Goal: Information Seeking & Learning: Learn about a topic

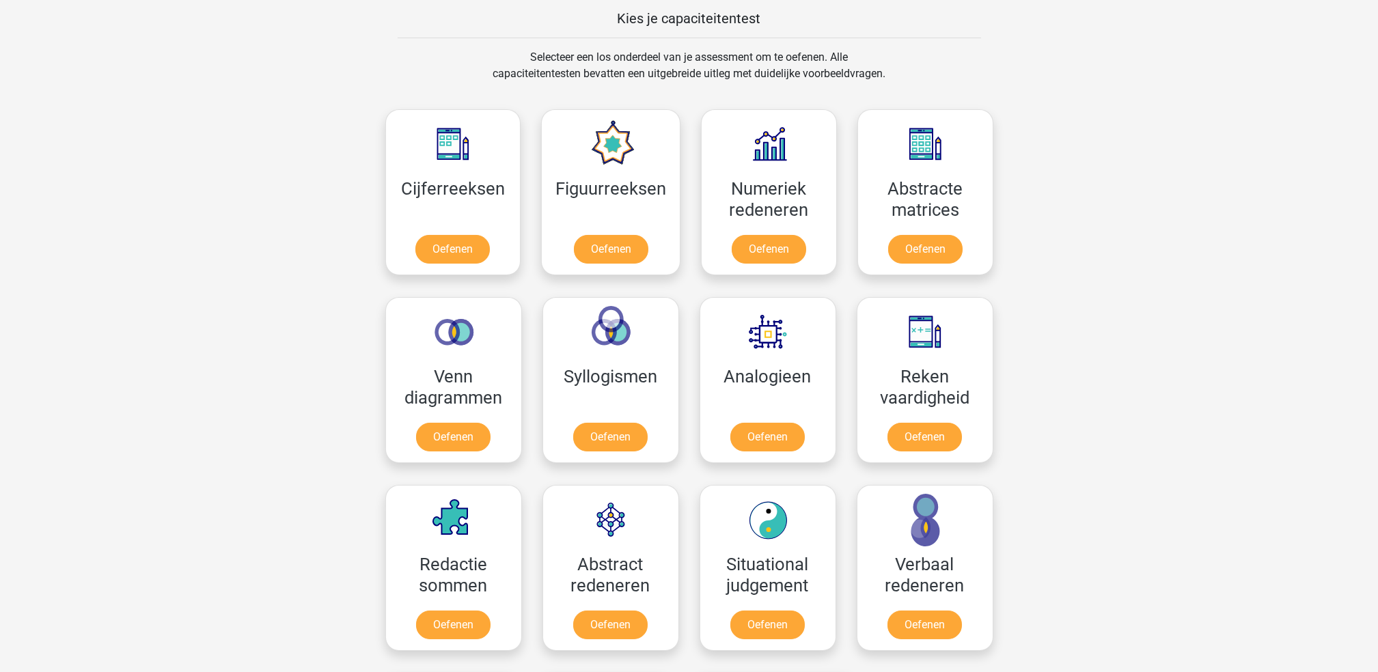
scroll to position [525, 0]
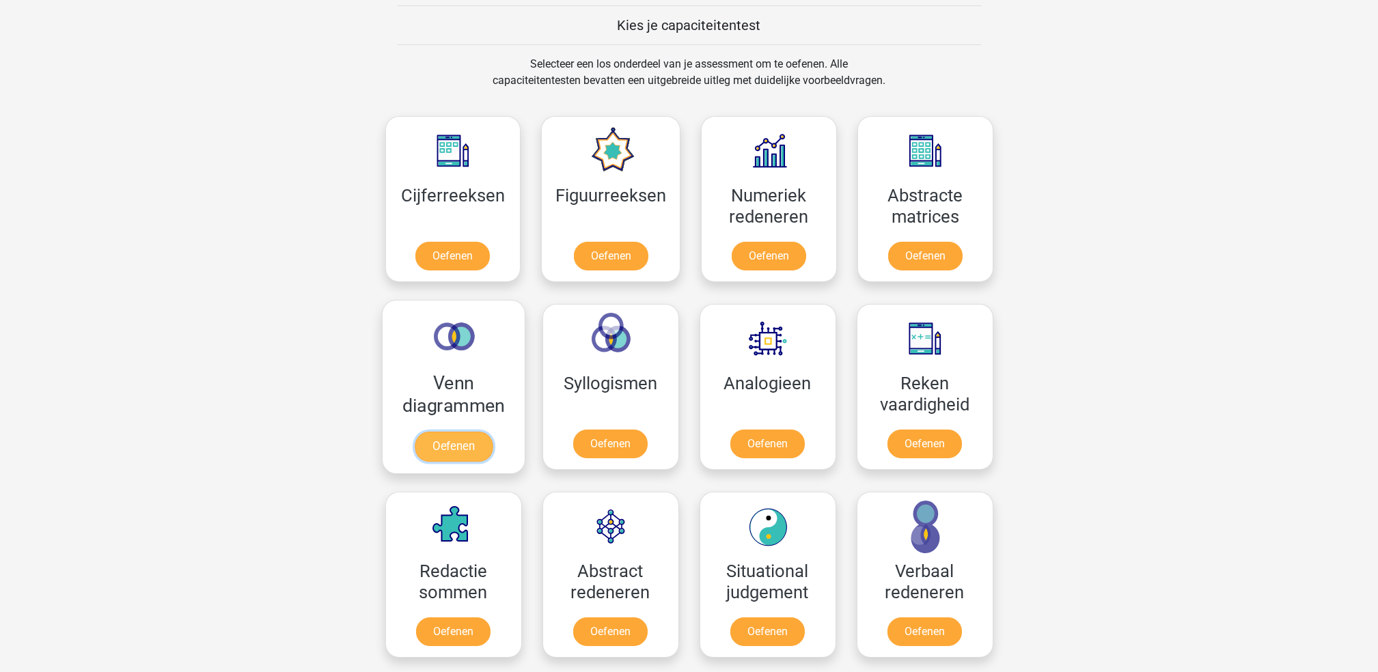
click at [465, 448] on link "Oefenen" at bounding box center [453, 447] width 78 height 30
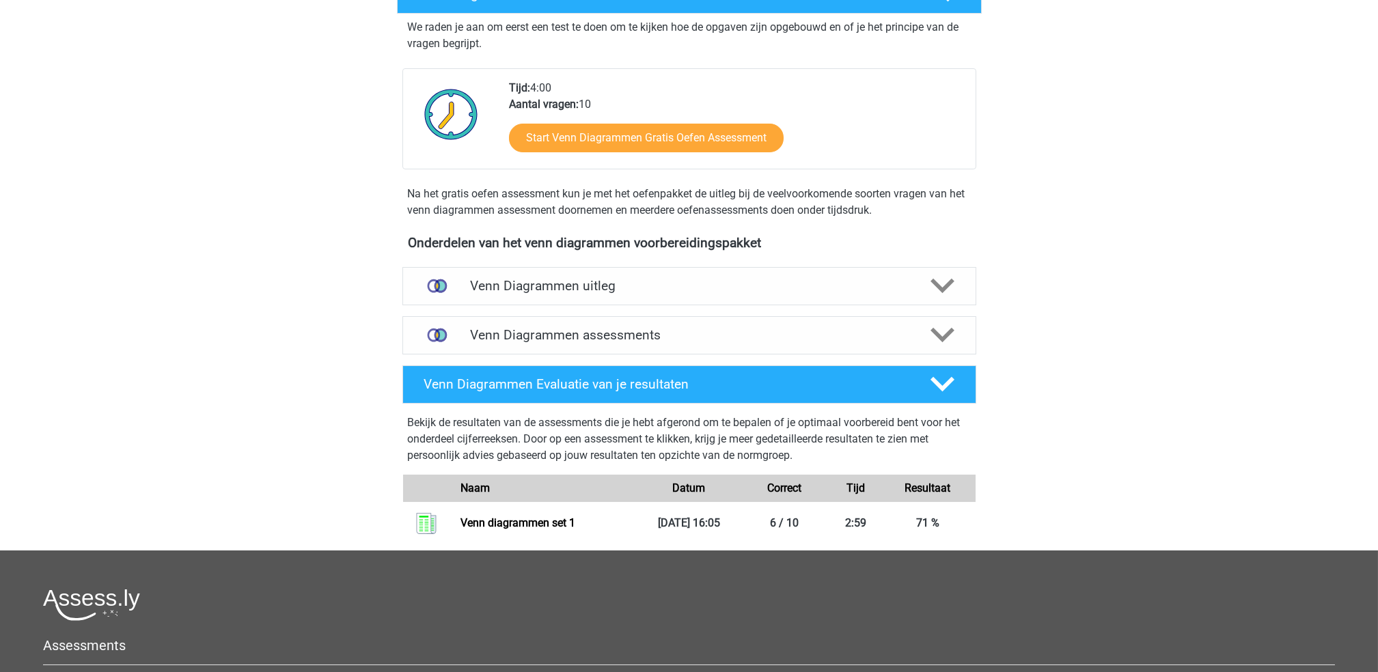
scroll to position [279, 0]
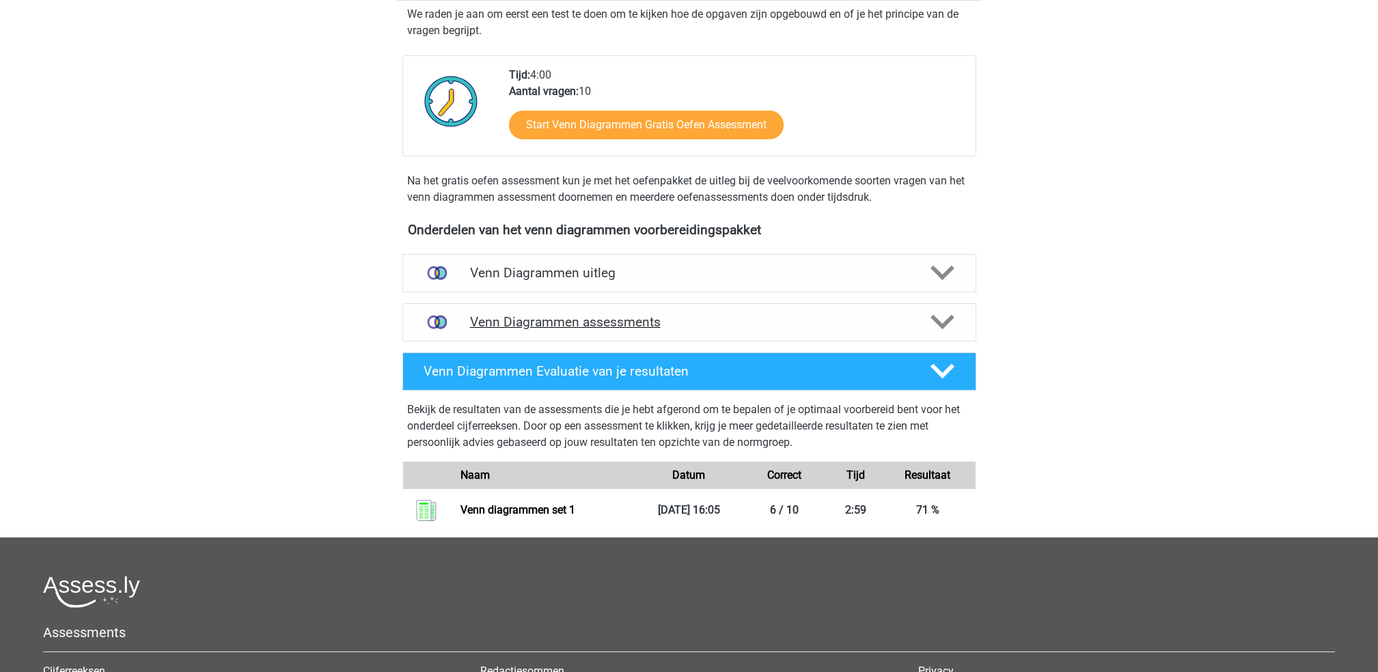
click at [845, 332] on div "Venn Diagrammen assessments" at bounding box center [689, 322] width 574 height 38
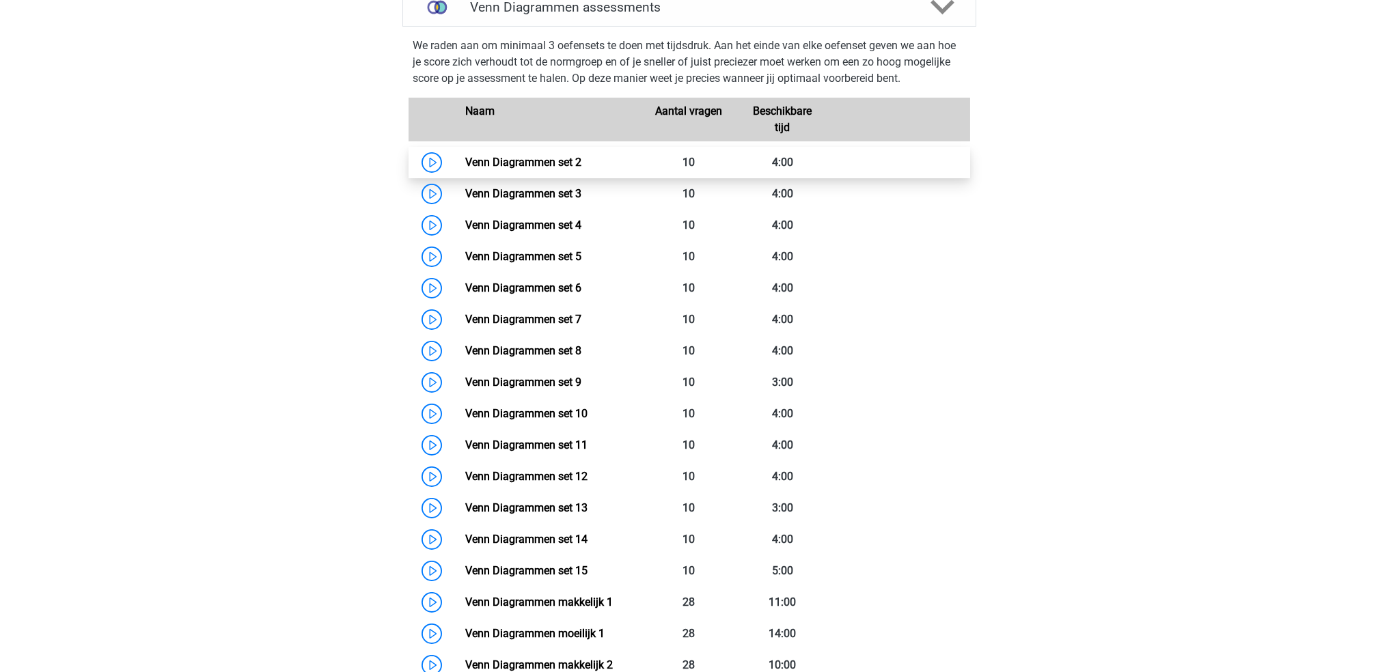
scroll to position [594, 0]
click at [465, 155] on link "Venn Diagrammen set 2" at bounding box center [523, 161] width 116 height 13
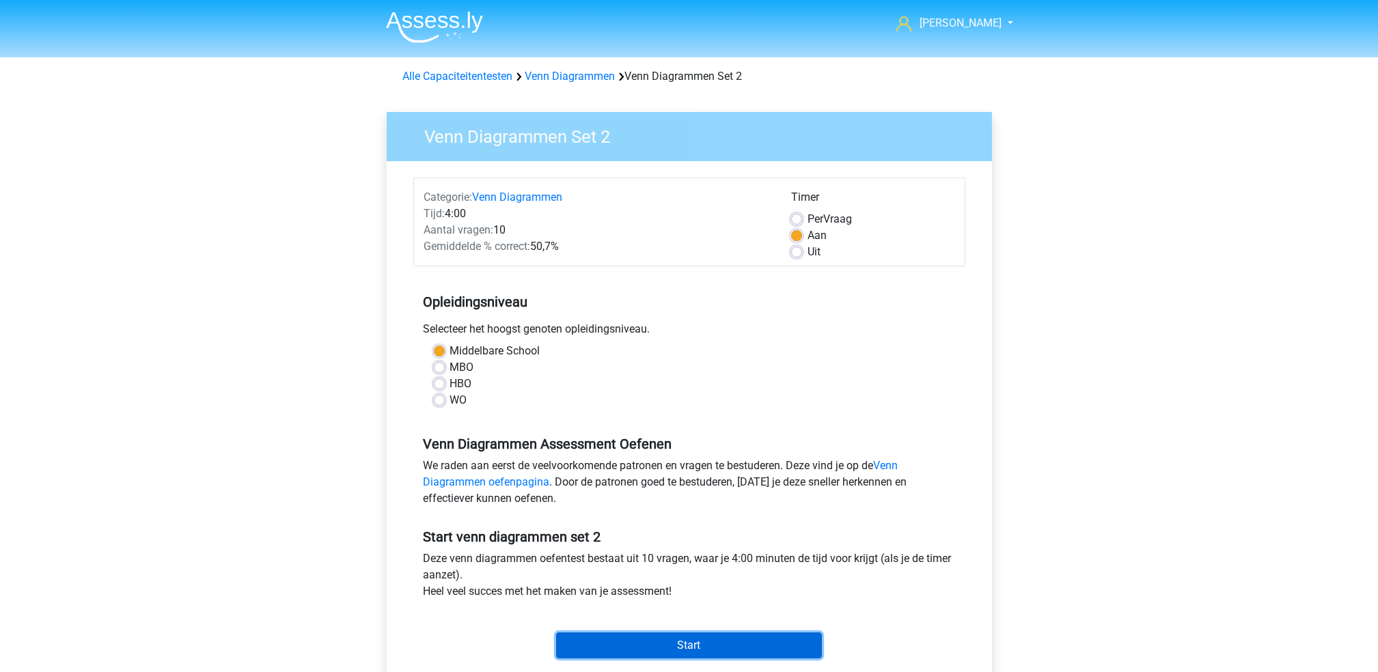
click at [651, 635] on input "Start" at bounding box center [689, 646] width 266 height 26
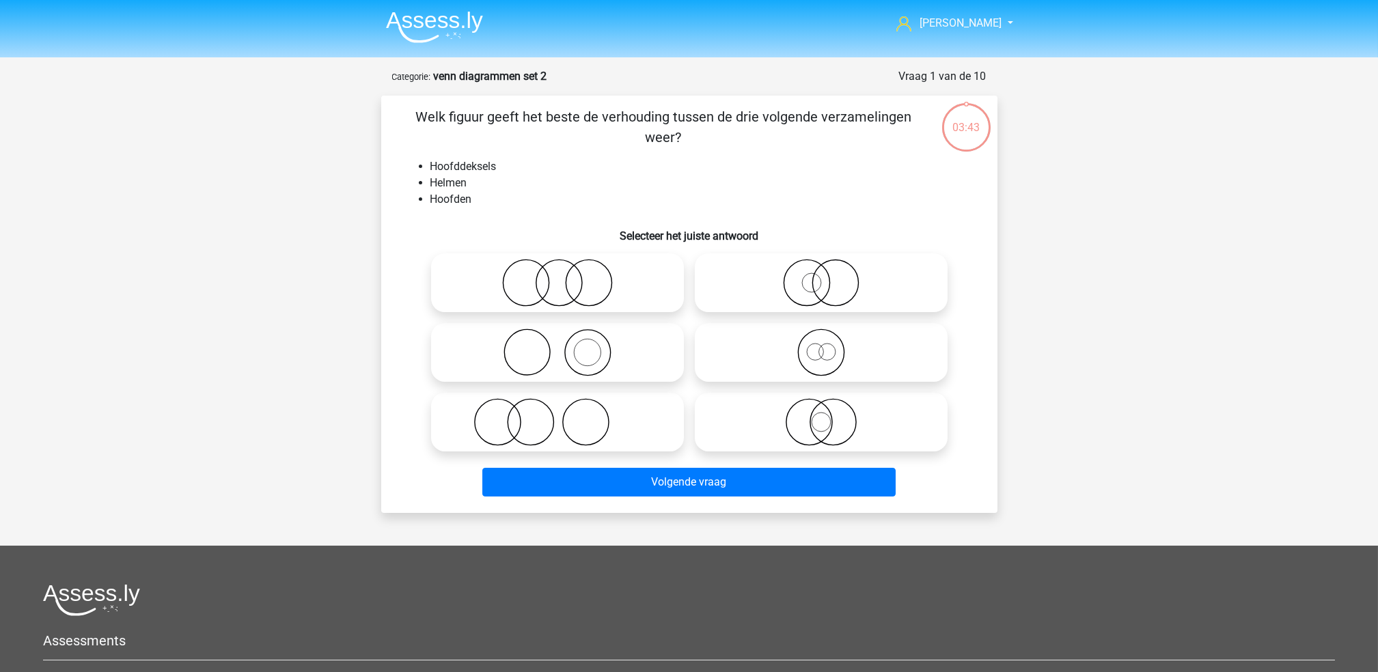
click at [609, 357] on circle at bounding box center [587, 353] width 46 height 46
click at [566, 346] on input "radio" at bounding box center [562, 341] width 9 height 9
radio input "true"
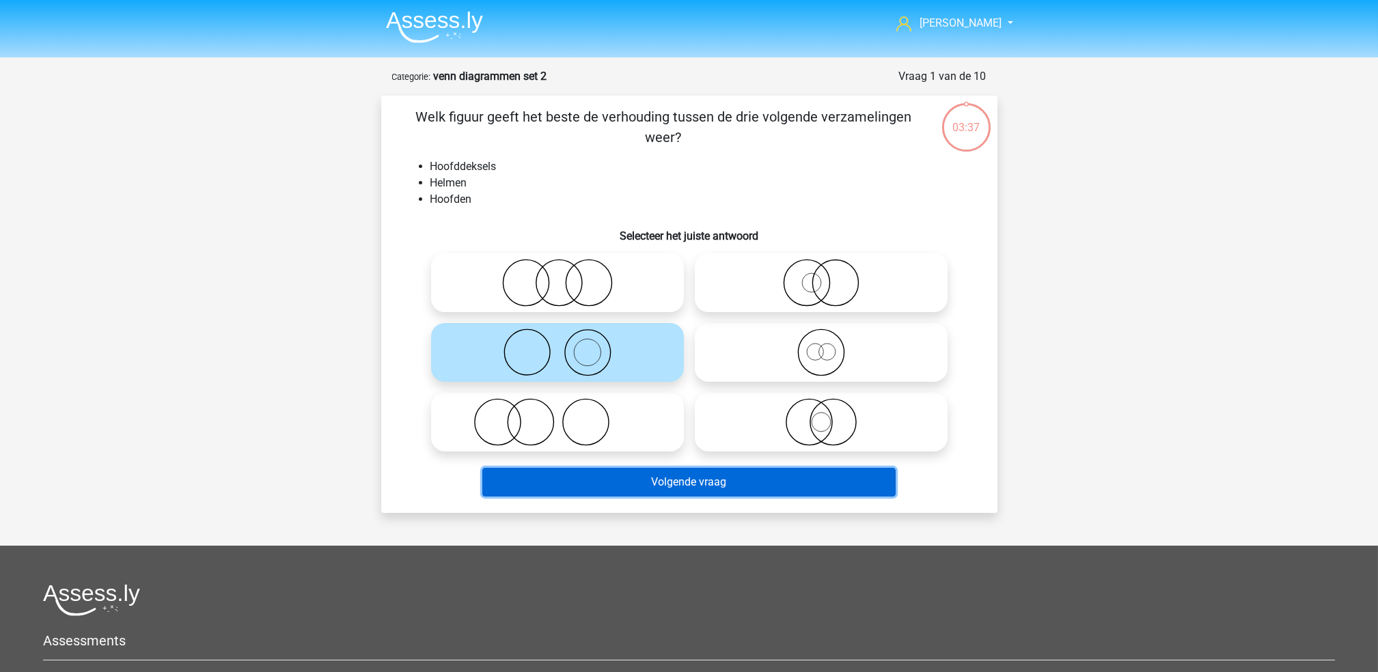
click at [706, 481] on button "Volgende vraag" at bounding box center [688, 482] width 413 height 29
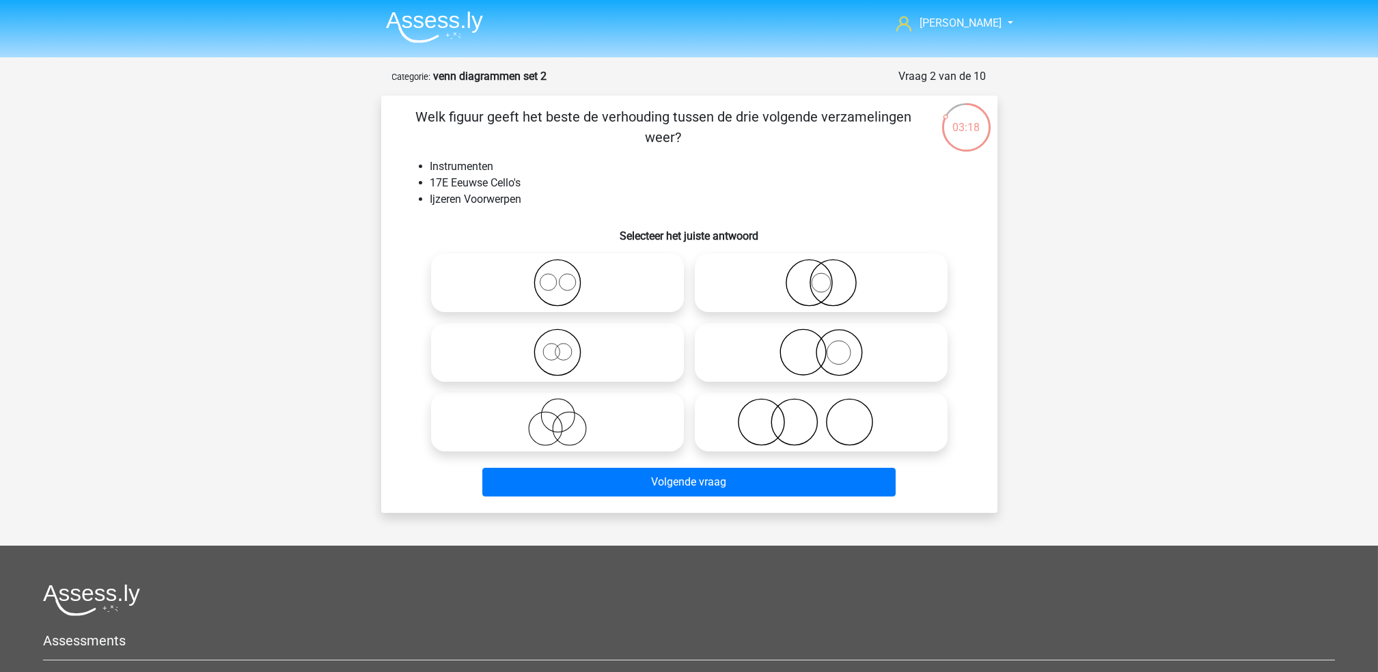
click at [822, 349] on icon at bounding box center [821, 353] width 242 height 48
click at [822, 346] on input "radio" at bounding box center [825, 341] width 9 height 9
radio input "true"
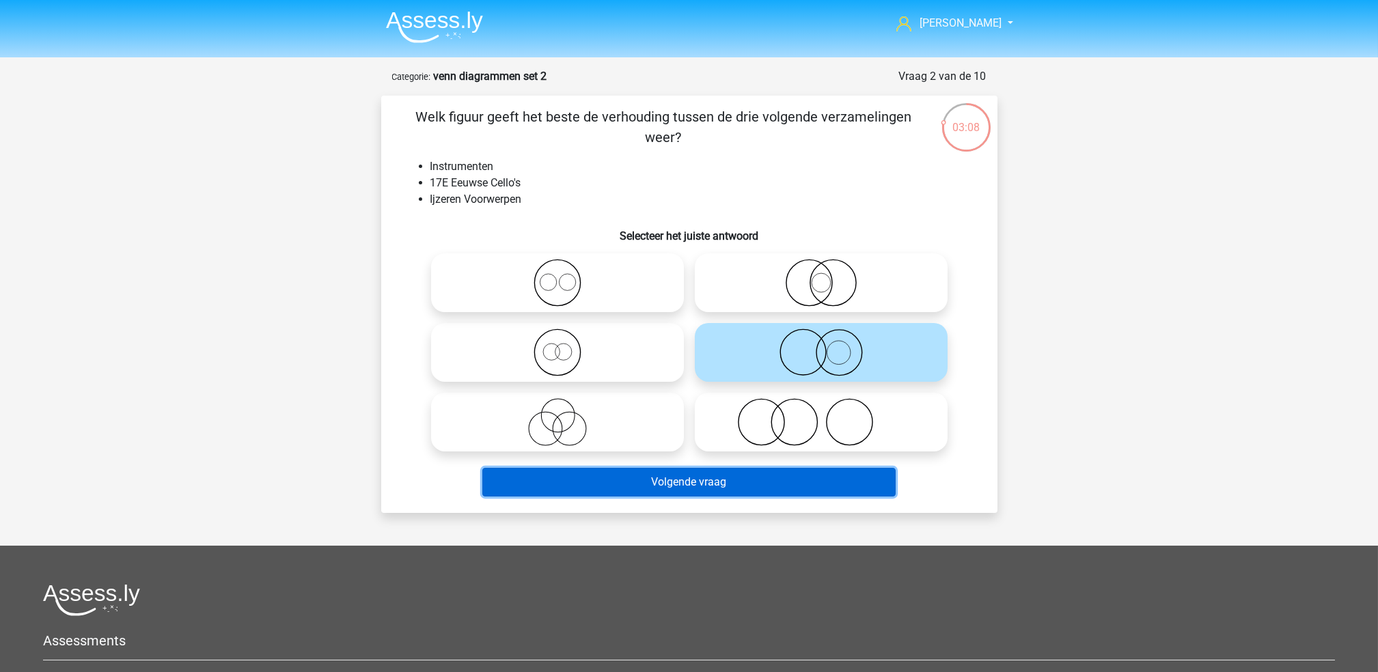
click at [671, 478] on button "Volgende vraag" at bounding box center [688, 482] width 413 height 29
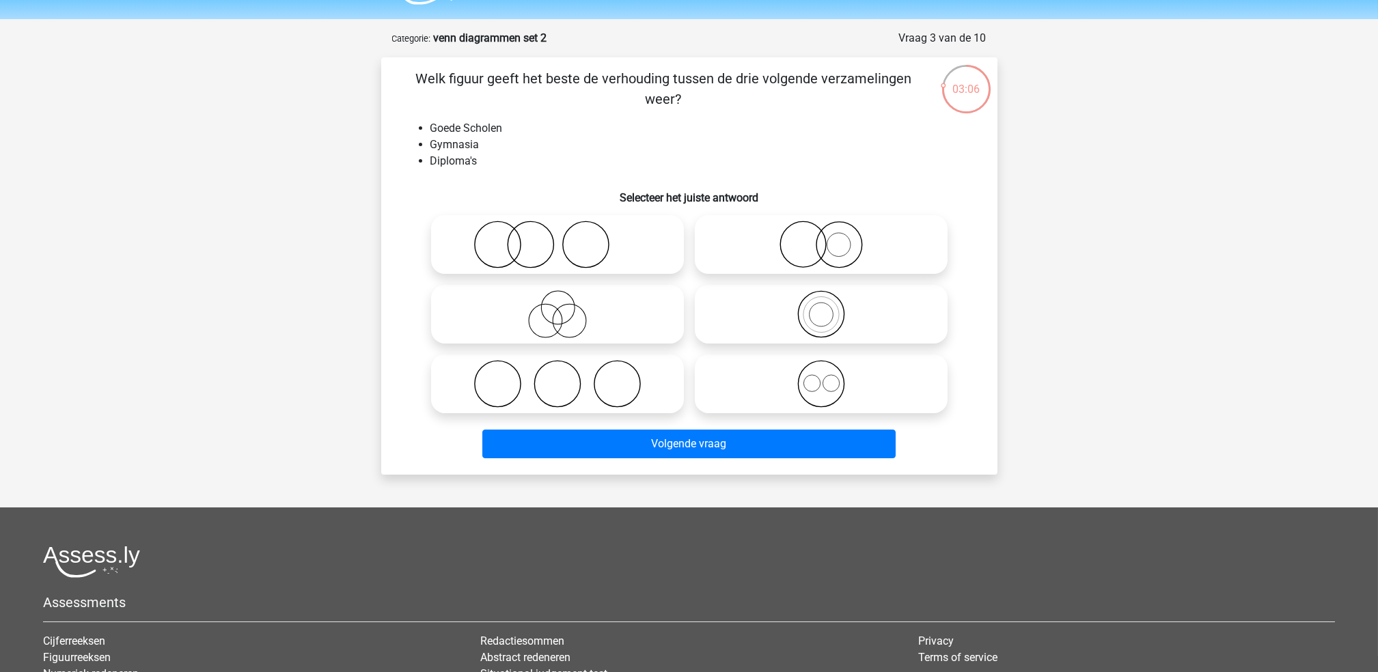
scroll to position [31, 0]
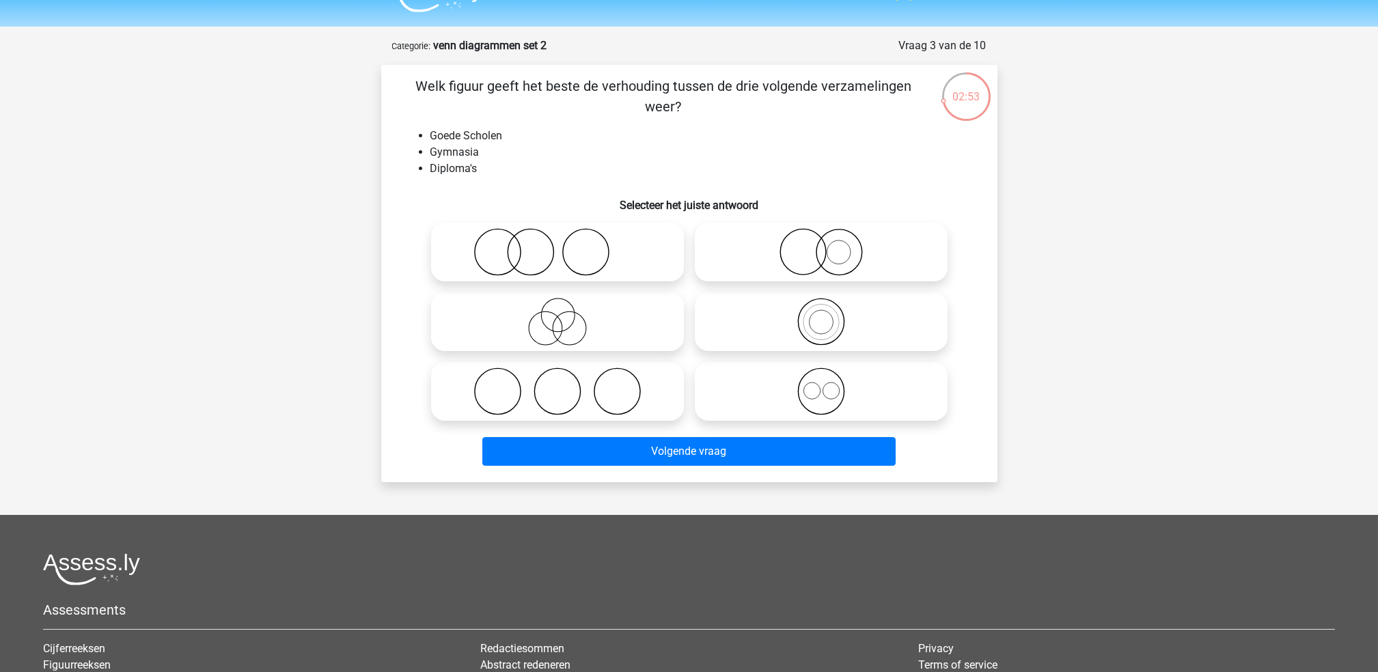
click at [644, 251] on icon at bounding box center [558, 252] width 242 height 48
click at [566, 245] on input "radio" at bounding box center [562, 240] width 9 height 9
radio input "true"
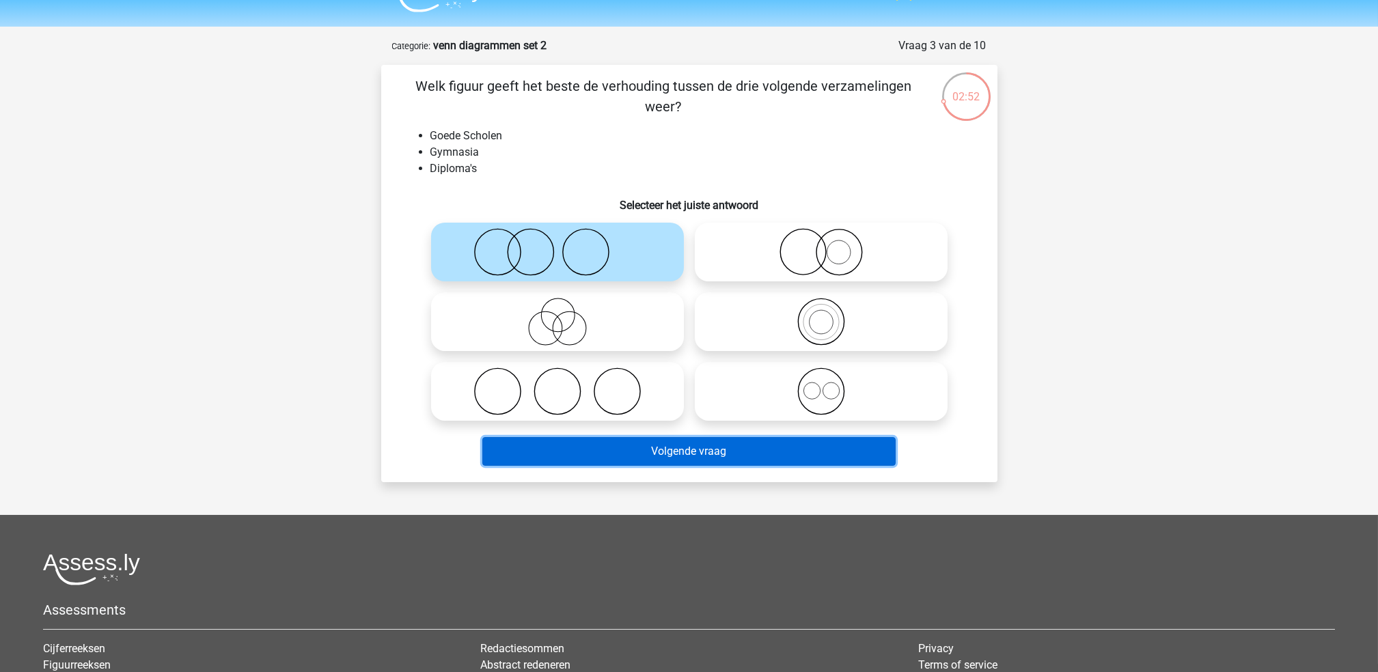
click at [638, 452] on button "Volgende vraag" at bounding box center [688, 451] width 413 height 29
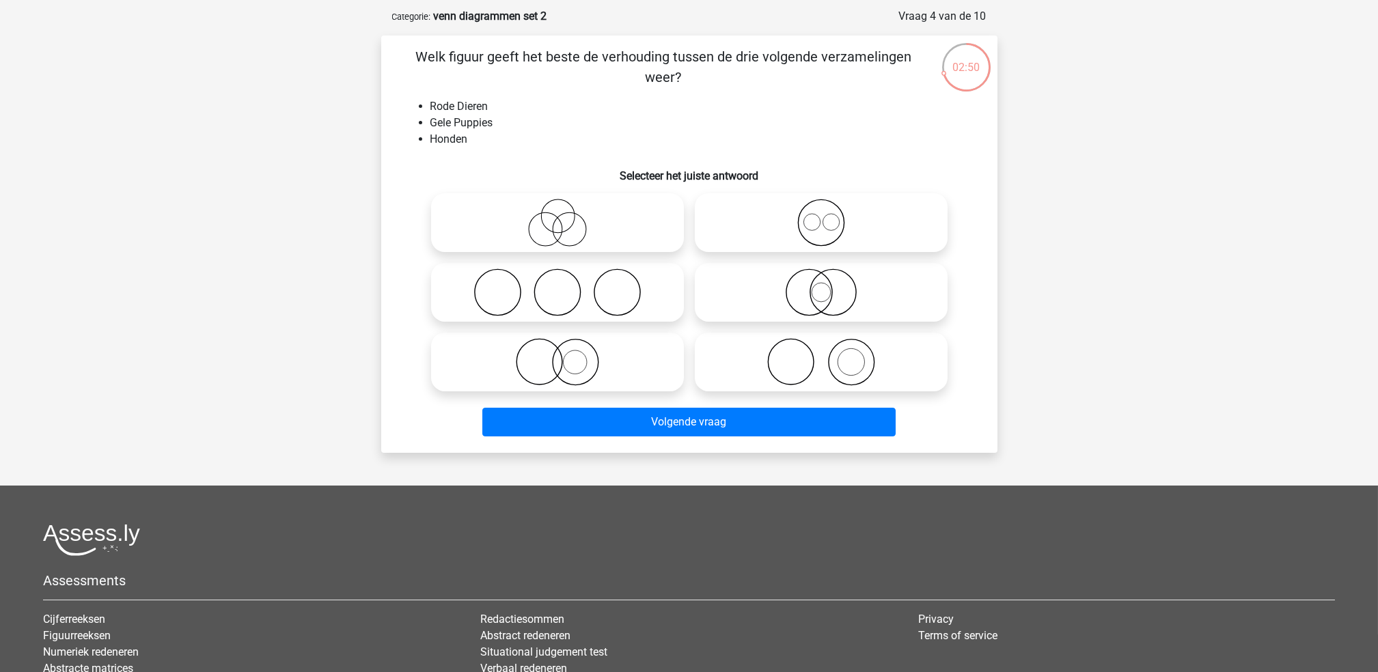
scroll to position [59, 0]
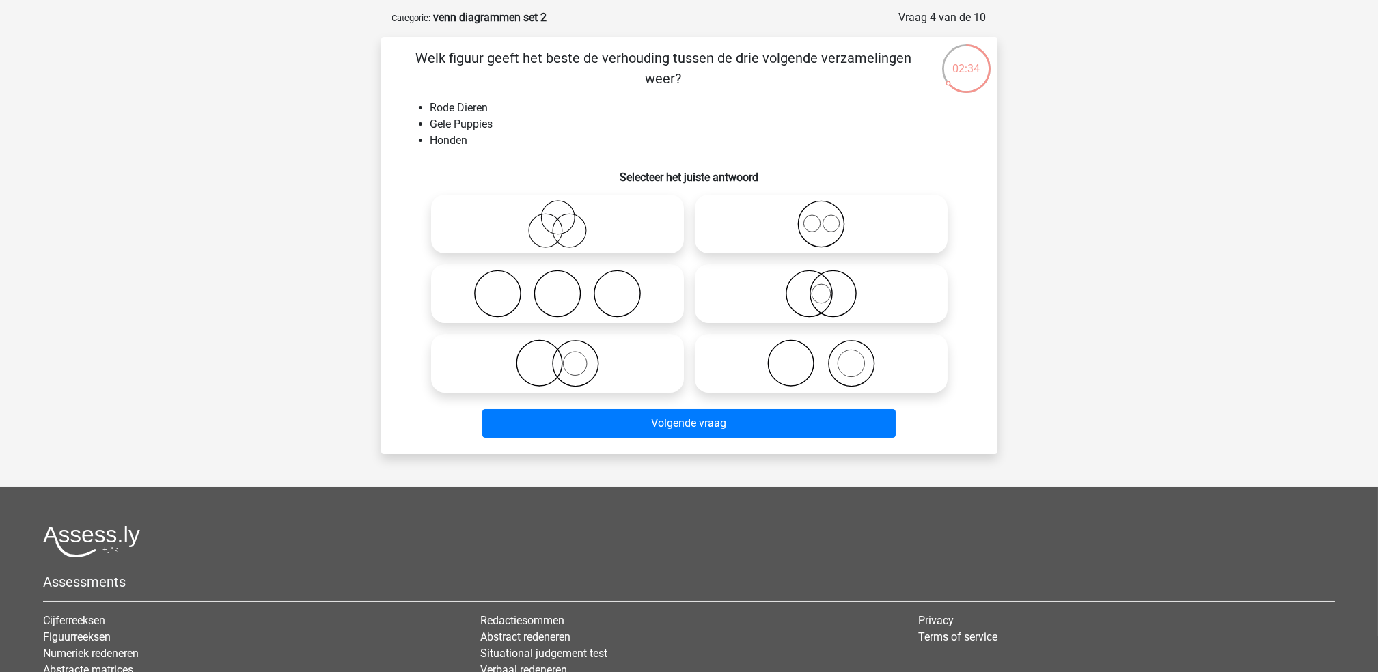
click at [615, 362] on icon at bounding box center [558, 364] width 242 height 48
click at [566, 357] on input "radio" at bounding box center [562, 352] width 9 height 9
radio input "true"
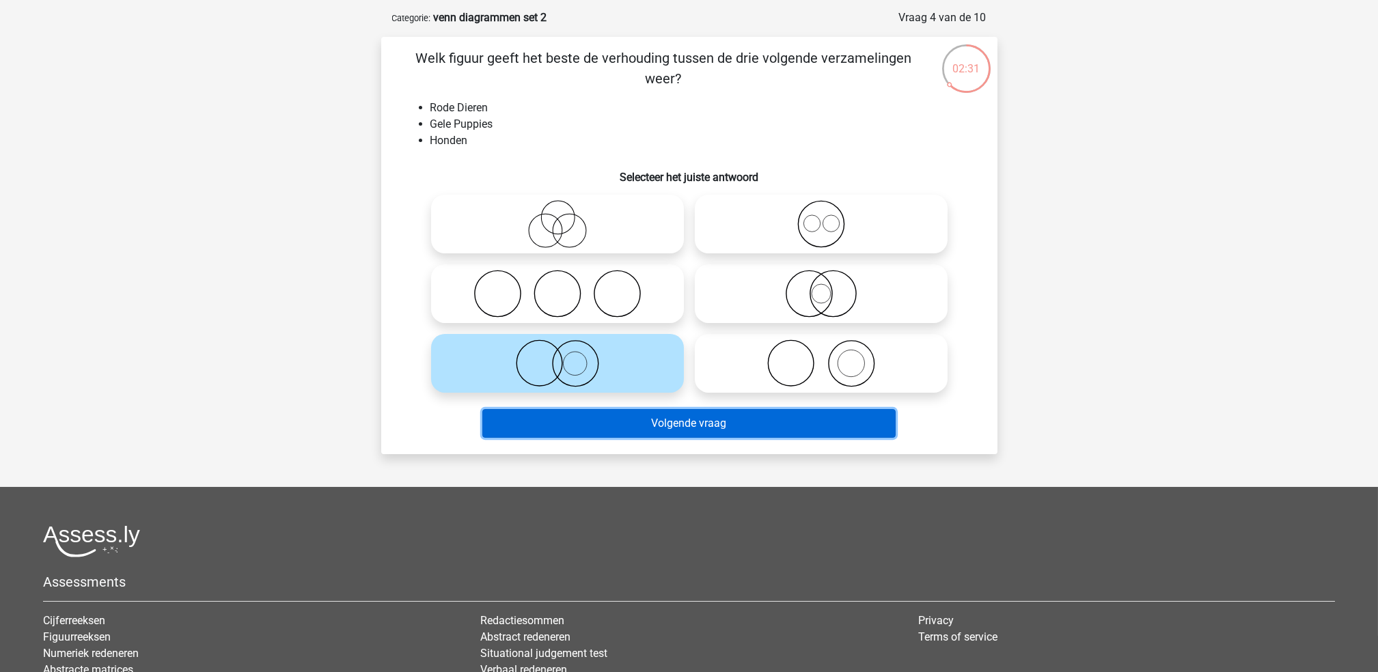
click at [715, 427] on button "Volgende vraag" at bounding box center [688, 423] width 413 height 29
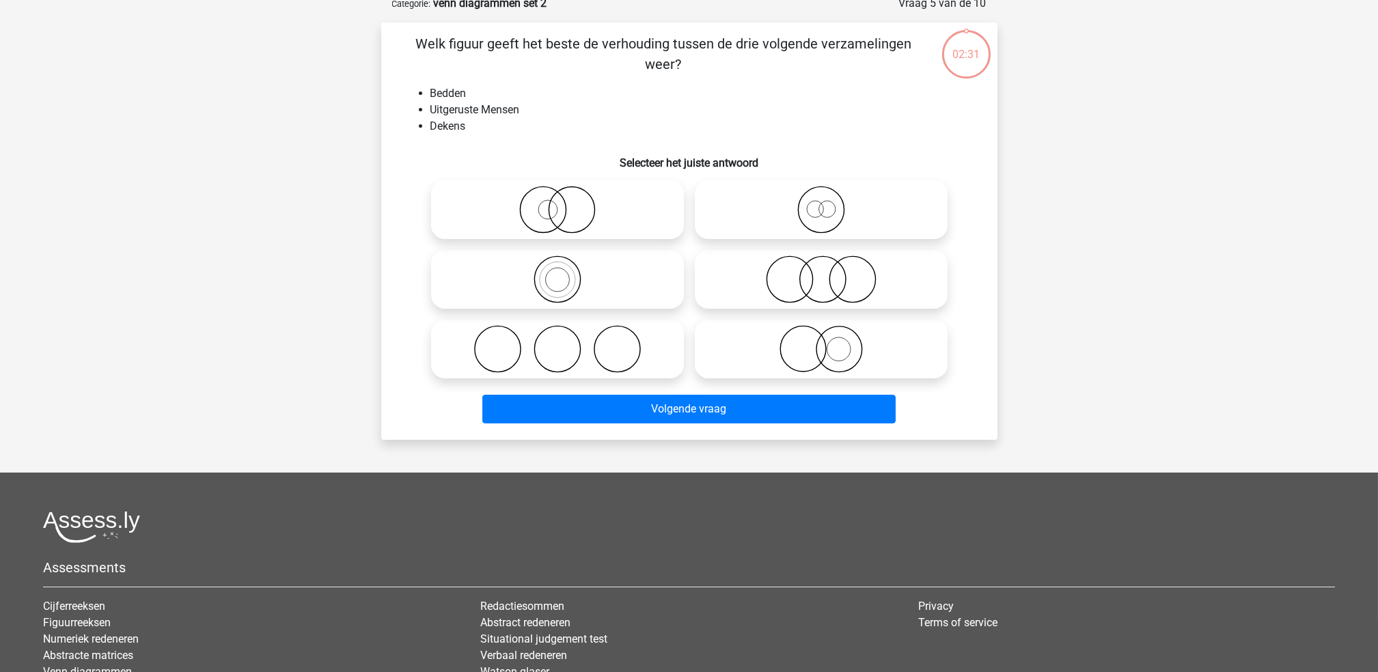
scroll to position [50, 0]
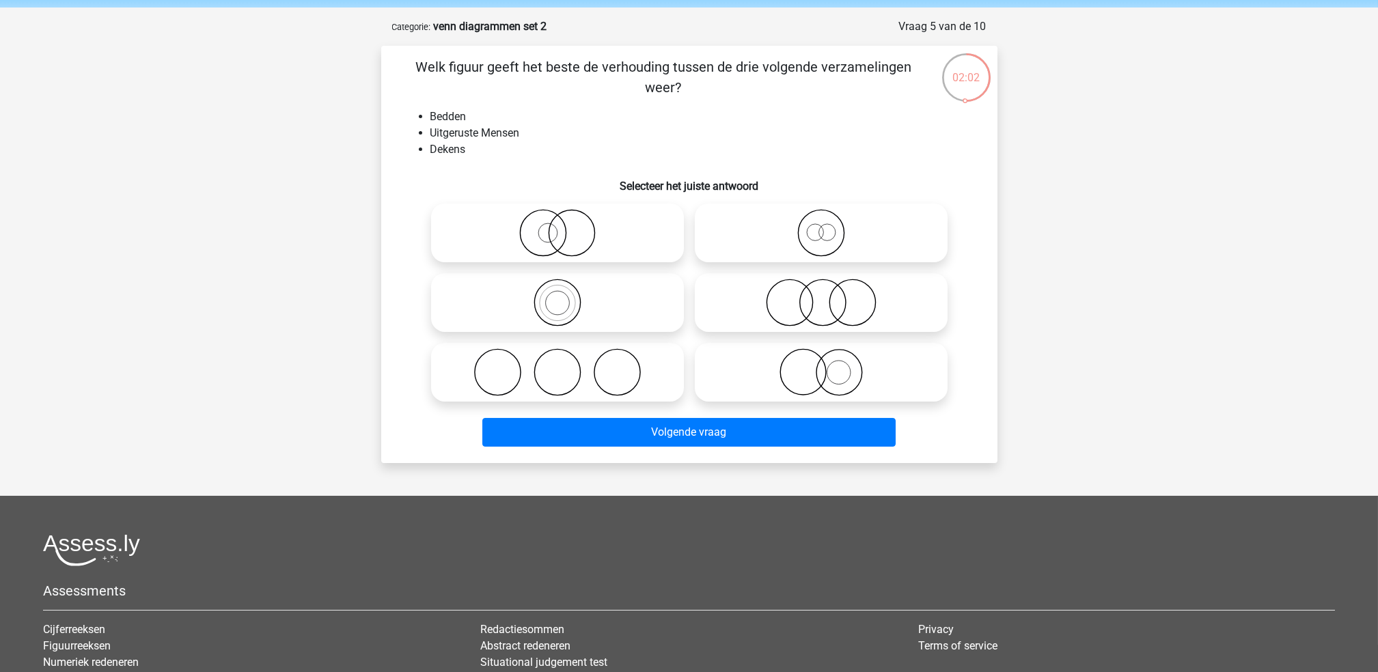
click at [613, 371] on icon at bounding box center [558, 372] width 242 height 48
click at [566, 366] on input "radio" at bounding box center [562, 361] width 9 height 9
radio input "true"
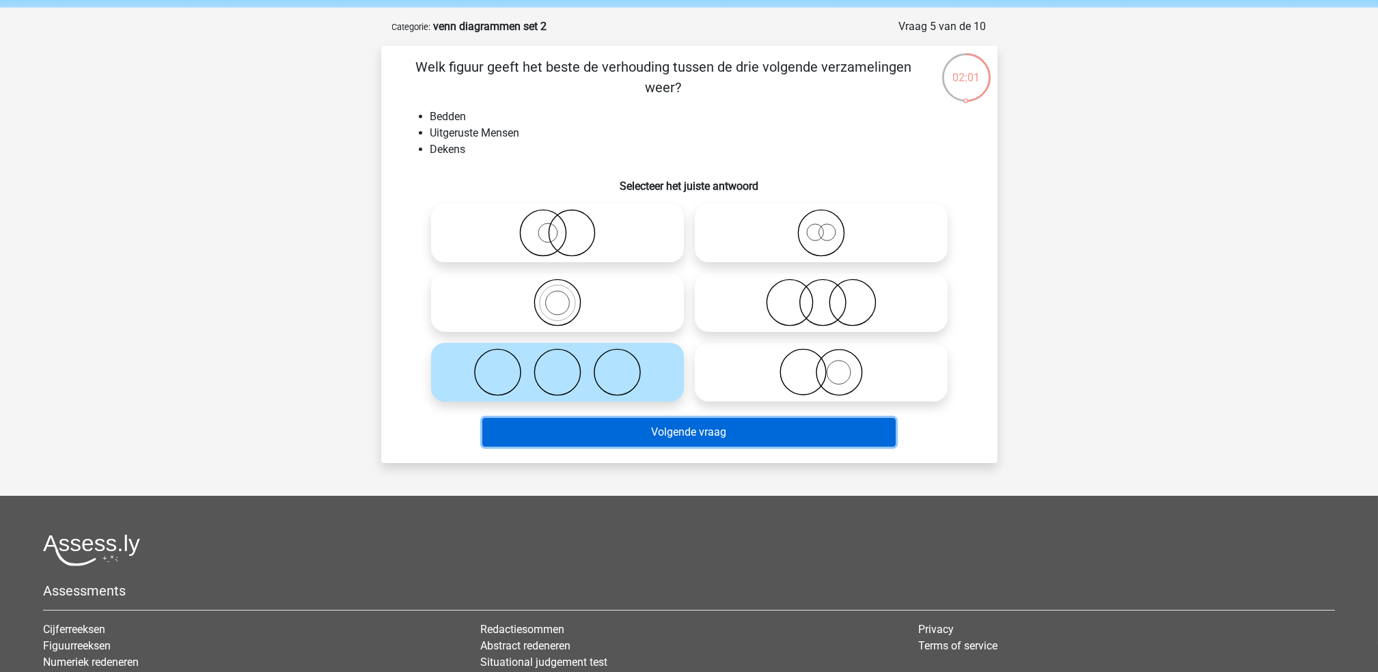
click at [642, 418] on button "Volgende vraag" at bounding box center [688, 432] width 413 height 29
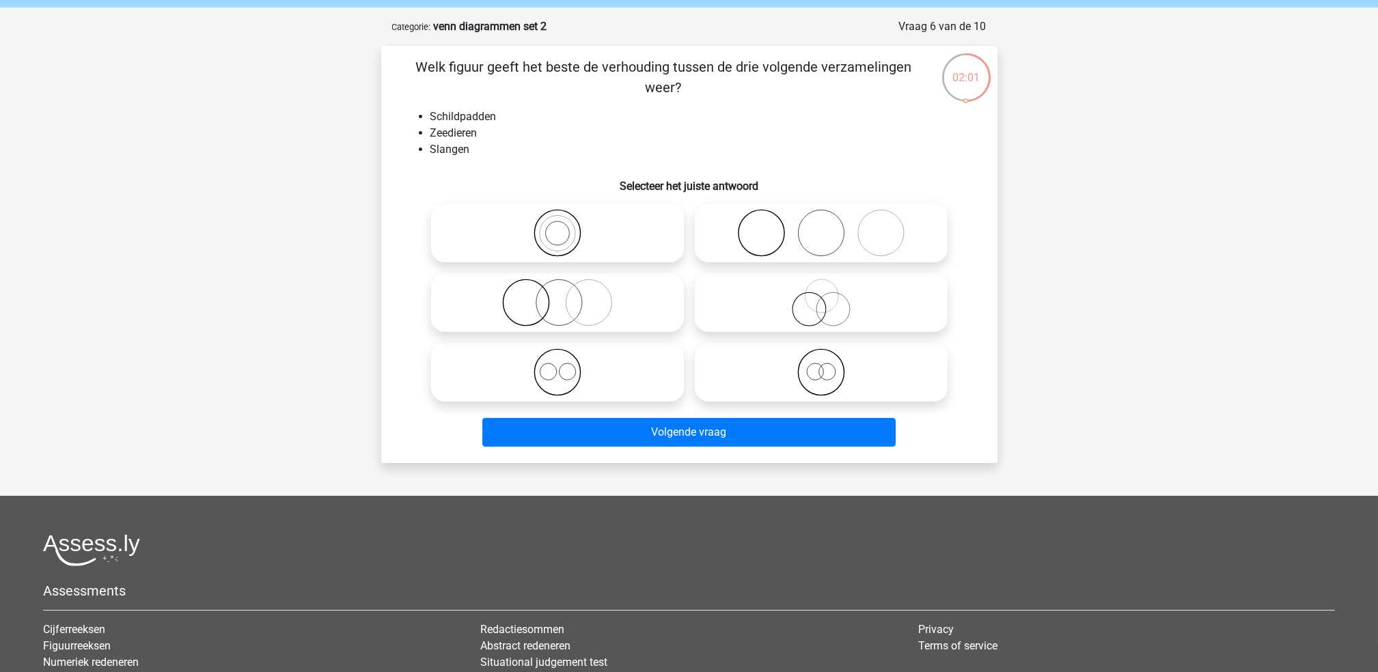
scroll to position [68, 0]
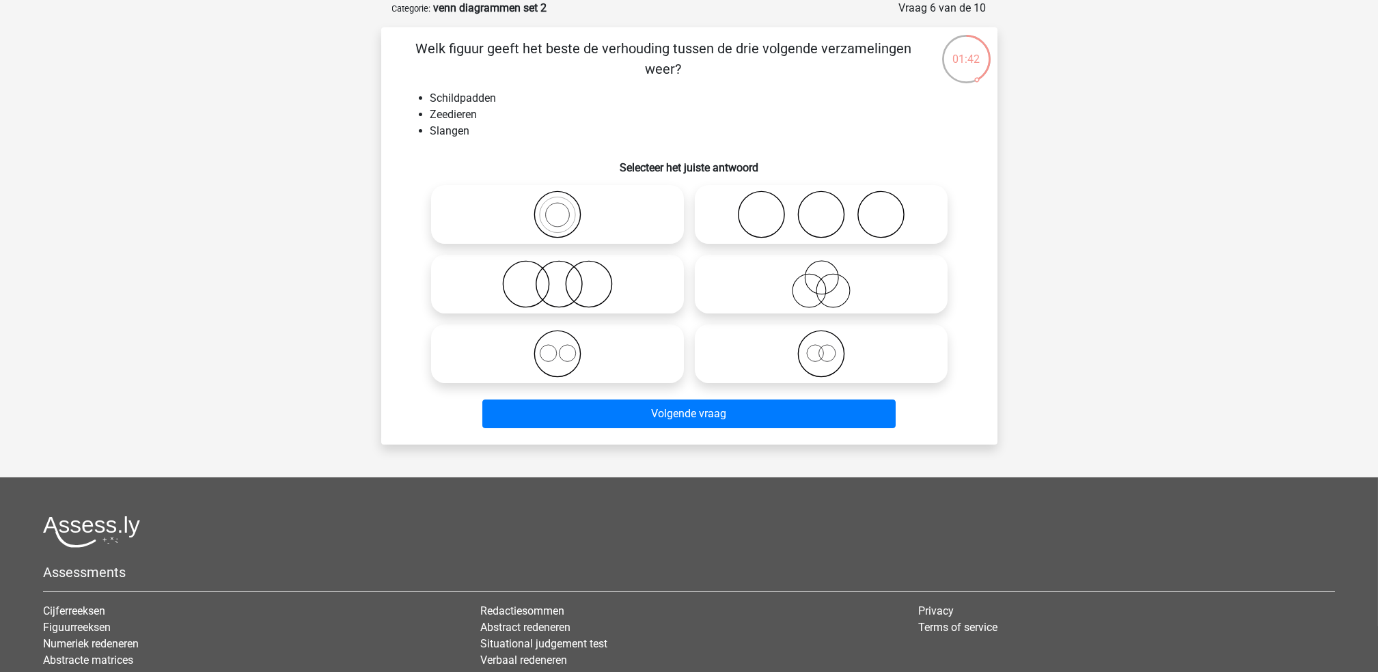
click at [635, 275] on icon at bounding box center [558, 284] width 242 height 48
click at [566, 275] on input "radio" at bounding box center [562, 273] width 9 height 9
radio input "true"
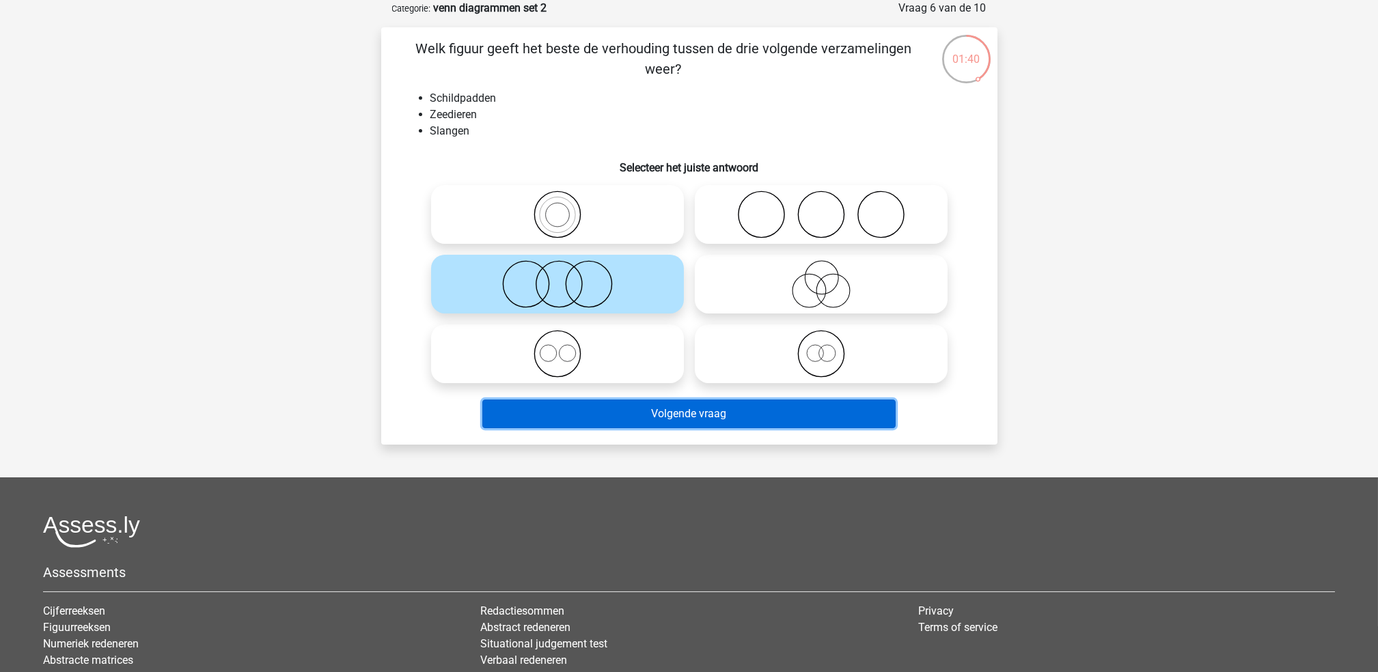
click at [735, 413] on button "Volgende vraag" at bounding box center [688, 414] width 413 height 29
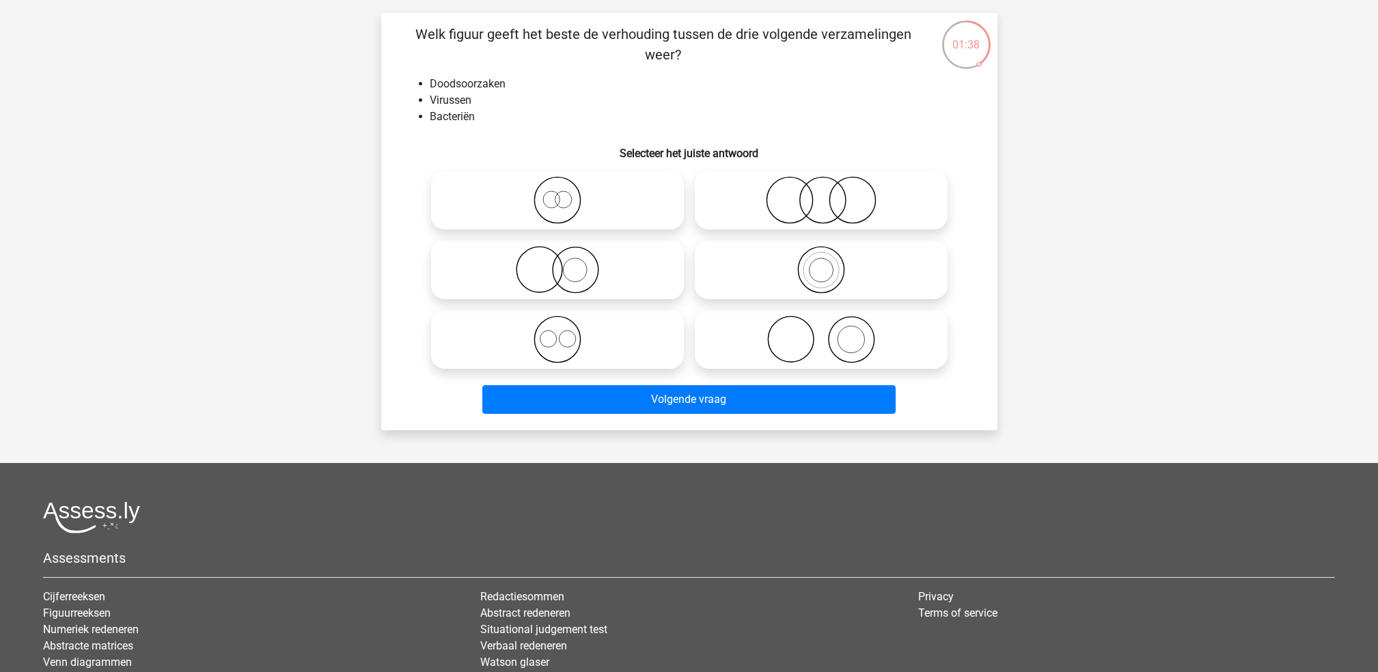
scroll to position [0, 0]
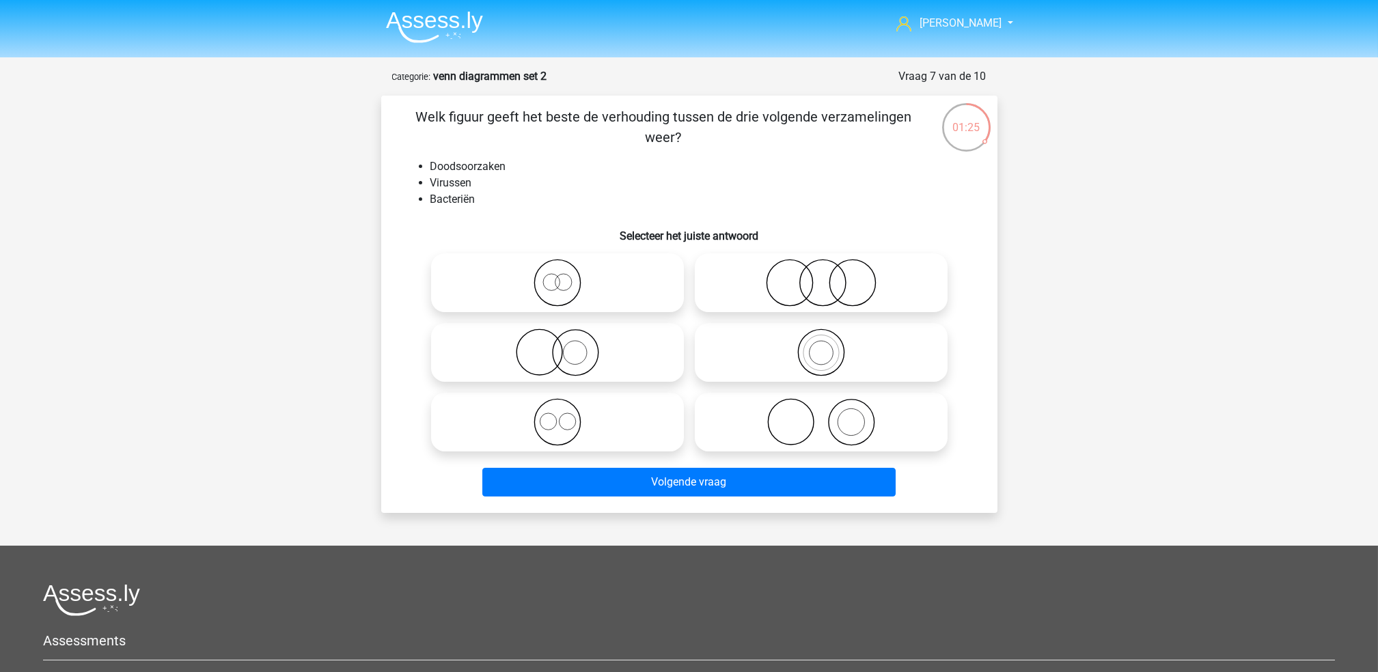
click at [886, 277] on icon at bounding box center [821, 283] width 242 height 48
click at [830, 276] on input "radio" at bounding box center [825, 271] width 9 height 9
radio input "true"
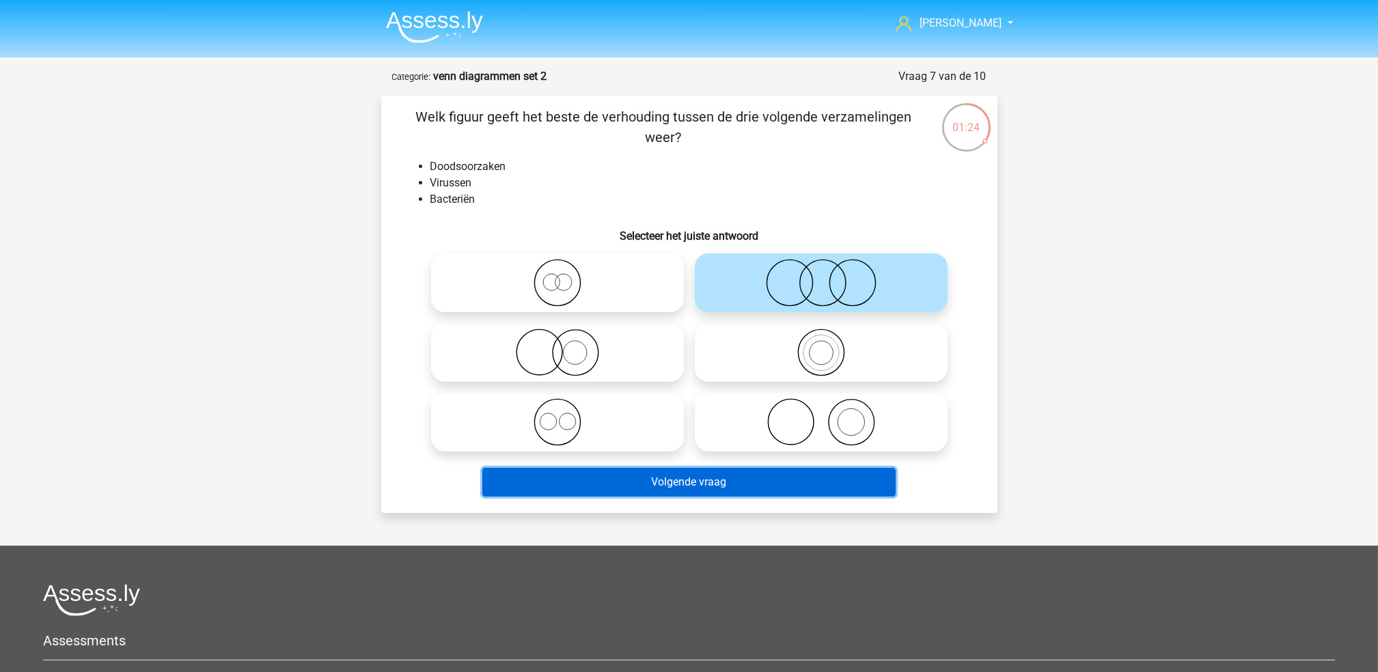
click at [812, 489] on button "Volgende vraag" at bounding box center [688, 482] width 413 height 29
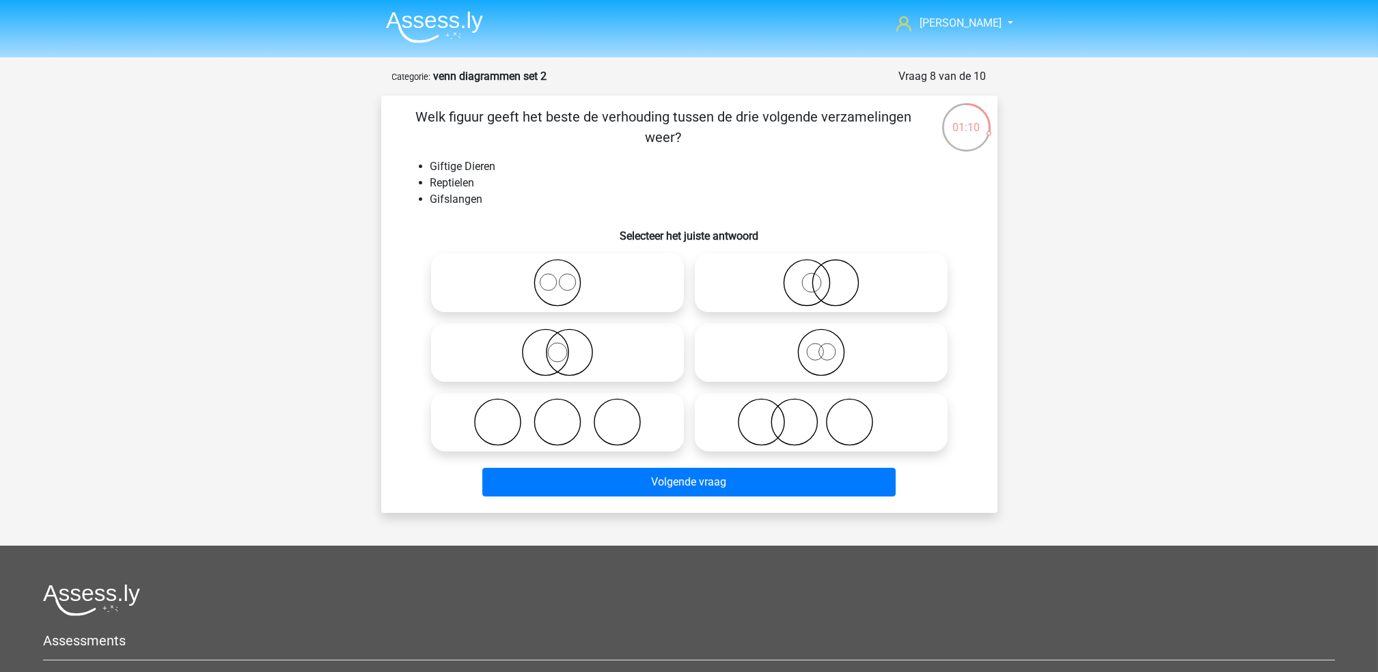
click at [845, 294] on icon at bounding box center [821, 283] width 242 height 48
click at [830, 276] on input "radio" at bounding box center [825, 271] width 9 height 9
radio input "true"
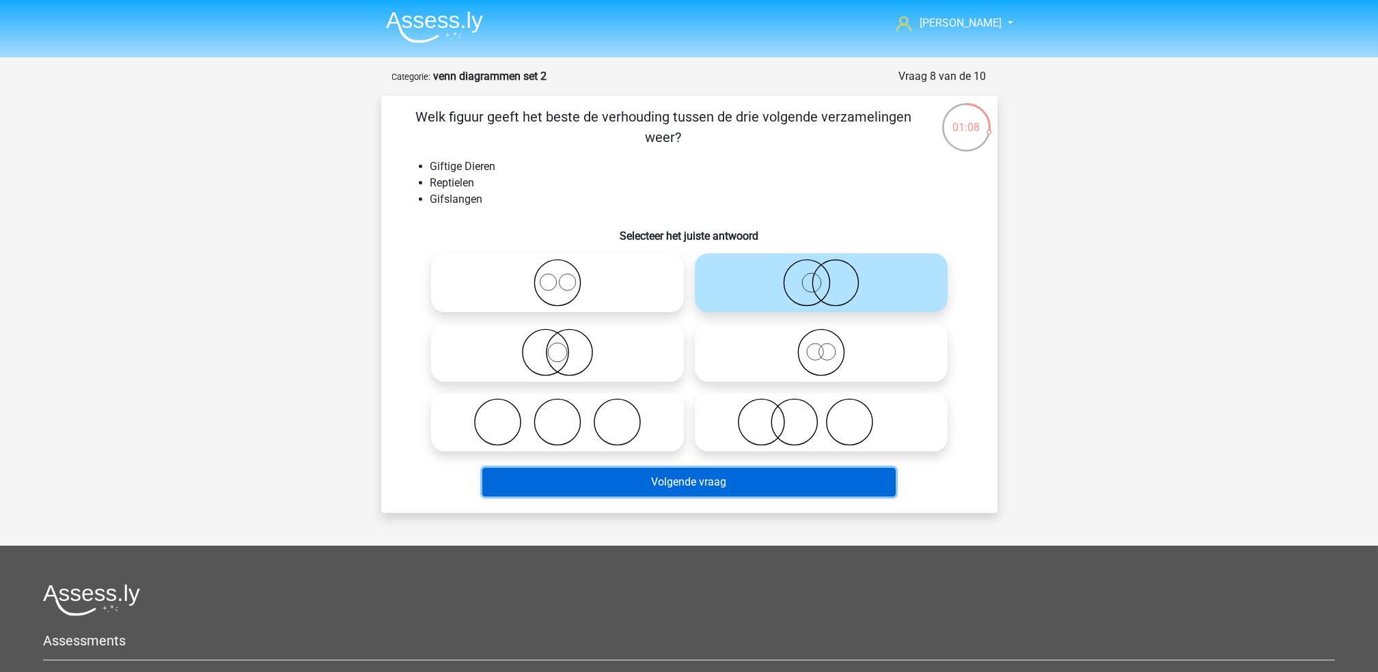
click at [813, 479] on button "Volgende vraag" at bounding box center [688, 482] width 413 height 29
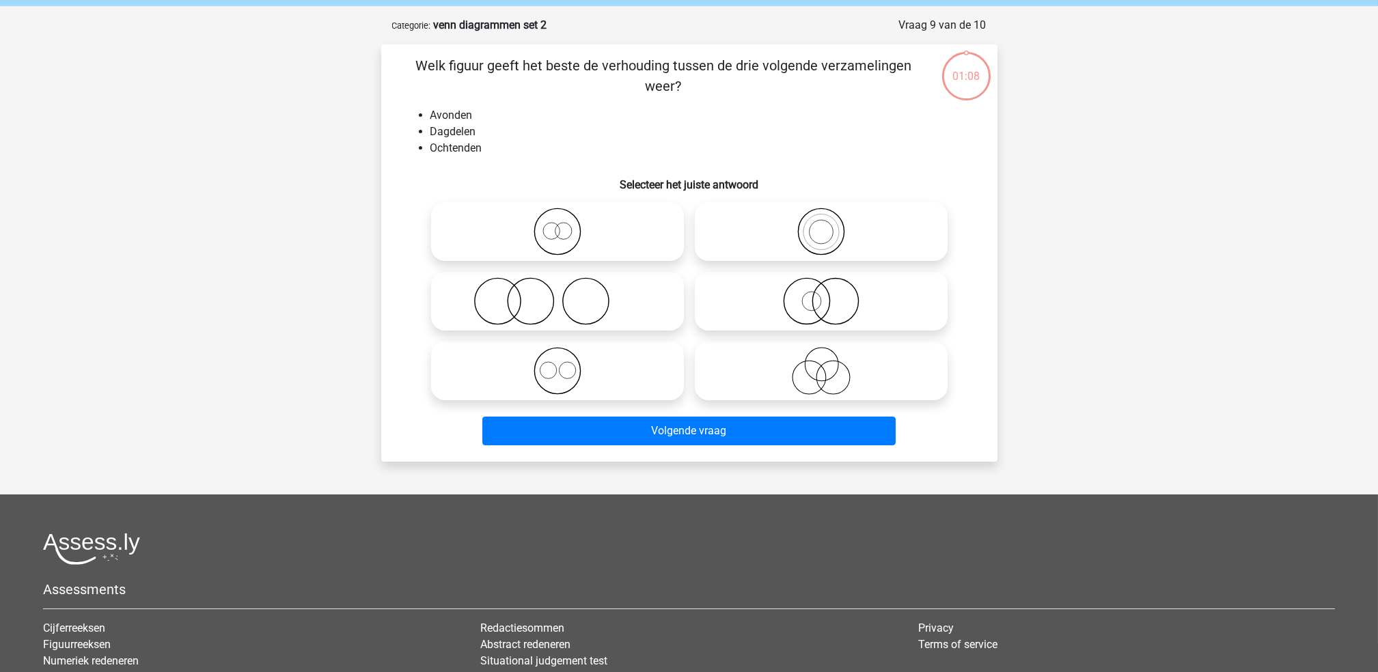
scroll to position [24, 0]
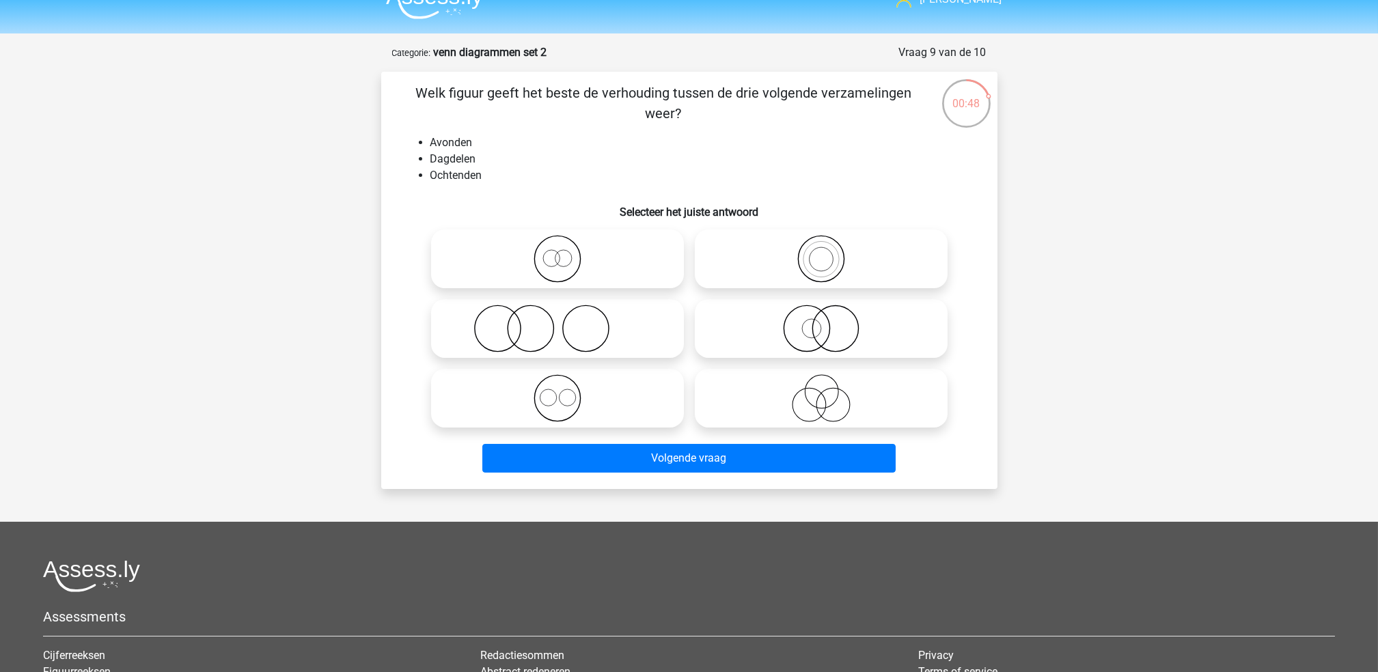
click at [631, 415] on icon at bounding box center [558, 398] width 242 height 48
click at [566, 392] on input "radio" at bounding box center [562, 387] width 9 height 9
radio input "true"
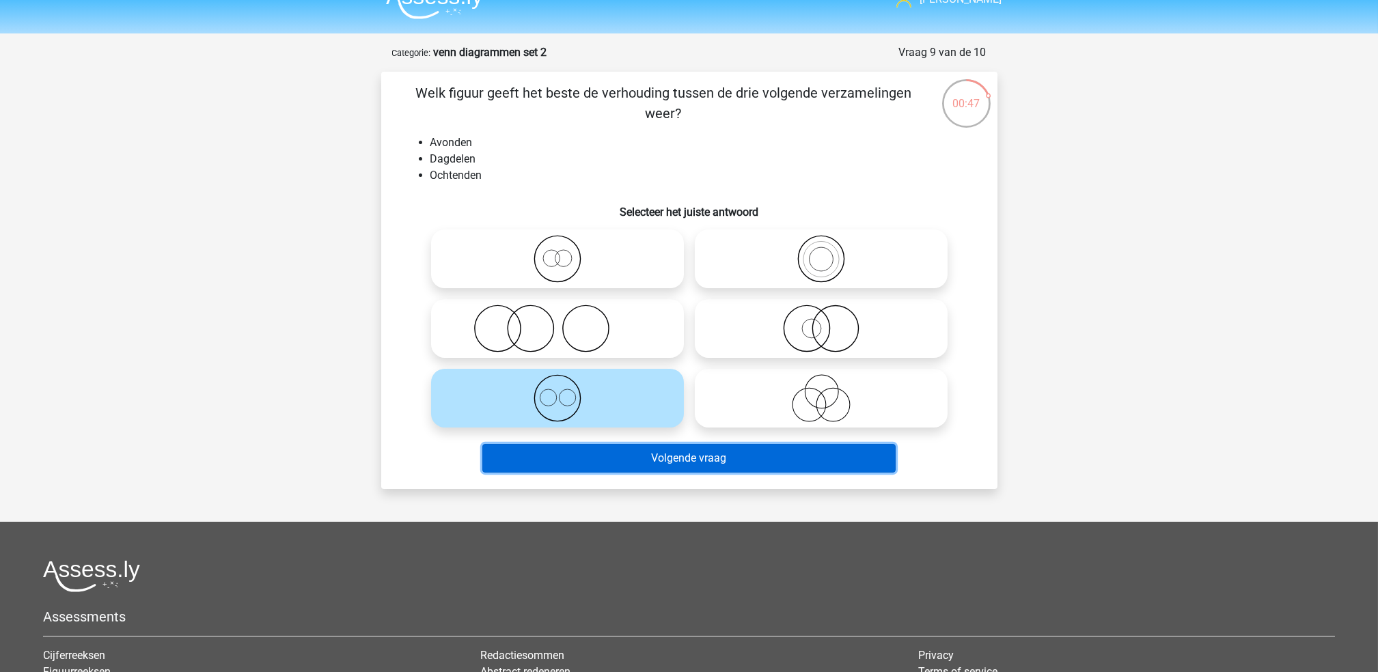
click at [684, 460] on button "Volgende vraag" at bounding box center [688, 458] width 413 height 29
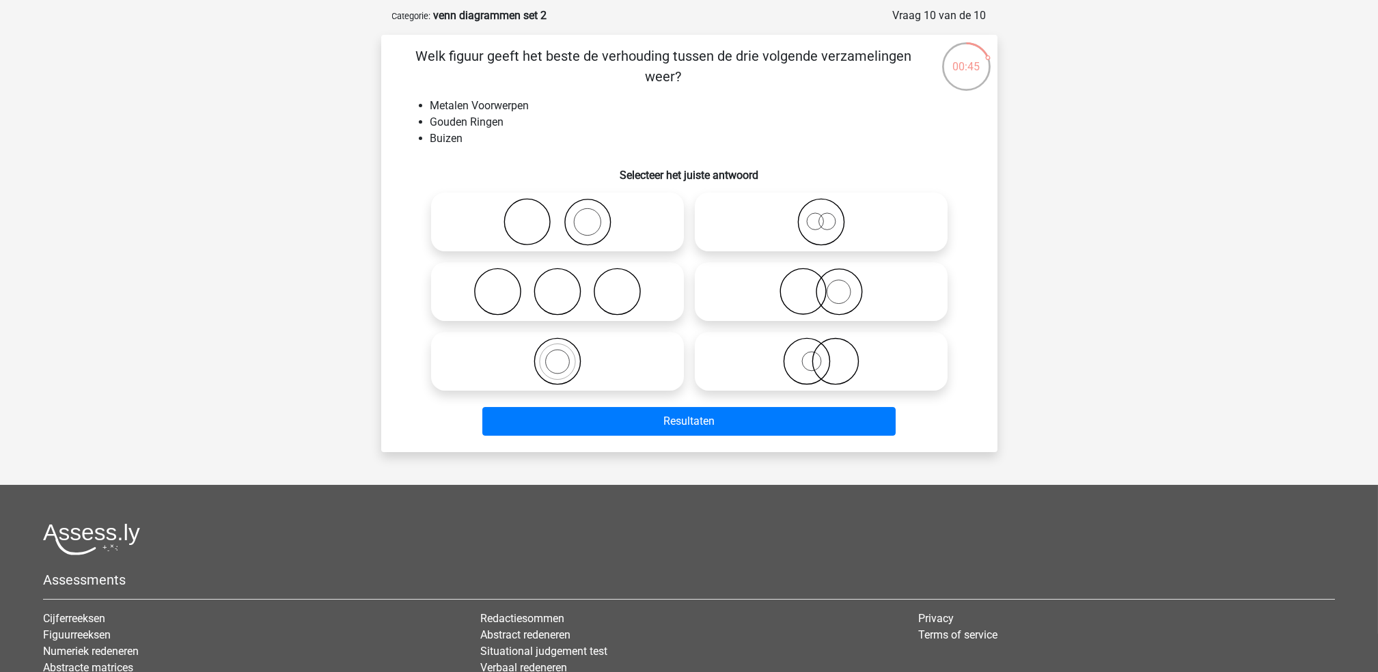
scroll to position [40, 0]
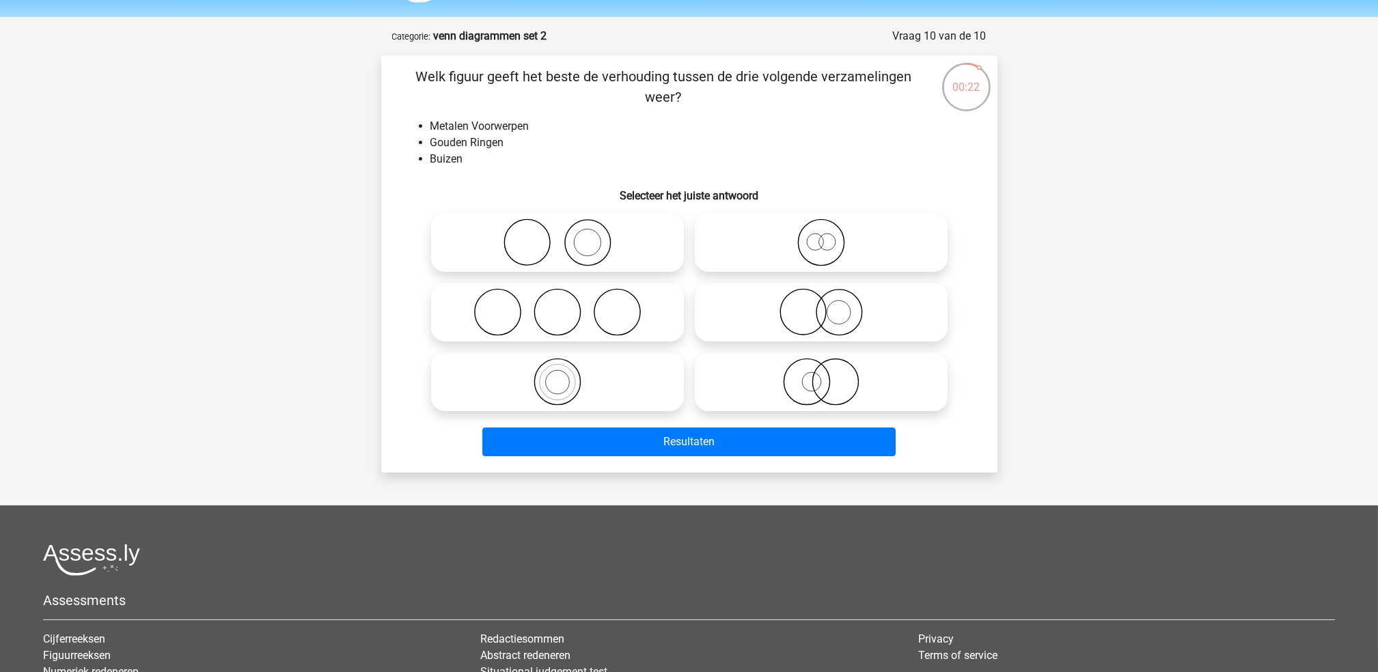
click at [806, 330] on icon at bounding box center [821, 312] width 242 height 48
click at [821, 305] on input "radio" at bounding box center [825, 301] width 9 height 9
radio input "true"
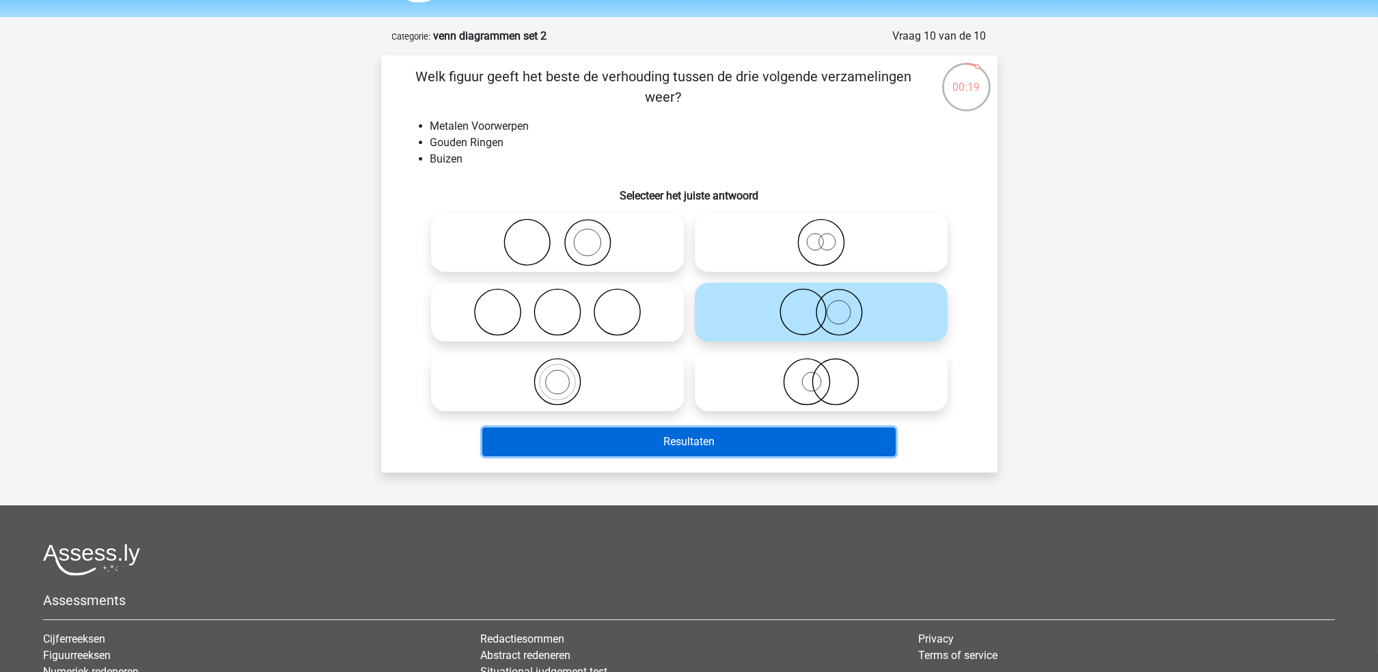
click at [822, 428] on button "Resultaten" at bounding box center [688, 442] width 413 height 29
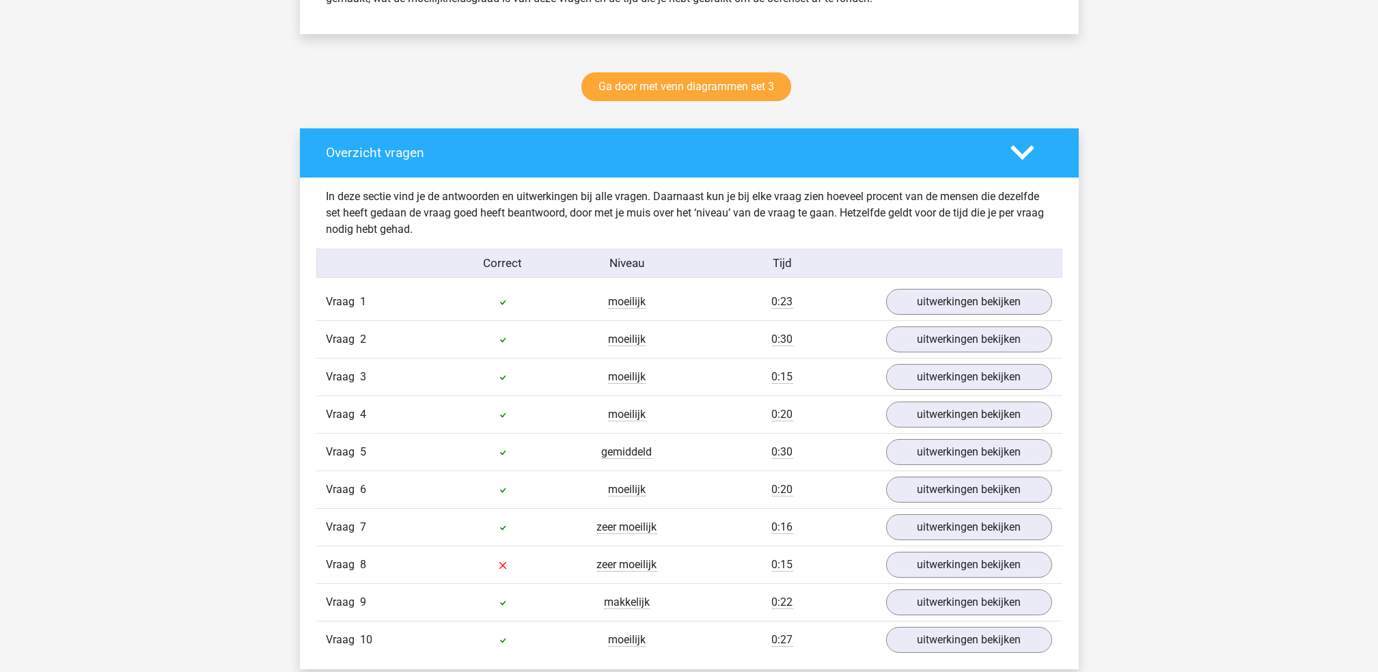
scroll to position [689, 0]
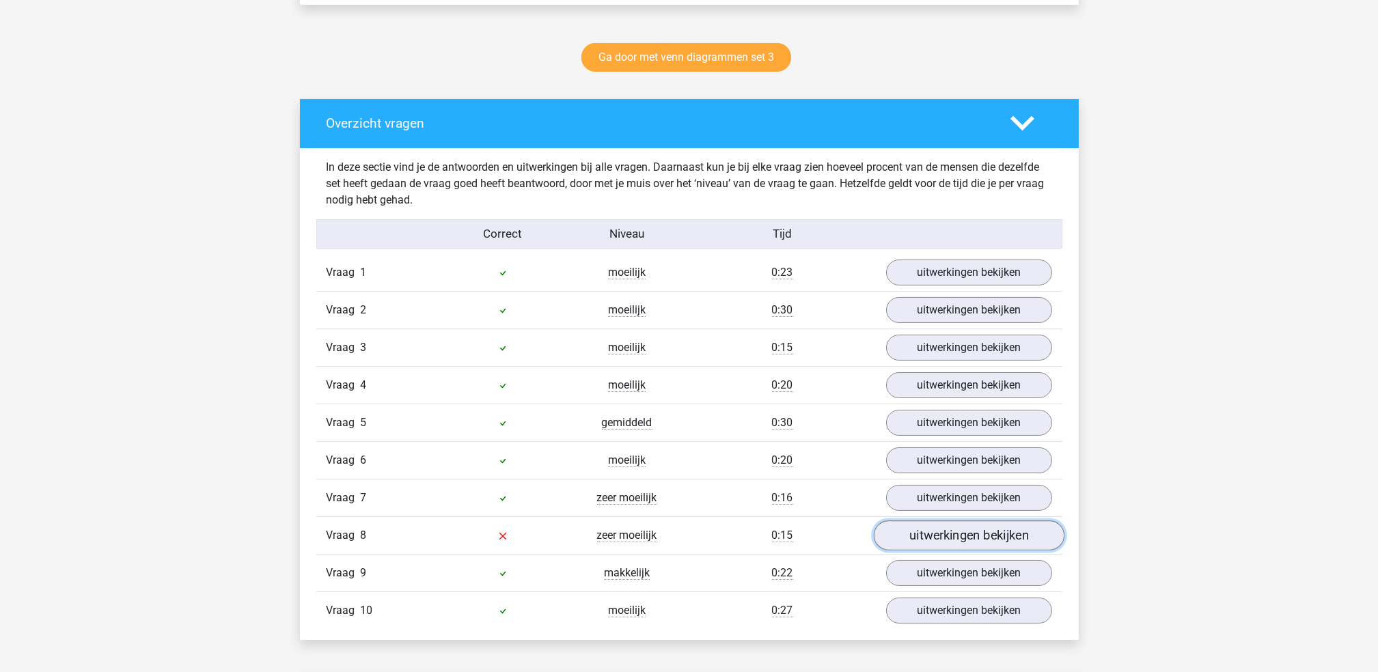
click at [935, 549] on link "uitwerkingen bekijken" at bounding box center [968, 536] width 191 height 30
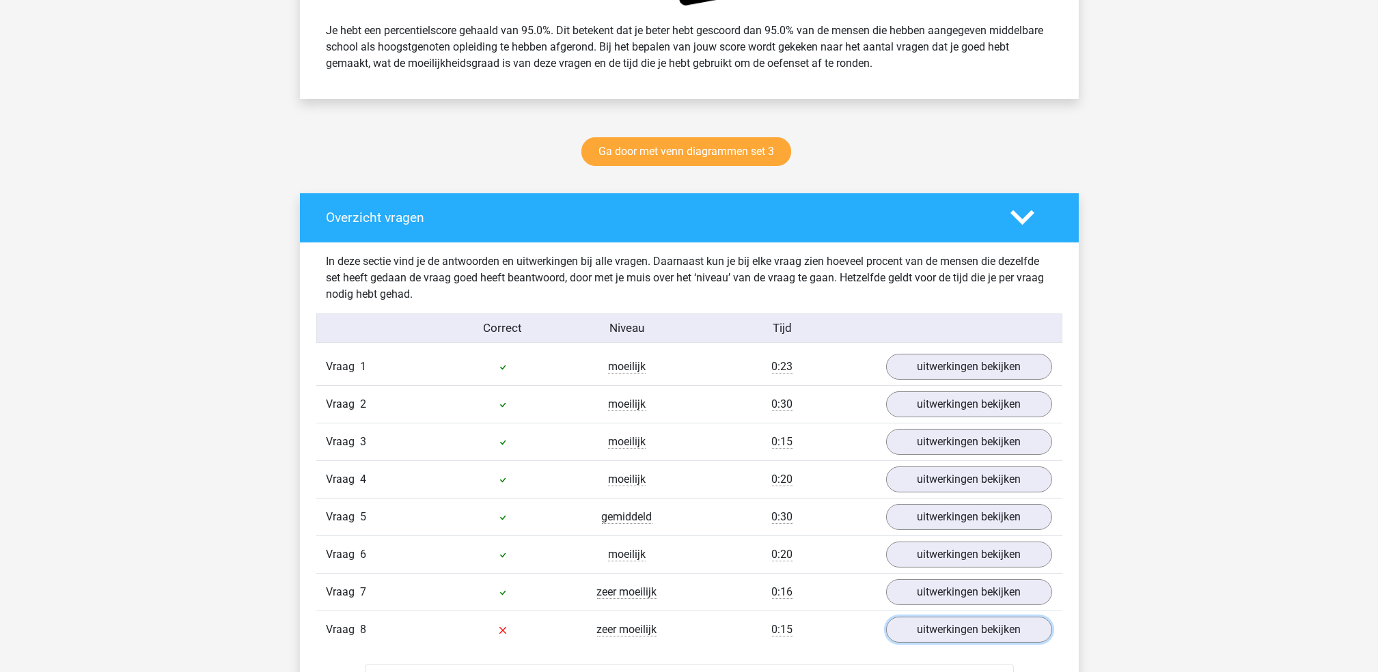
scroll to position [0, 0]
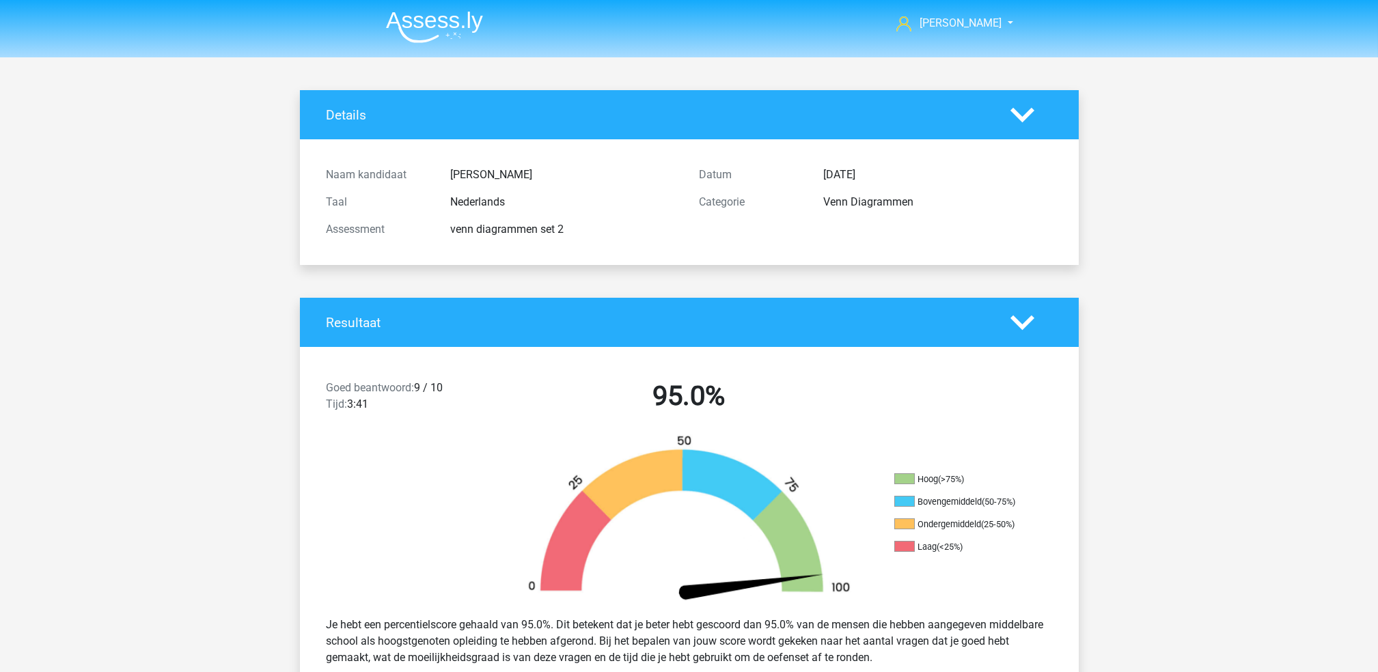
click at [418, 31] on img at bounding box center [434, 27] width 97 height 32
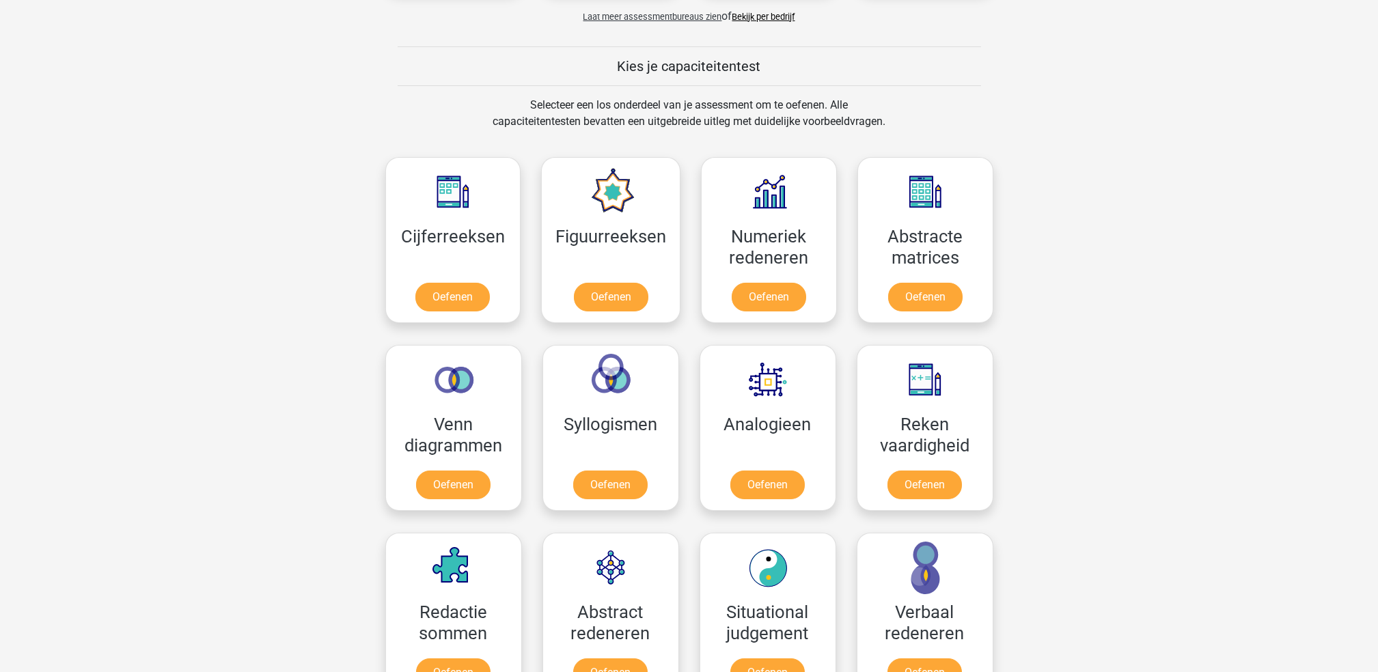
scroll to position [506, 0]
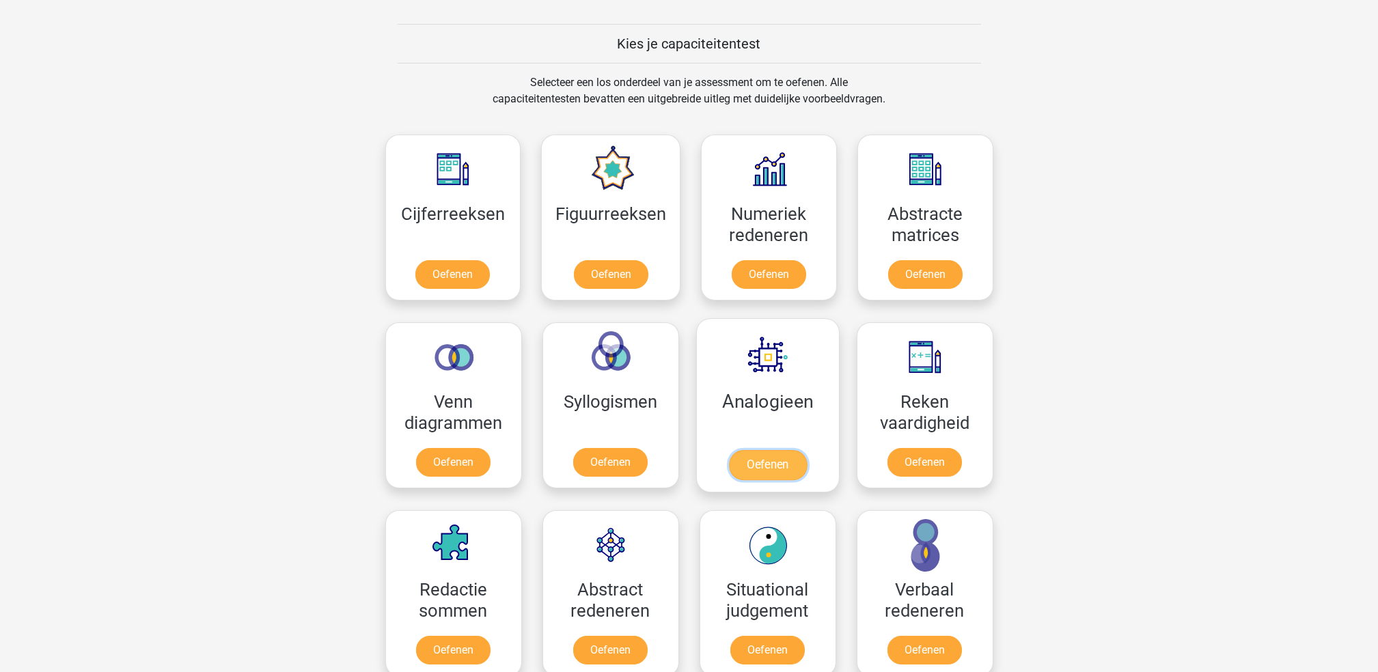
click at [758, 463] on link "Oefenen" at bounding box center [767, 465] width 78 height 30
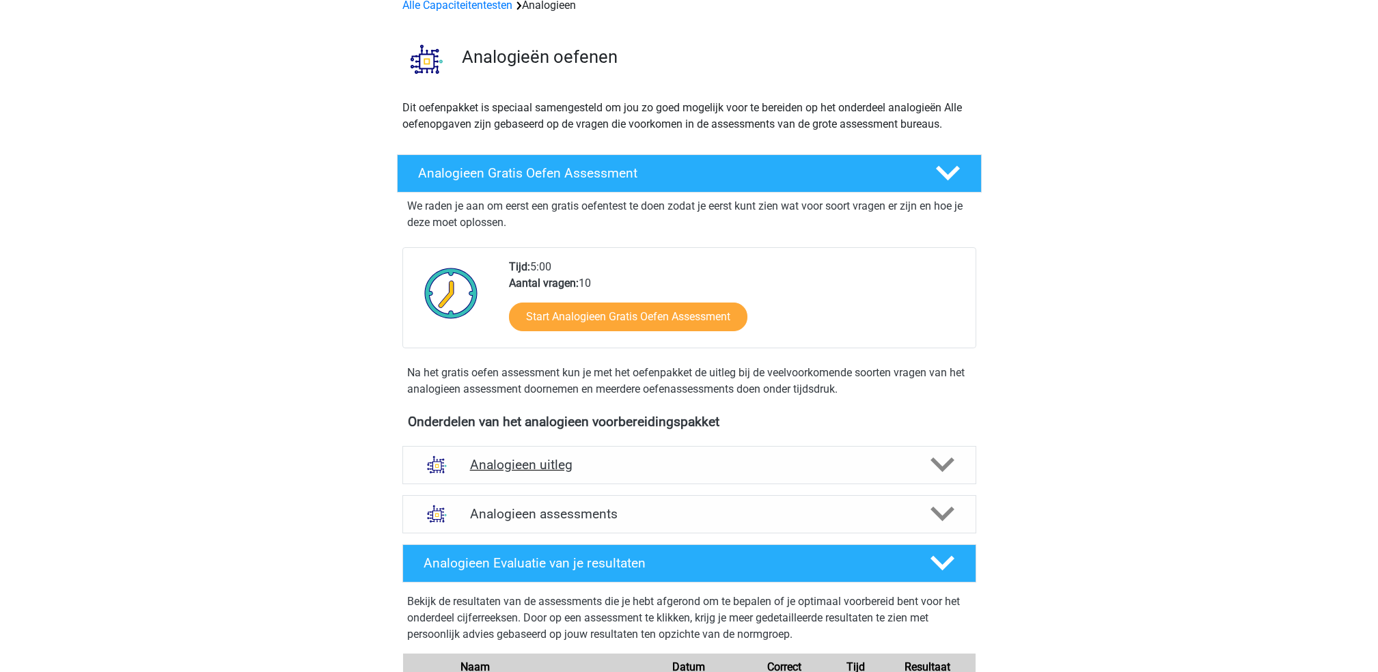
scroll to position [73, 0]
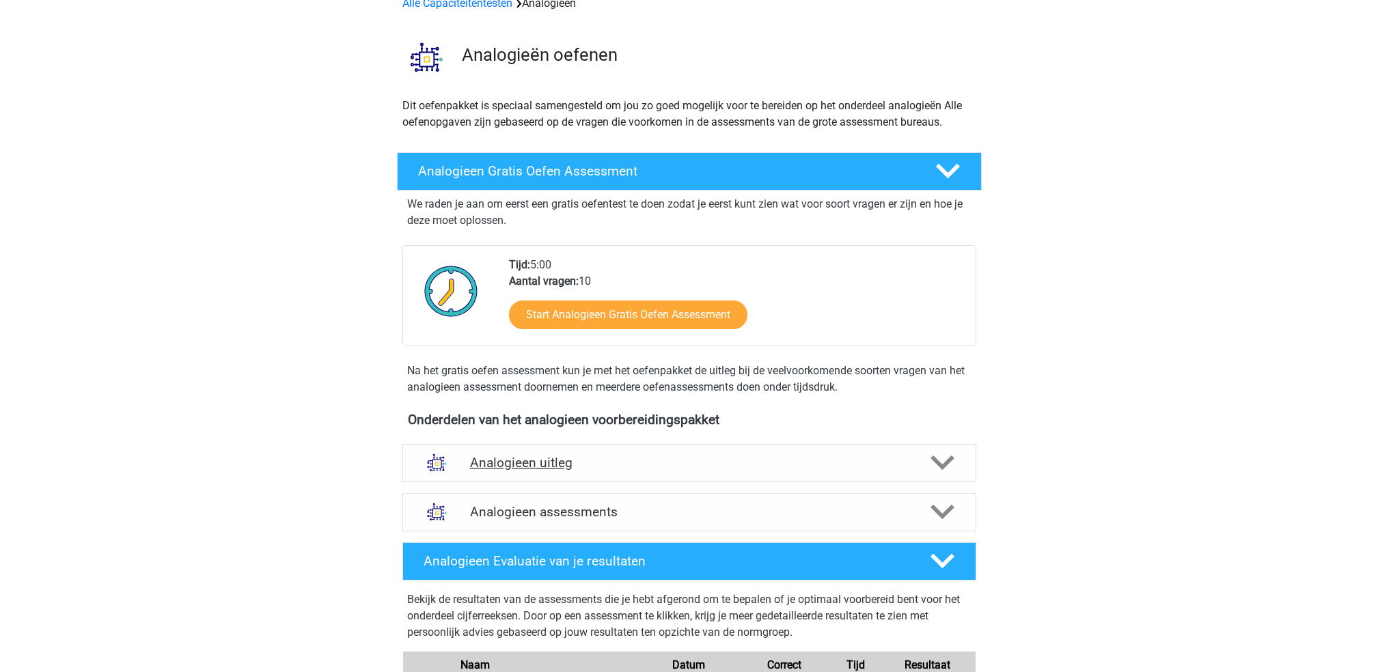
click at [756, 472] on div "Analogieen uitleg" at bounding box center [689, 463] width 574 height 38
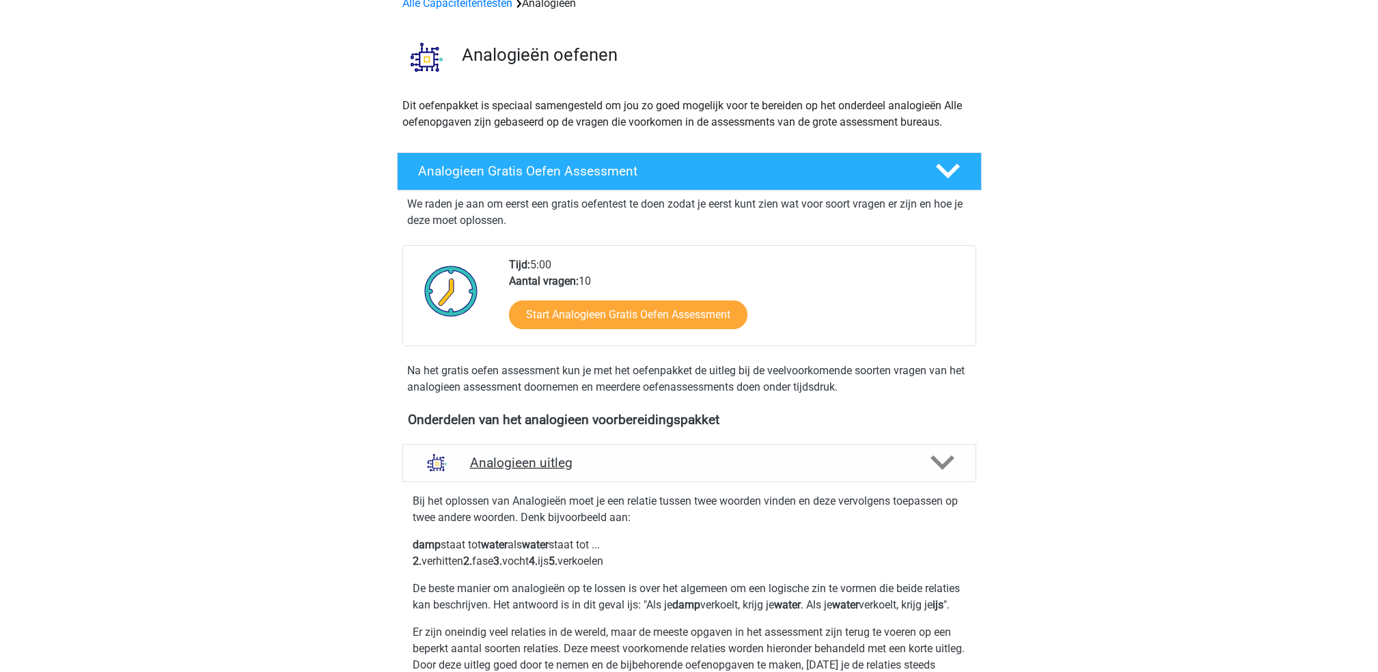
click at [756, 472] on div "Analogieen uitleg" at bounding box center [689, 463] width 574 height 38
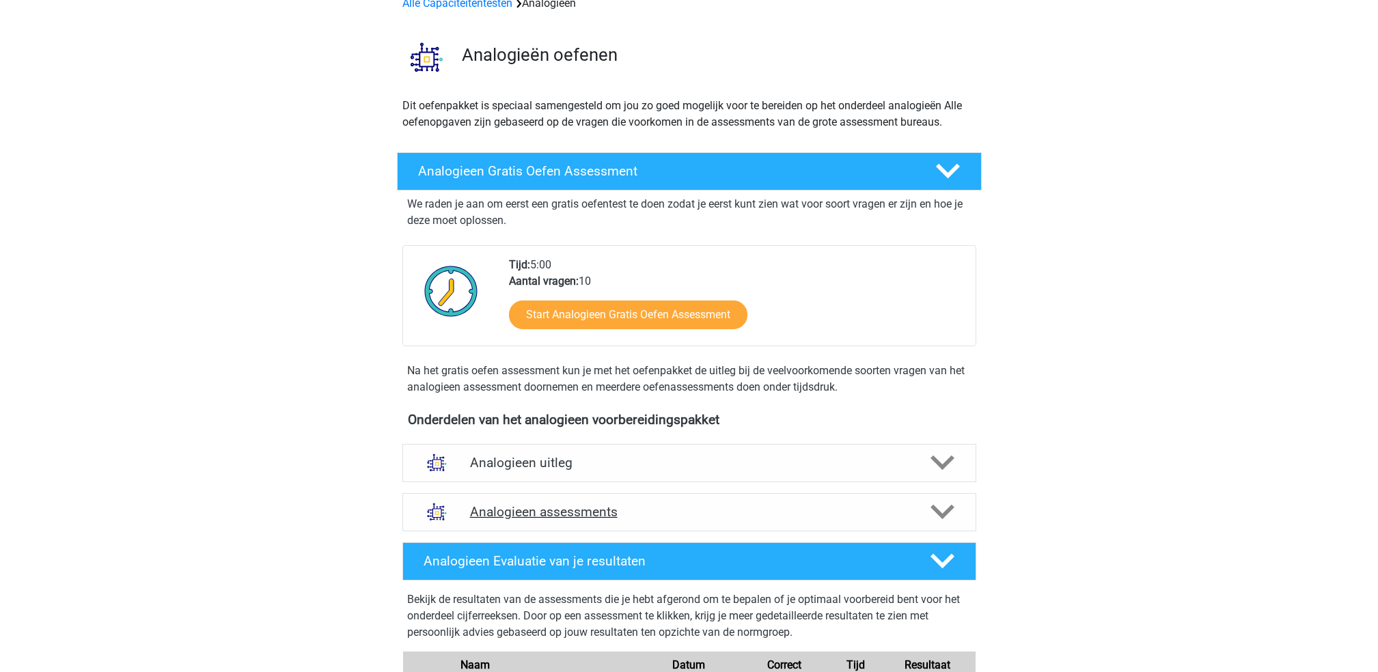
click at [760, 512] on h4 "Analogieen assessments" at bounding box center [689, 512] width 439 height 16
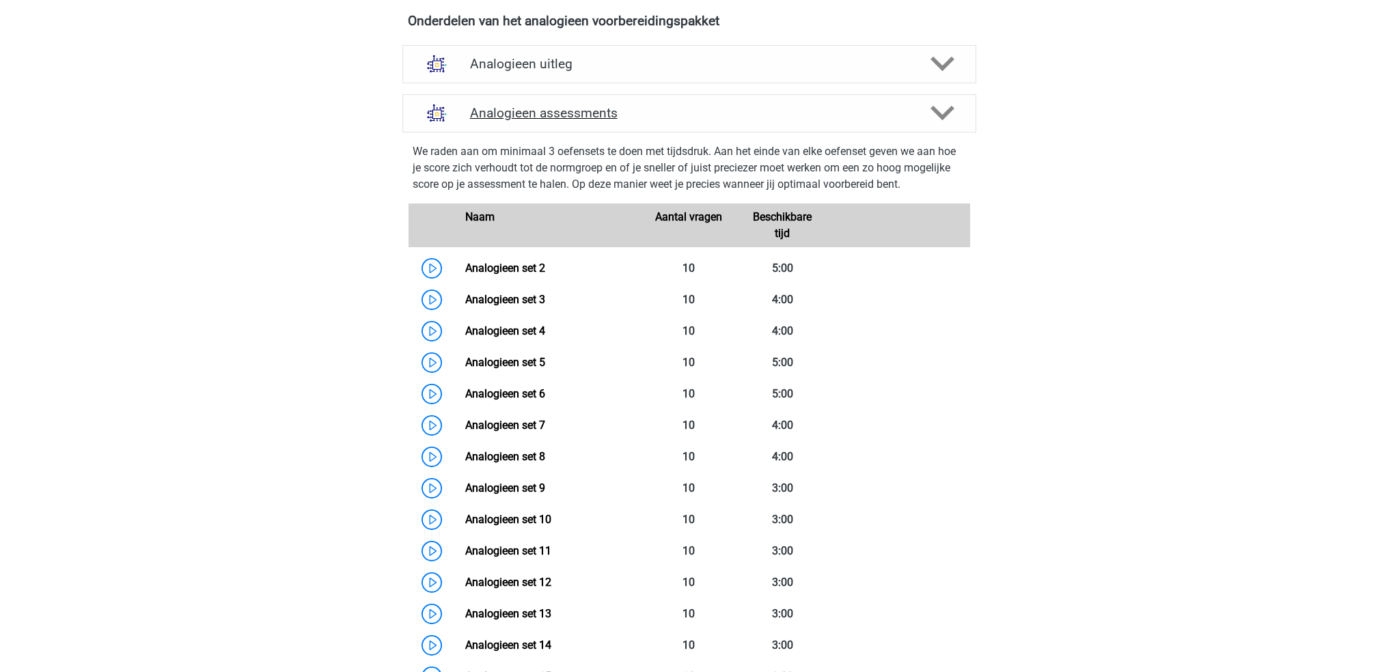
scroll to position [461, 0]
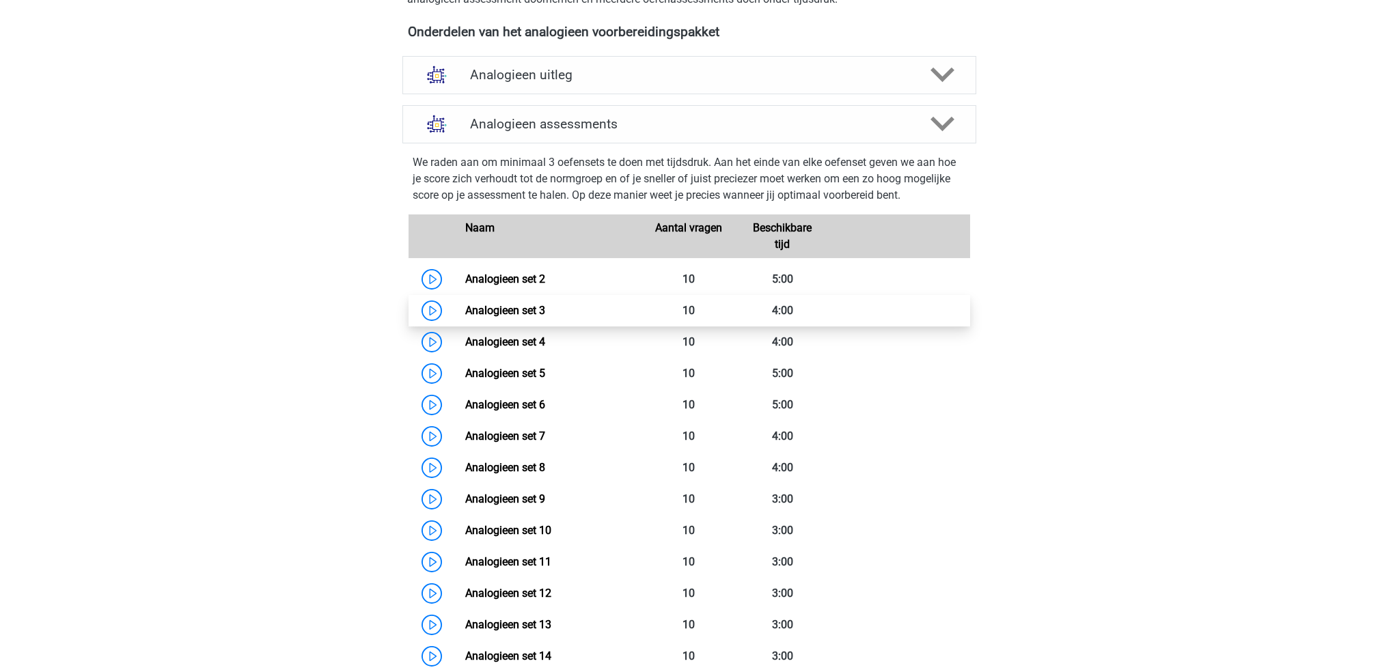
click at [465, 310] on link "Analogieen set 3" at bounding box center [505, 310] width 80 height 13
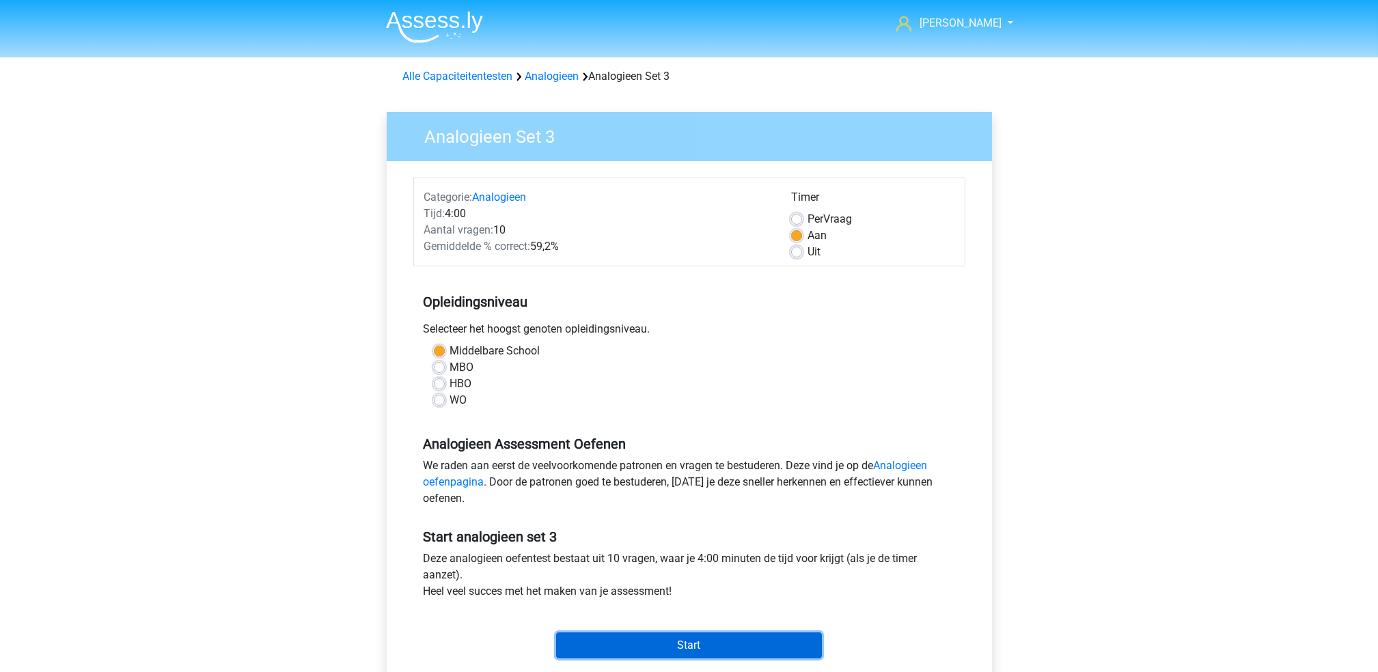
click at [640, 633] on input "Start" at bounding box center [689, 646] width 266 height 26
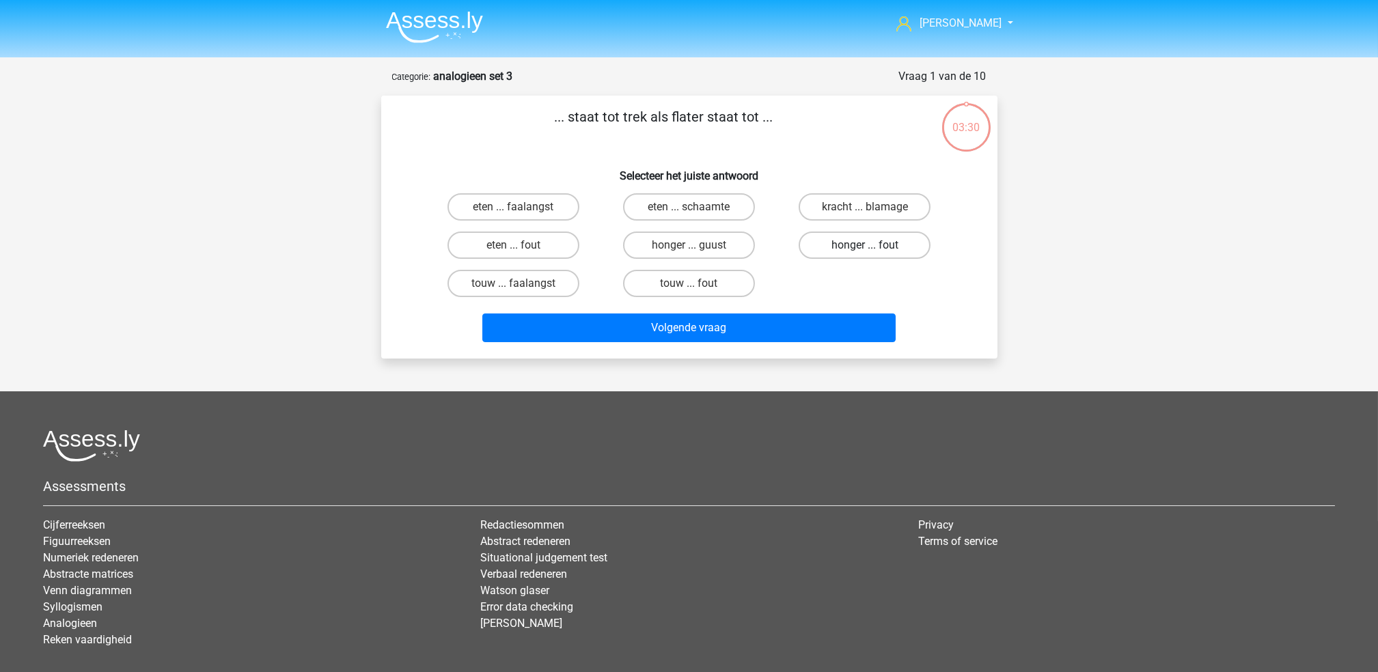
click at [886, 247] on label "honger ... fout" at bounding box center [865, 245] width 132 height 27
click at [874, 247] on input "honger ... fout" at bounding box center [869, 249] width 9 height 9
radio input "true"
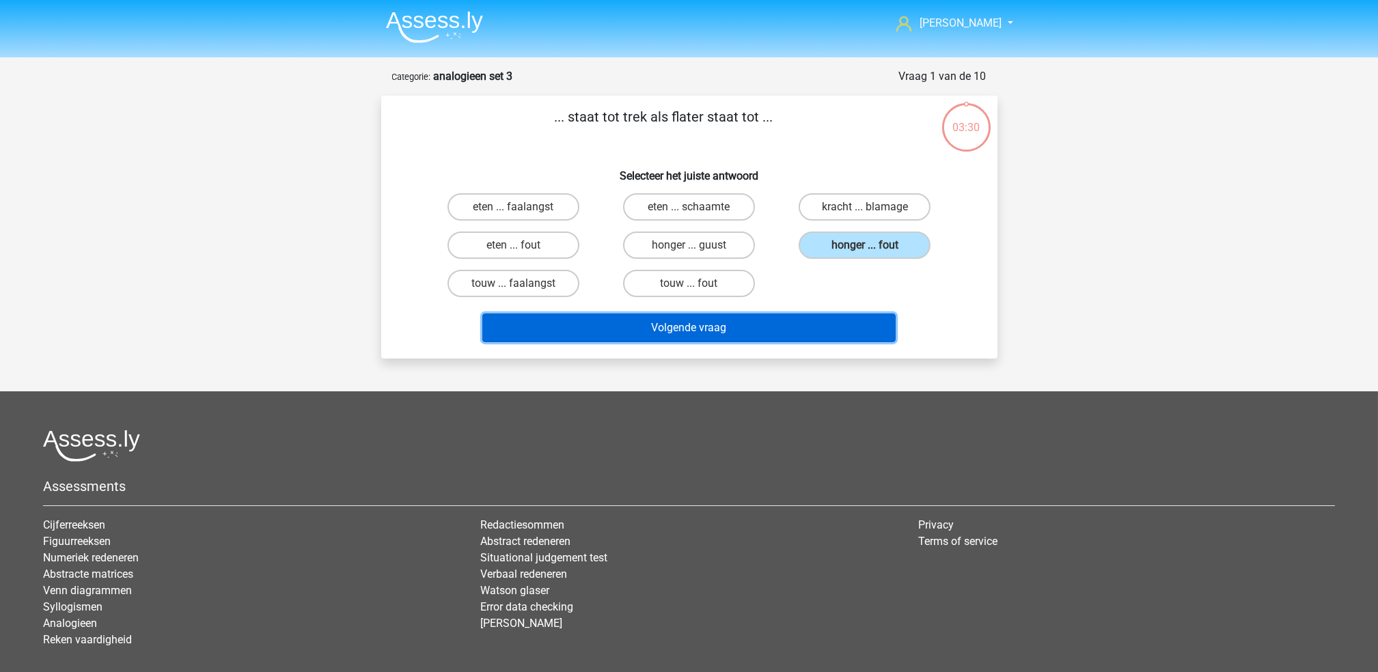
click at [842, 331] on button "Volgende vraag" at bounding box center [688, 328] width 413 height 29
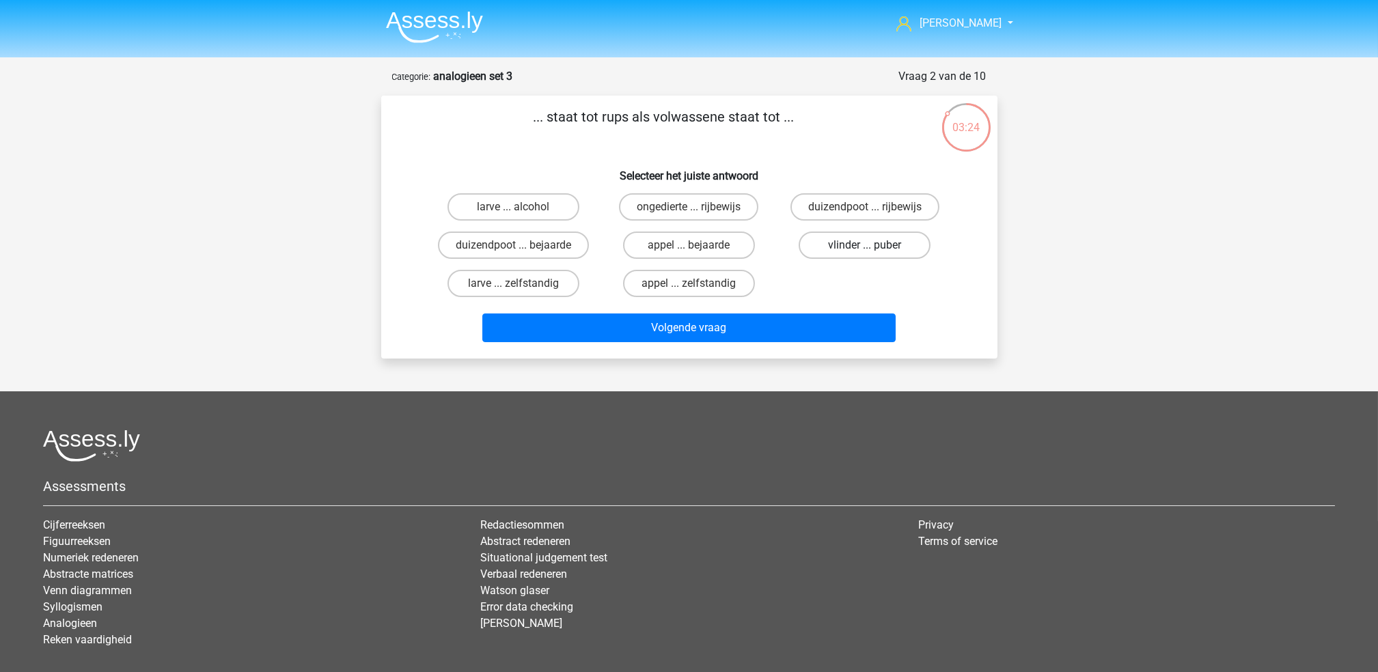
click at [862, 239] on label "vlinder ... puber" at bounding box center [865, 245] width 132 height 27
click at [865, 245] on input "vlinder ... puber" at bounding box center [869, 249] width 9 height 9
radio input "true"
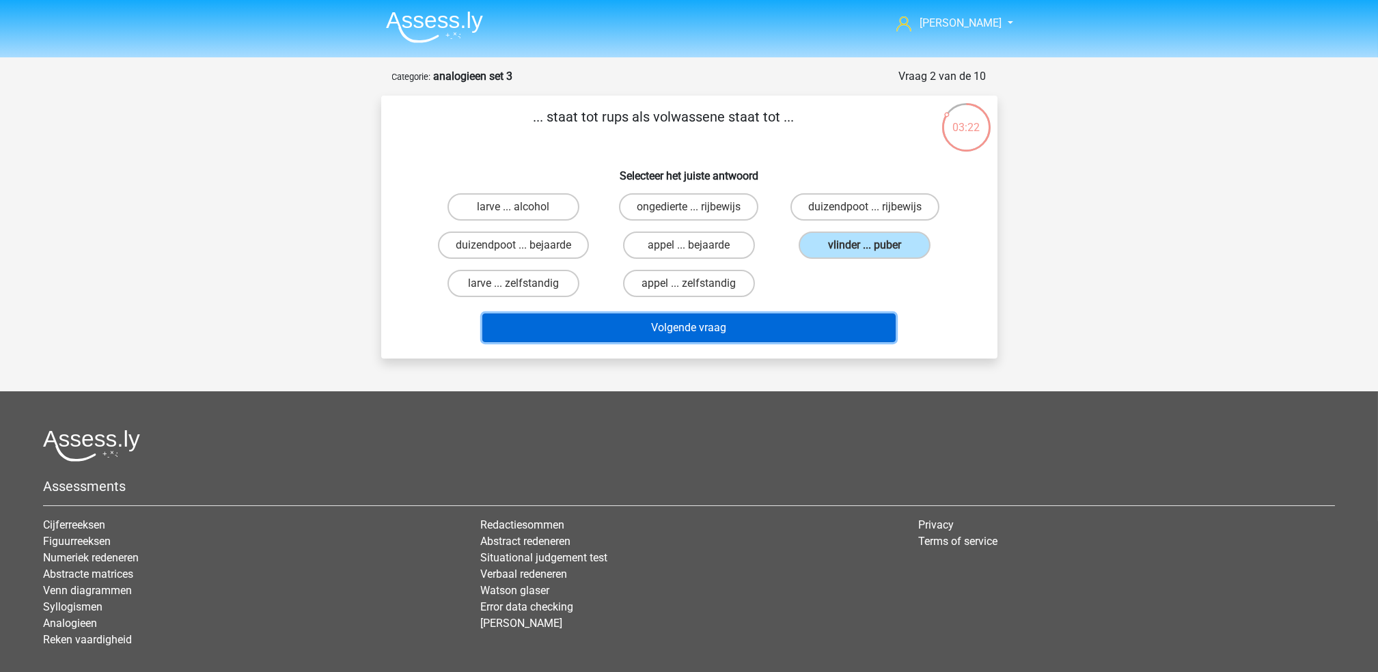
click at [826, 316] on button "Volgende vraag" at bounding box center [688, 328] width 413 height 29
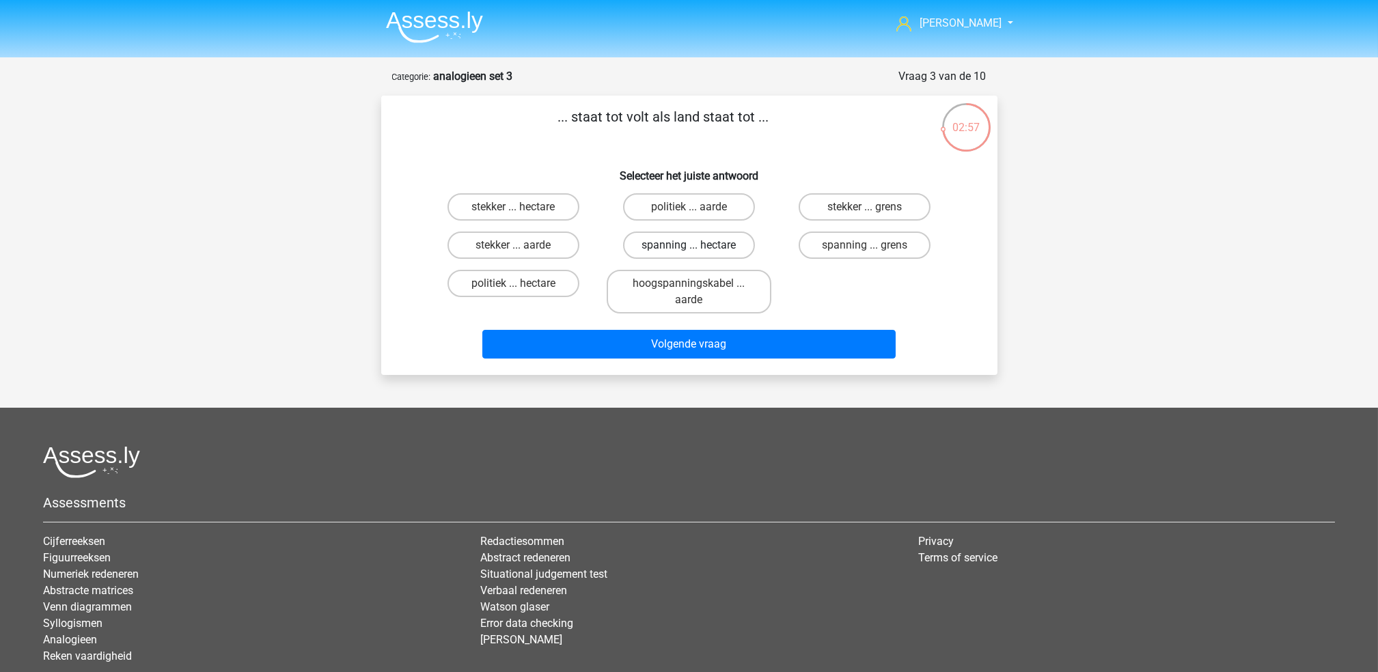
click at [698, 241] on label "spanning ... hectare" at bounding box center [689, 245] width 132 height 27
click at [698, 245] on input "spanning ... hectare" at bounding box center [693, 249] width 9 height 9
radio input "true"
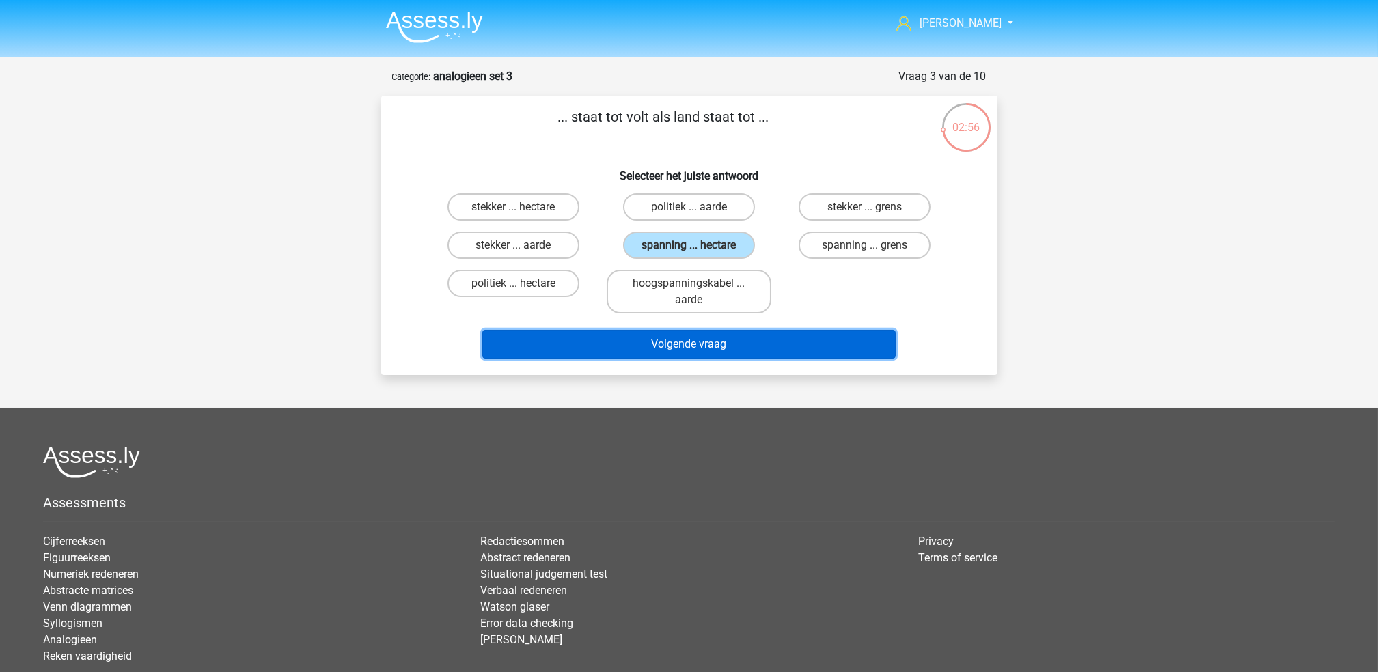
click at [717, 344] on button "Volgende vraag" at bounding box center [688, 344] width 413 height 29
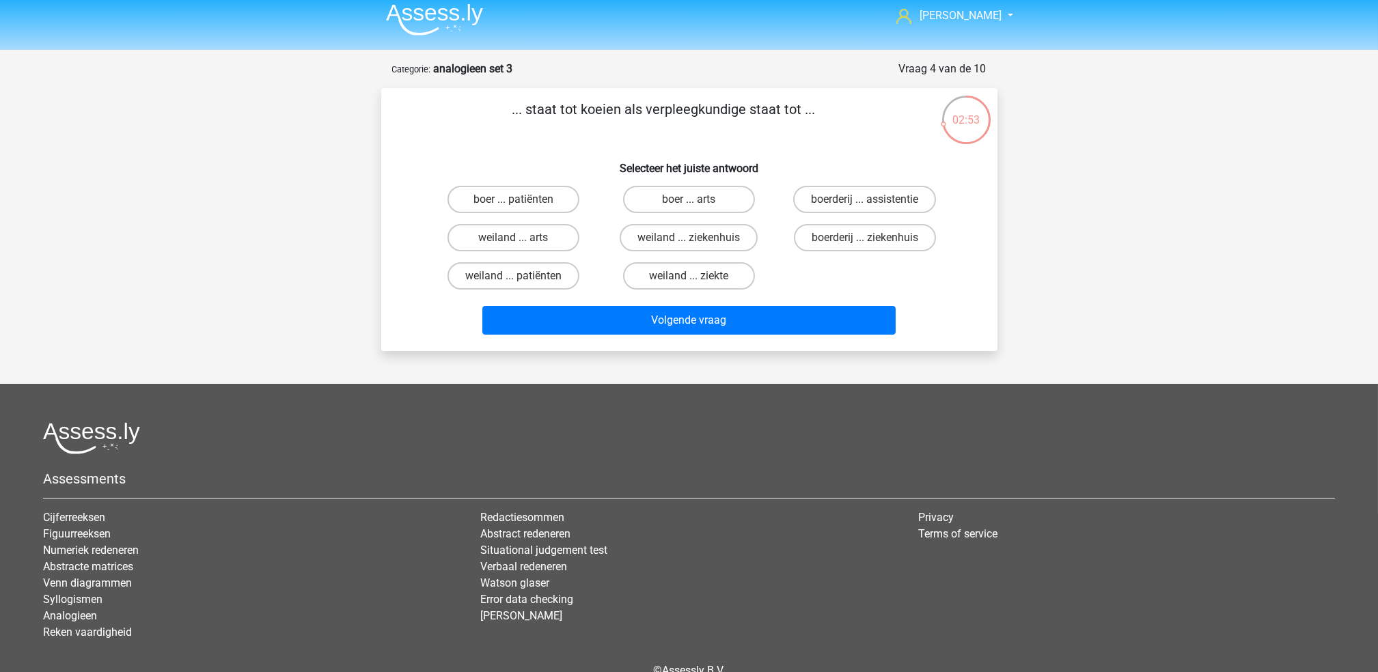
scroll to position [8, 0]
click at [442, 25] on img at bounding box center [434, 19] width 97 height 32
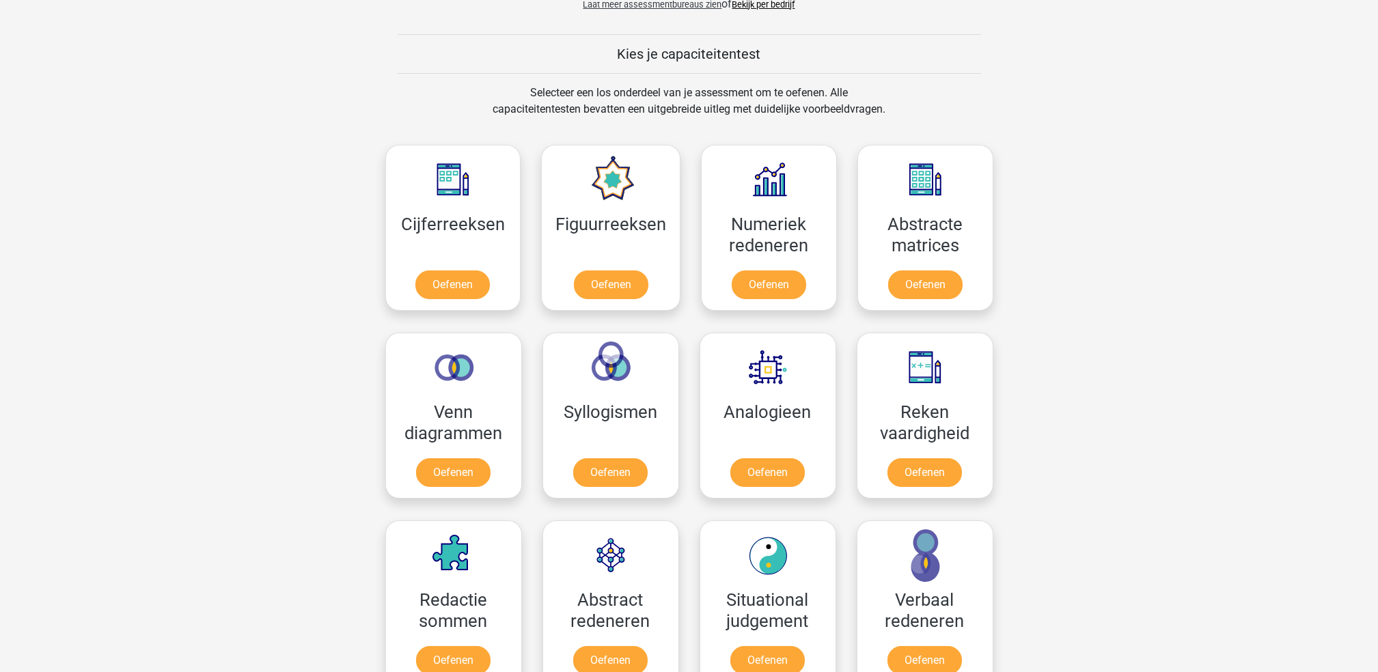
scroll to position [501, 0]
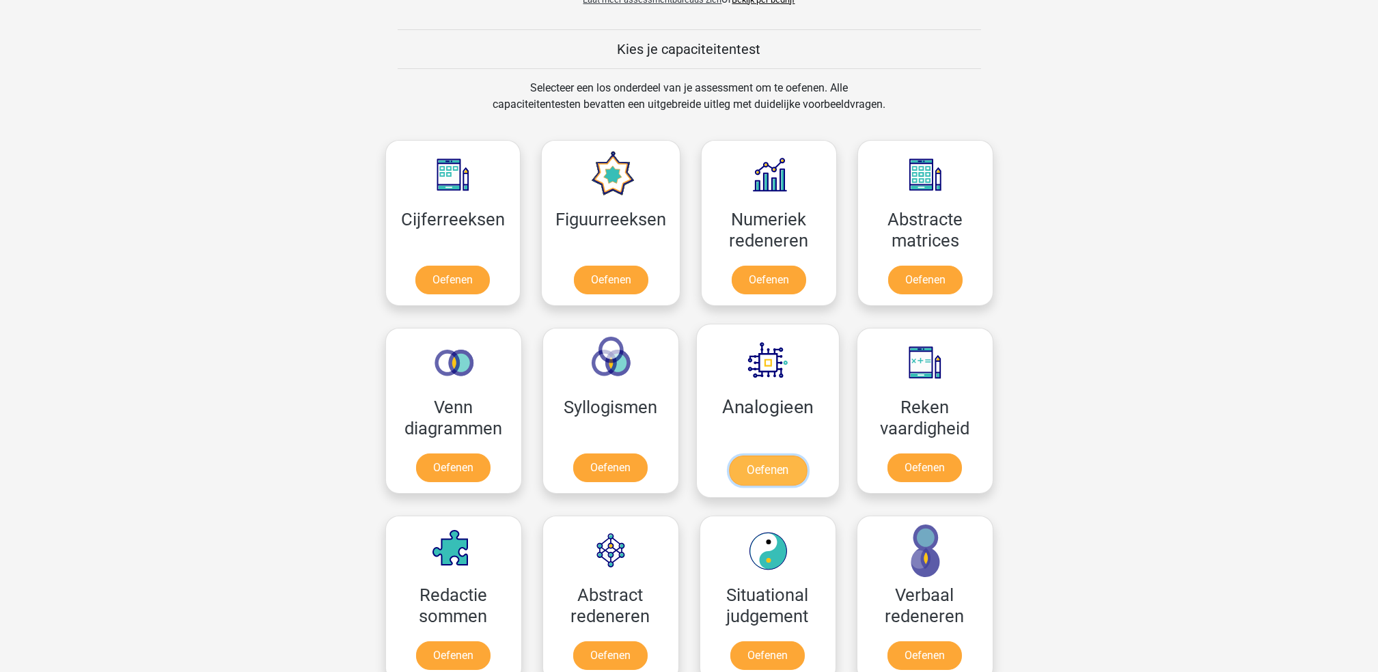
click at [771, 482] on link "Oefenen" at bounding box center [767, 471] width 78 height 30
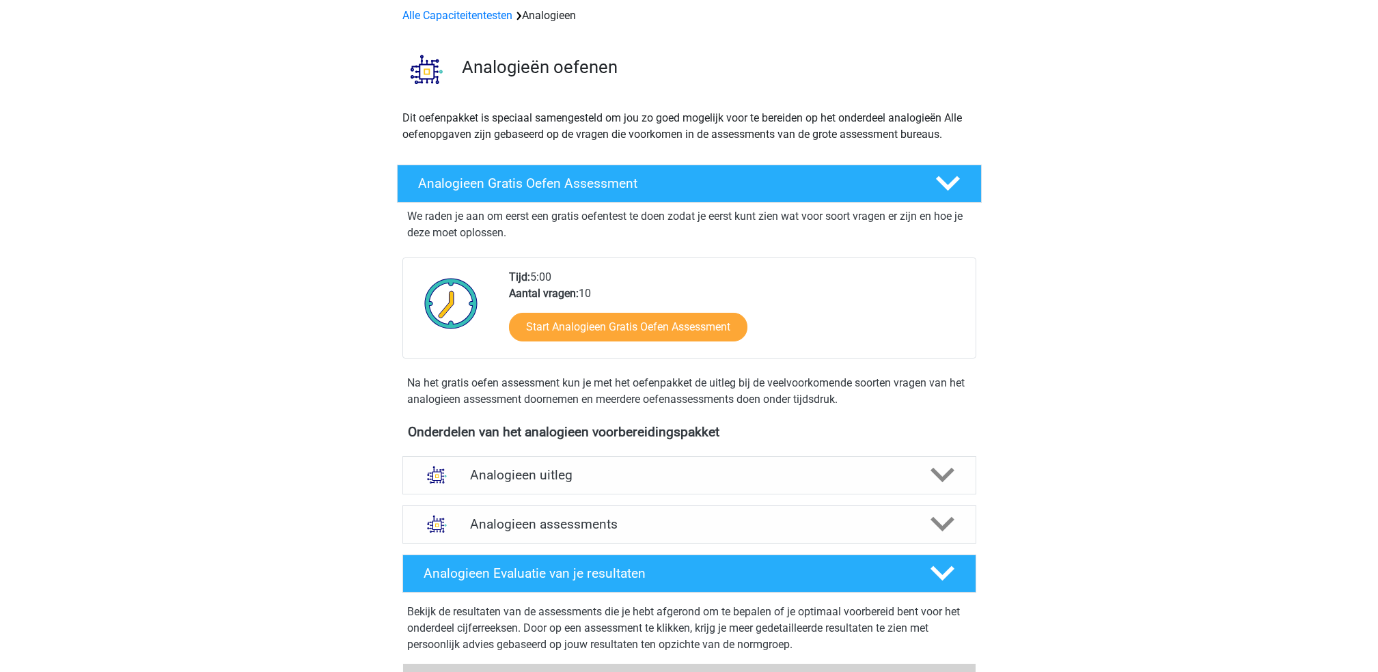
scroll to position [61, 0]
click at [771, 482] on h4 "Analogieen uitleg" at bounding box center [689, 475] width 439 height 16
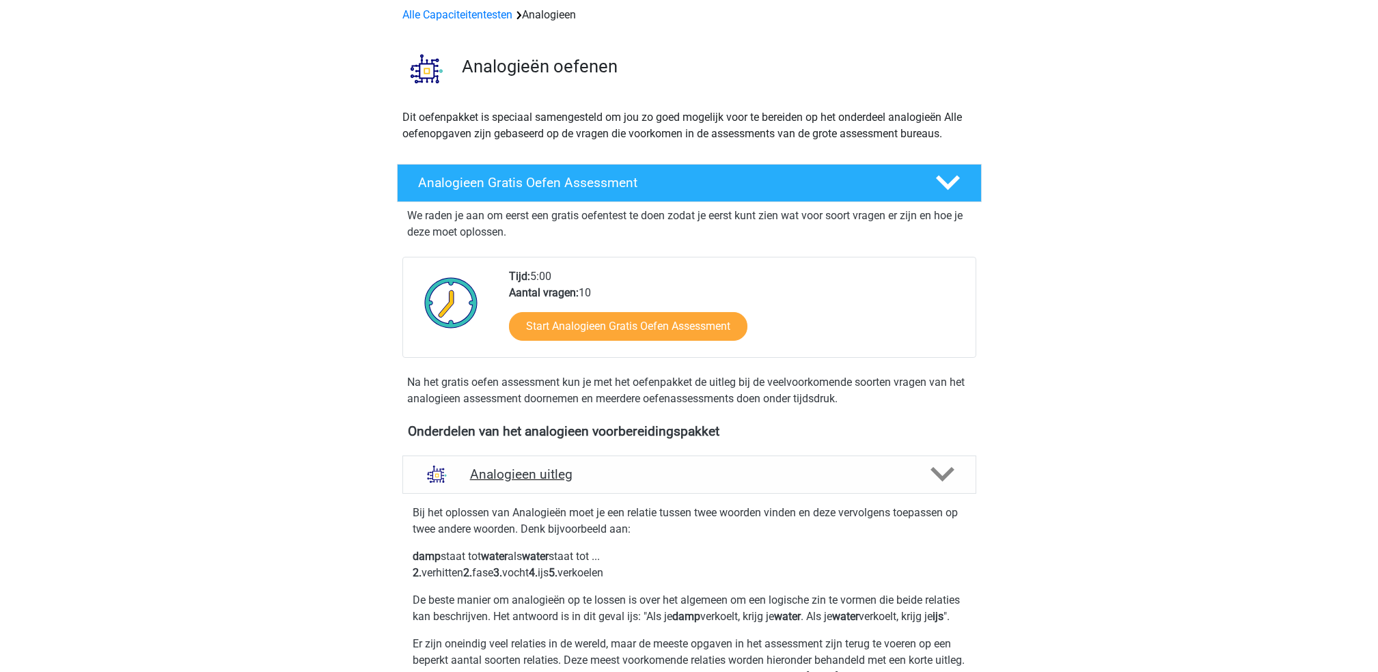
click at [807, 459] on div "Analogieen uitleg" at bounding box center [689, 475] width 574 height 38
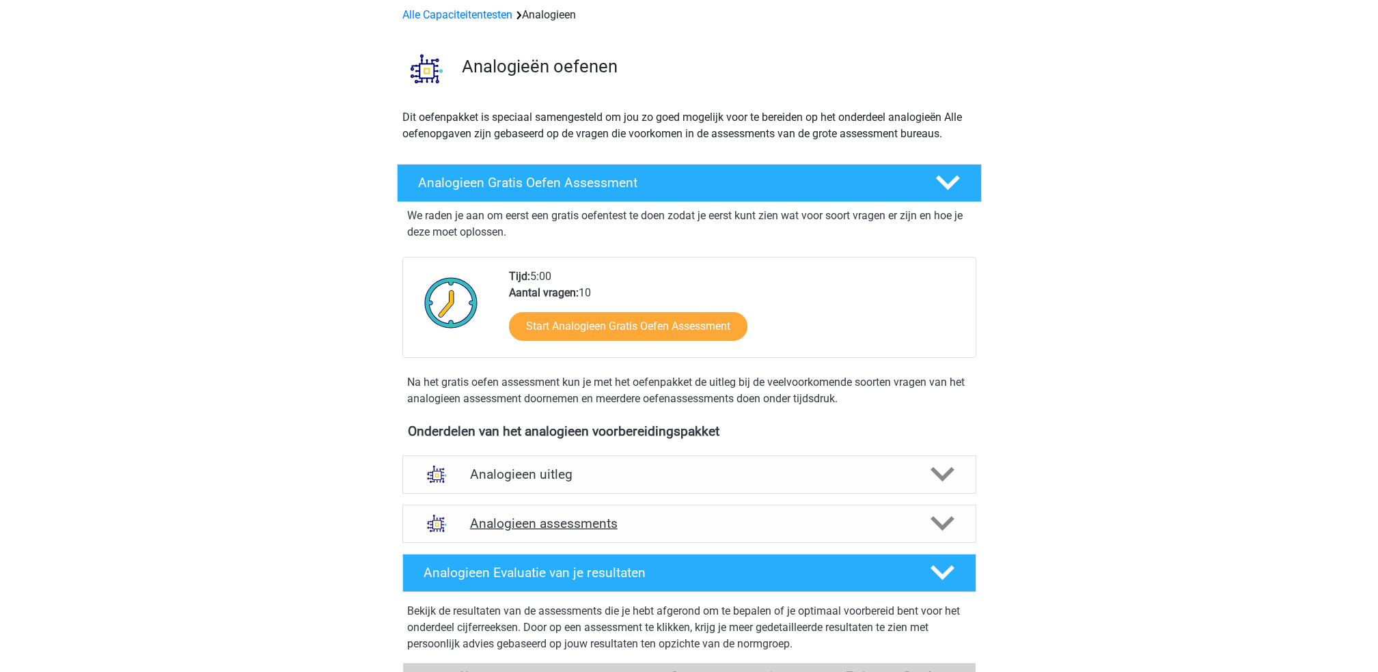
click at [816, 539] on div "Analogieen assessments" at bounding box center [689, 524] width 574 height 38
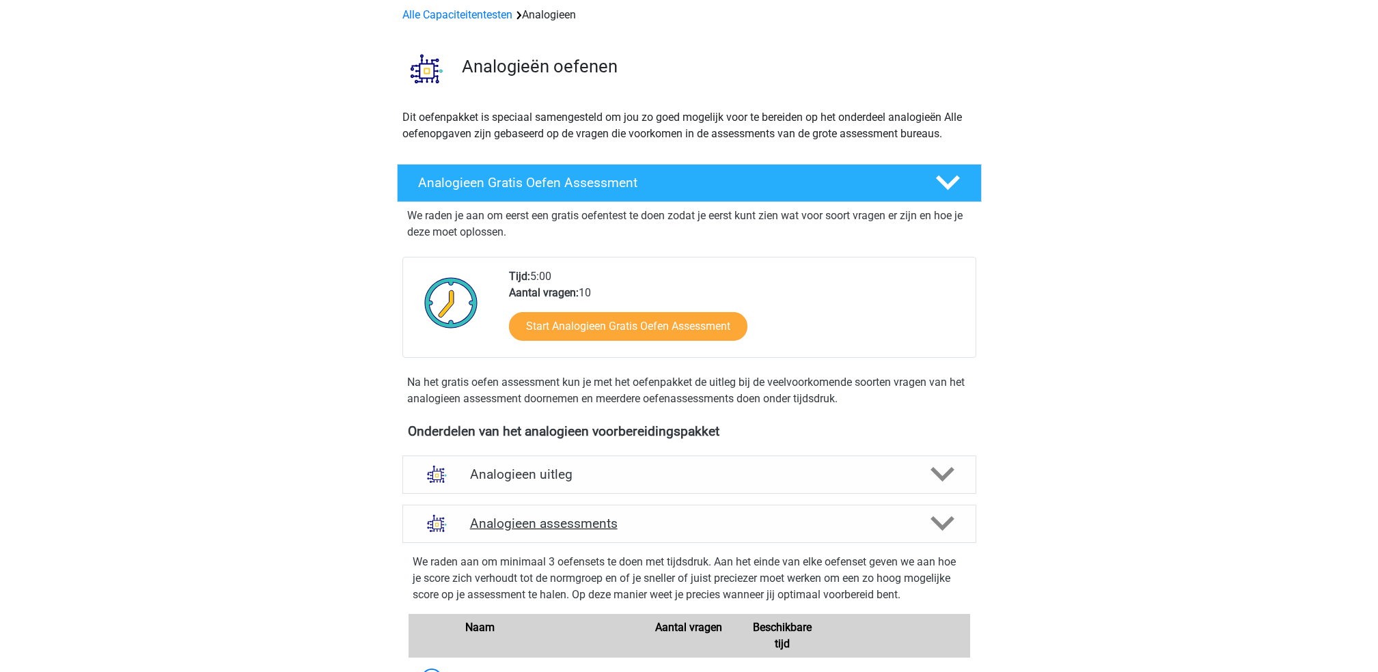
click at [774, 510] on div "Analogieen assessments" at bounding box center [689, 524] width 574 height 38
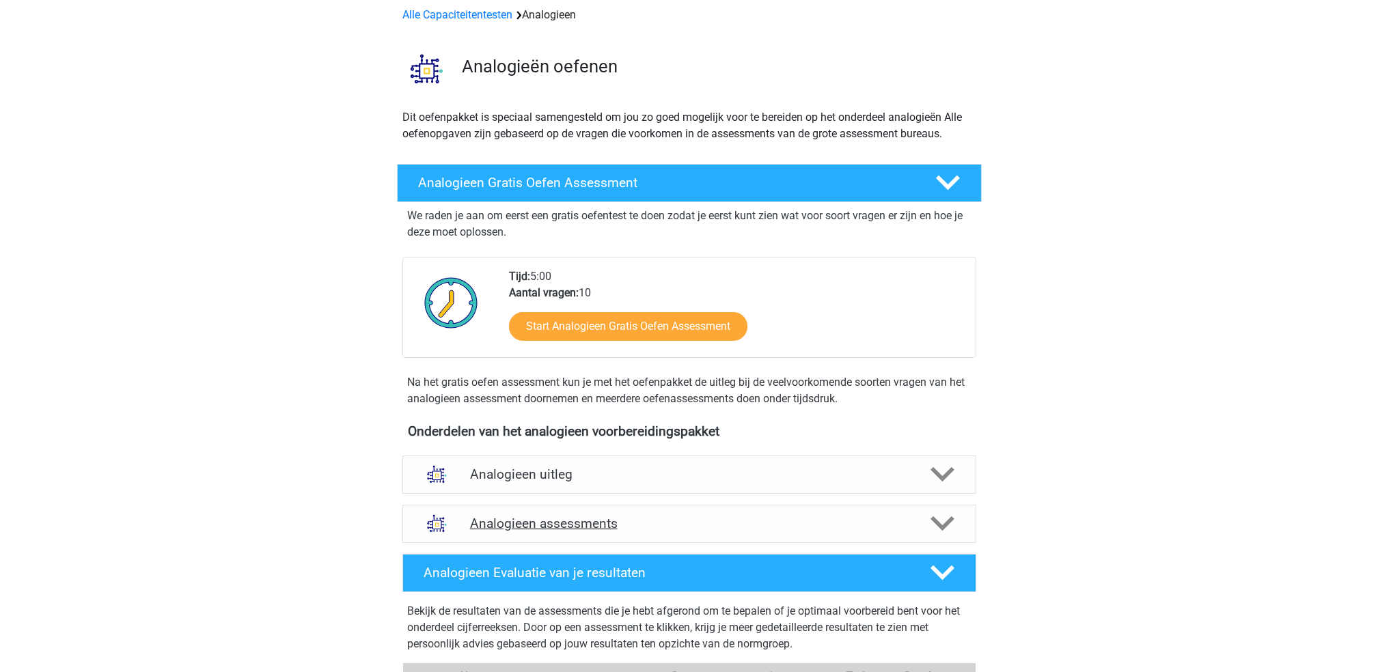
click at [793, 516] on h4 "Analogieen assessments" at bounding box center [689, 524] width 439 height 16
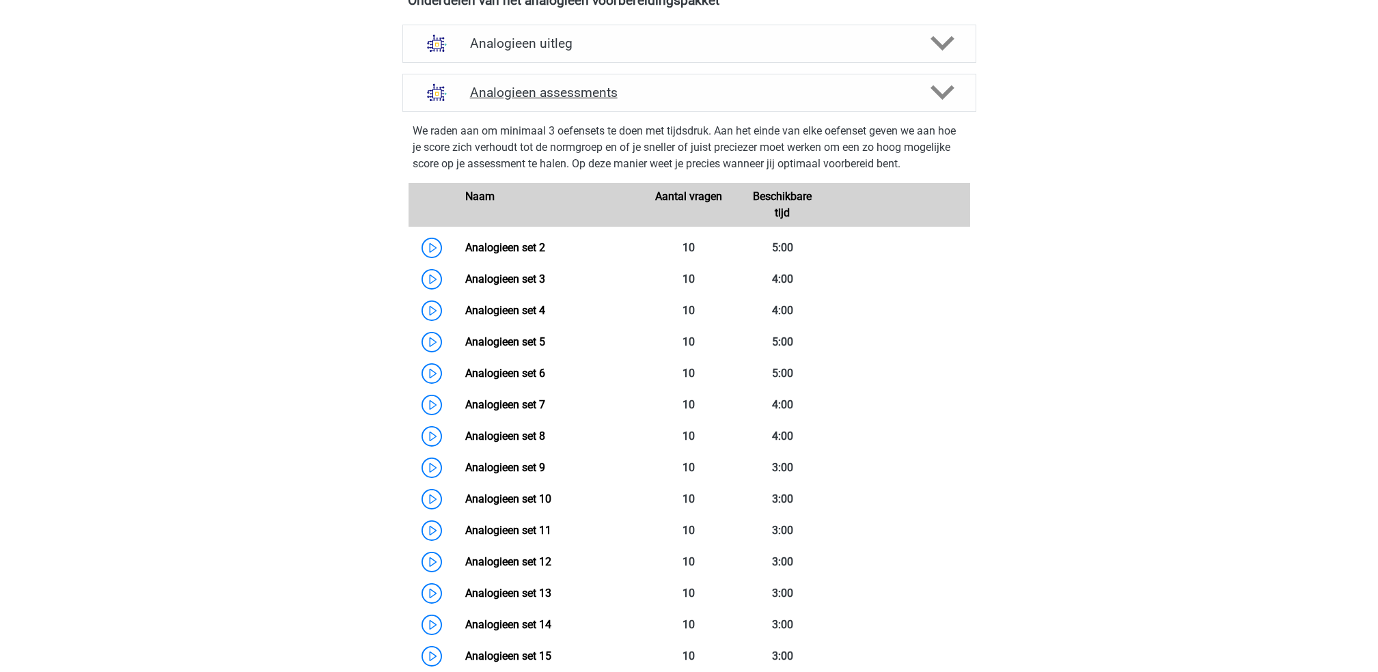
scroll to position [514, 0]
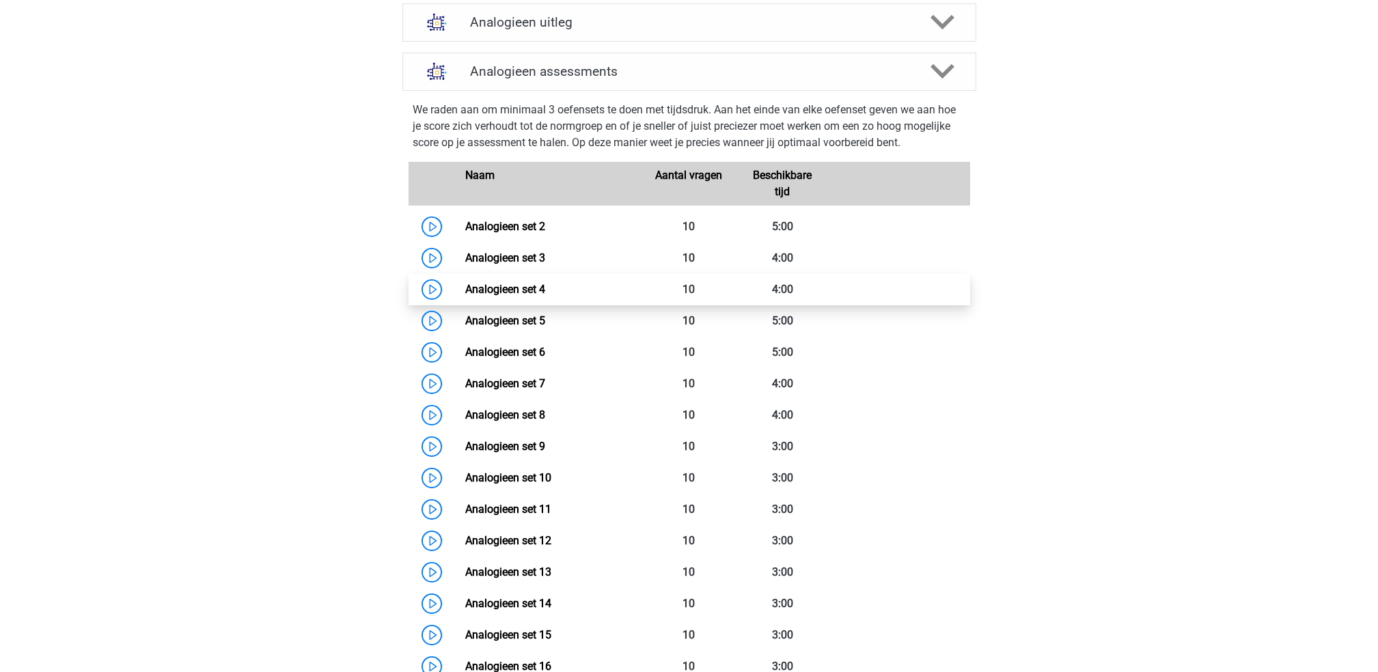
click at [465, 292] on link "Analogieen set 4" at bounding box center [505, 289] width 80 height 13
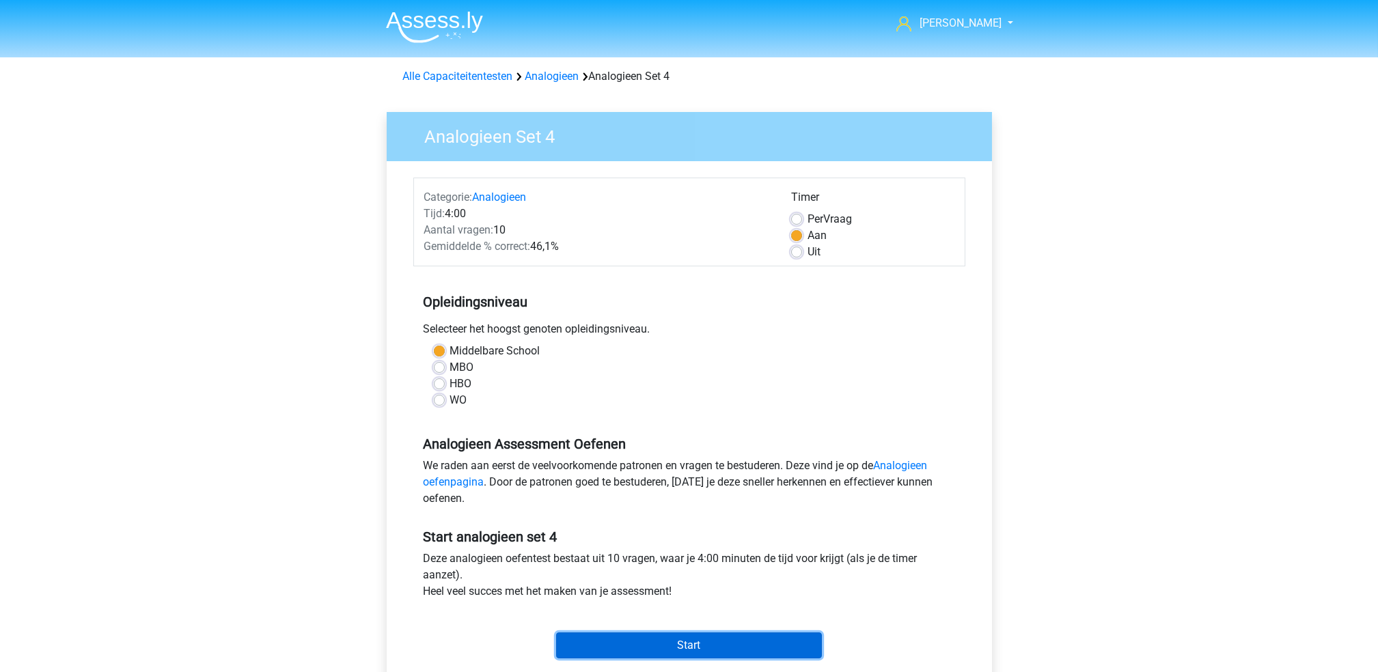
click at [792, 646] on input "Start" at bounding box center [689, 646] width 266 height 26
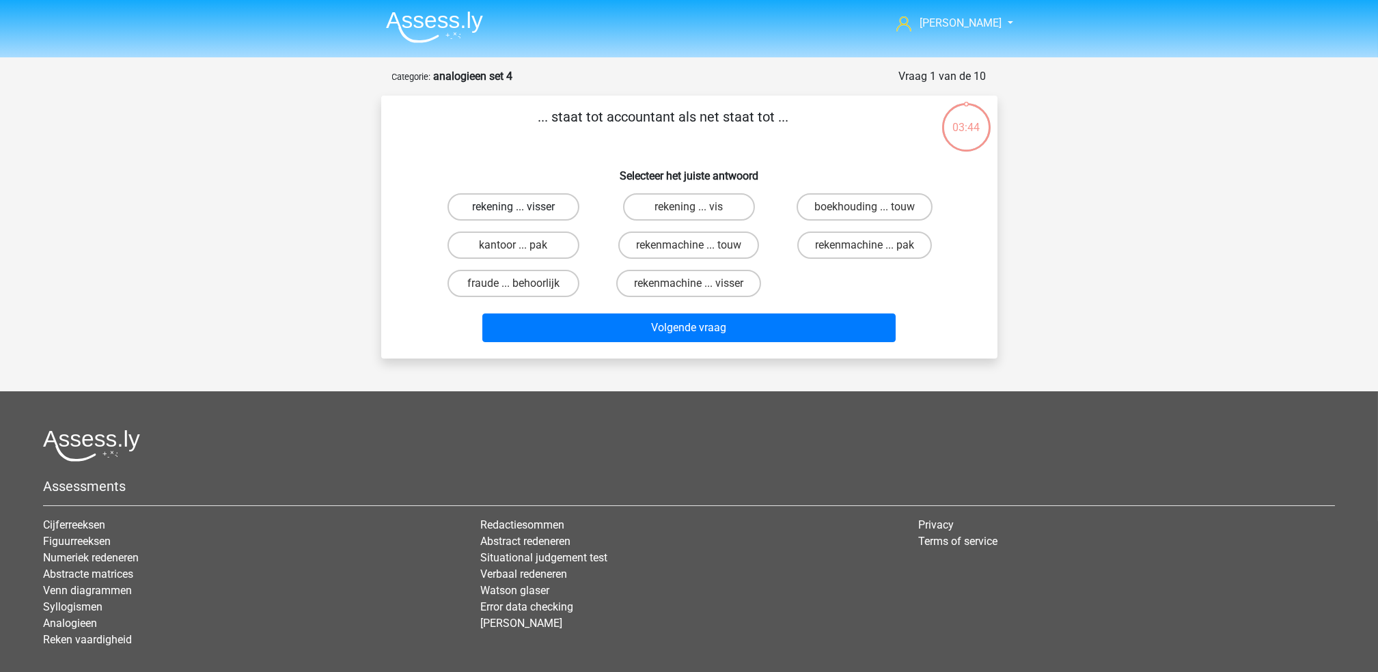
click at [541, 209] on label "rekening ... visser" at bounding box center [514, 206] width 132 height 27
click at [522, 209] on input "rekening ... visser" at bounding box center [517, 211] width 9 height 9
radio input "true"
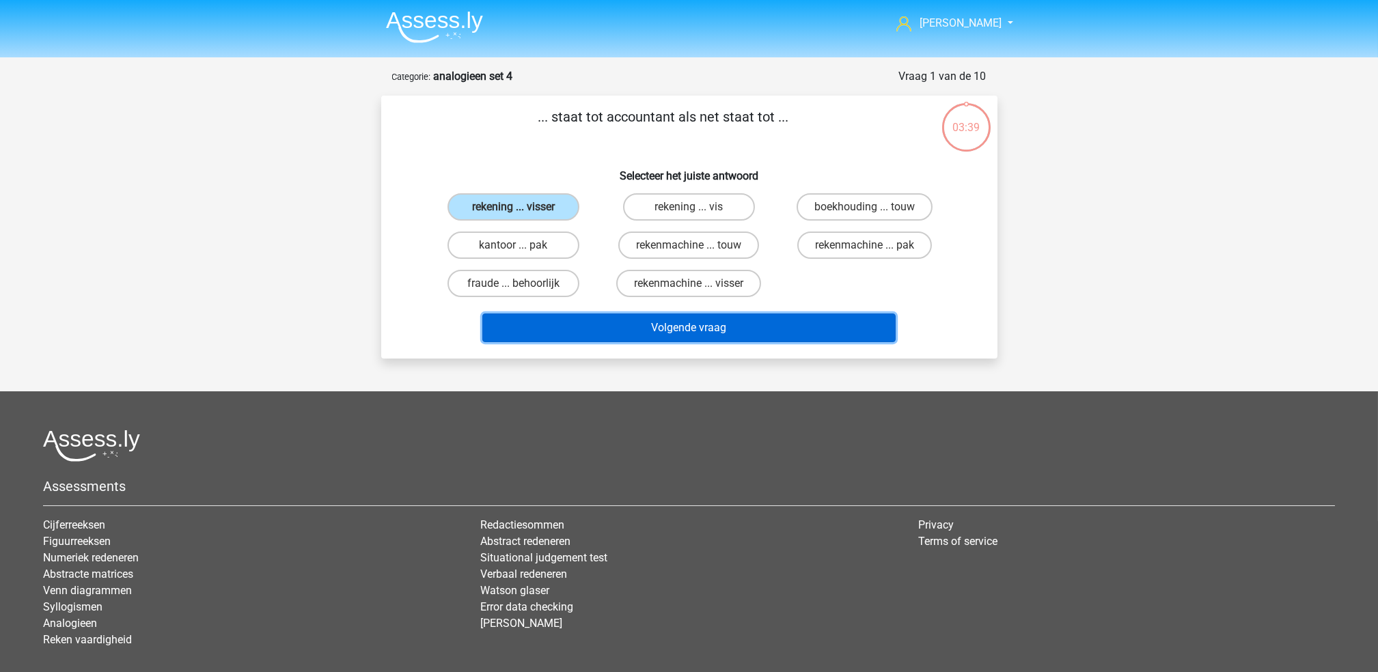
click at [657, 320] on button "Volgende vraag" at bounding box center [688, 328] width 413 height 29
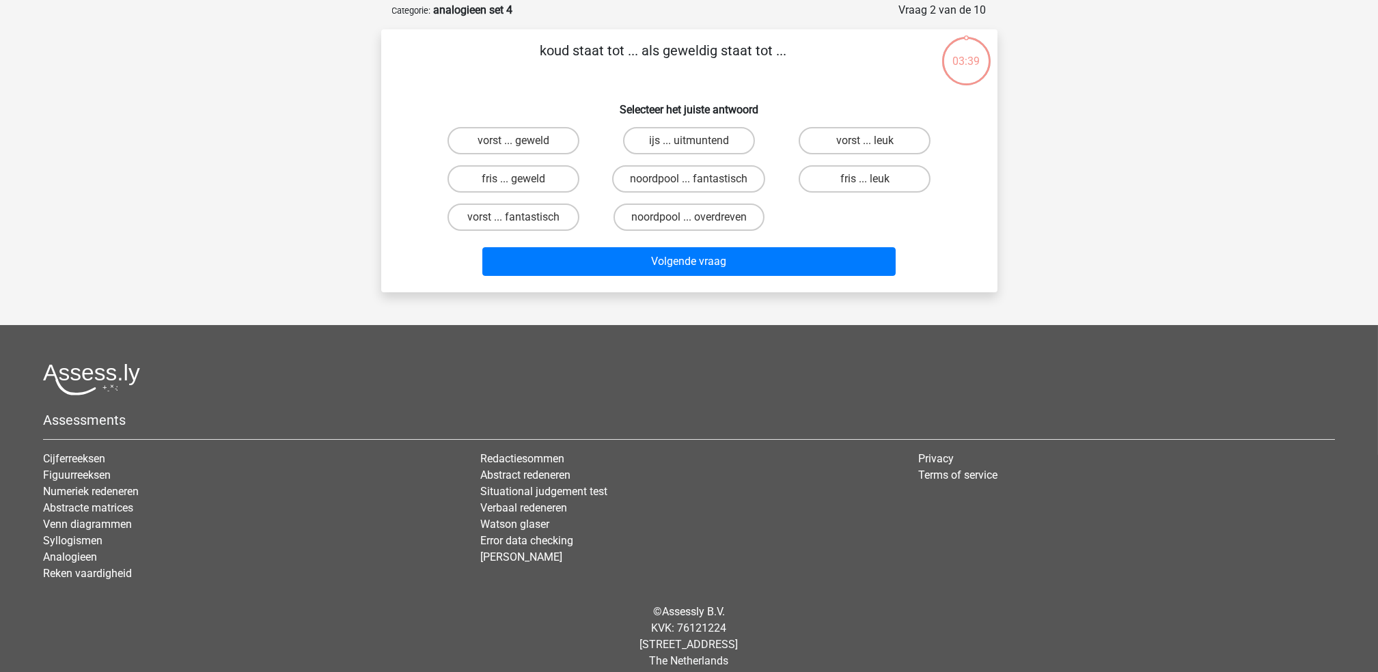
scroll to position [38, 0]
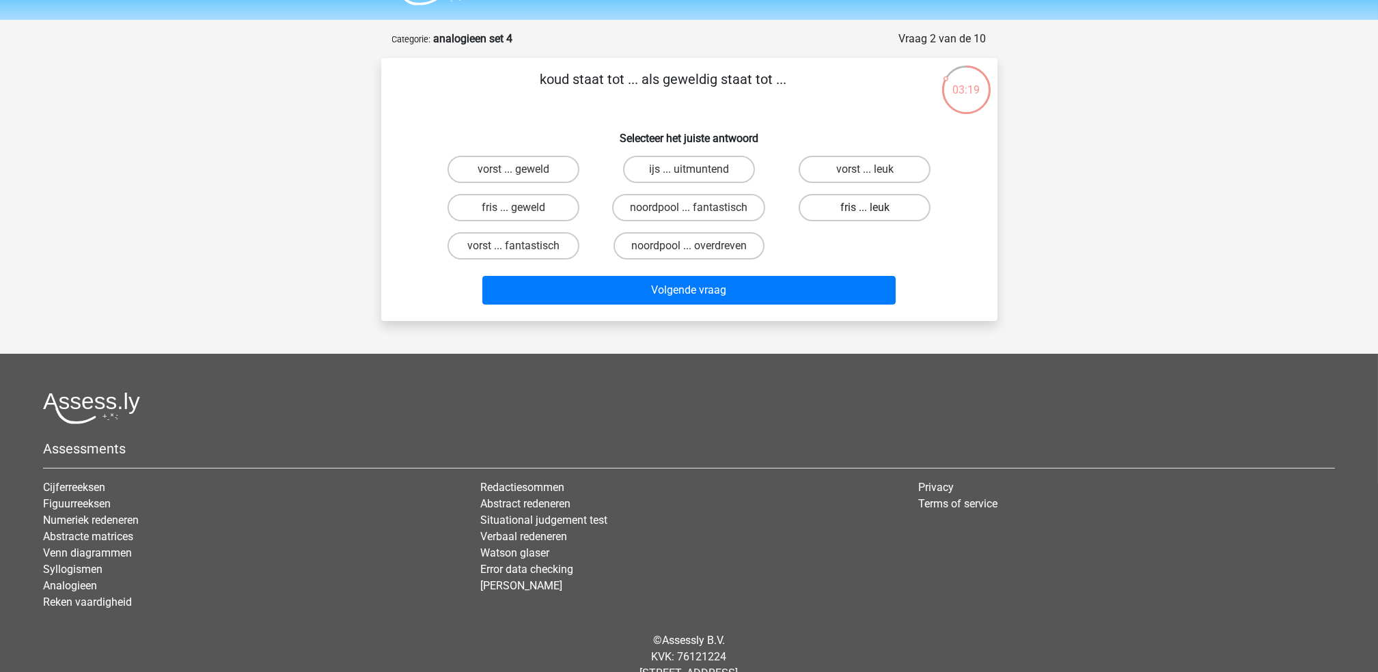
click at [840, 206] on label "fris ... leuk" at bounding box center [865, 207] width 132 height 27
click at [865, 208] on input "fris ... leuk" at bounding box center [869, 212] width 9 height 9
radio input "true"
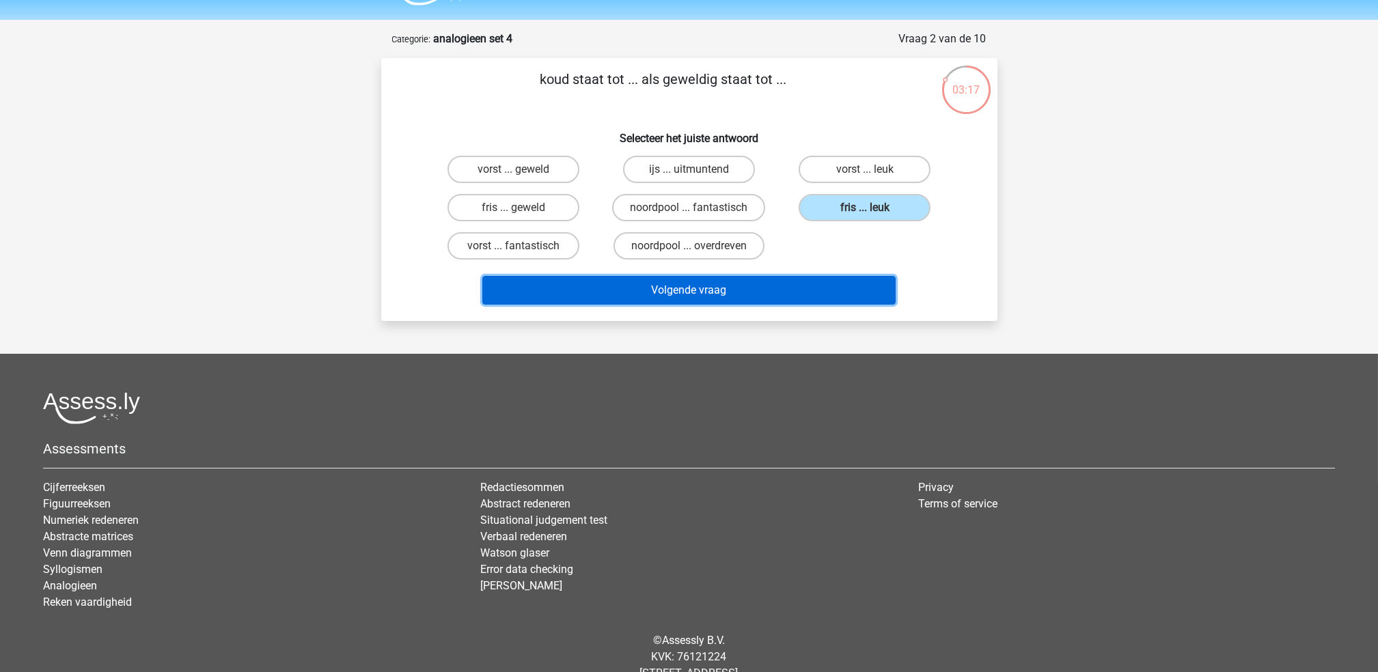
click at [814, 283] on button "Volgende vraag" at bounding box center [688, 290] width 413 height 29
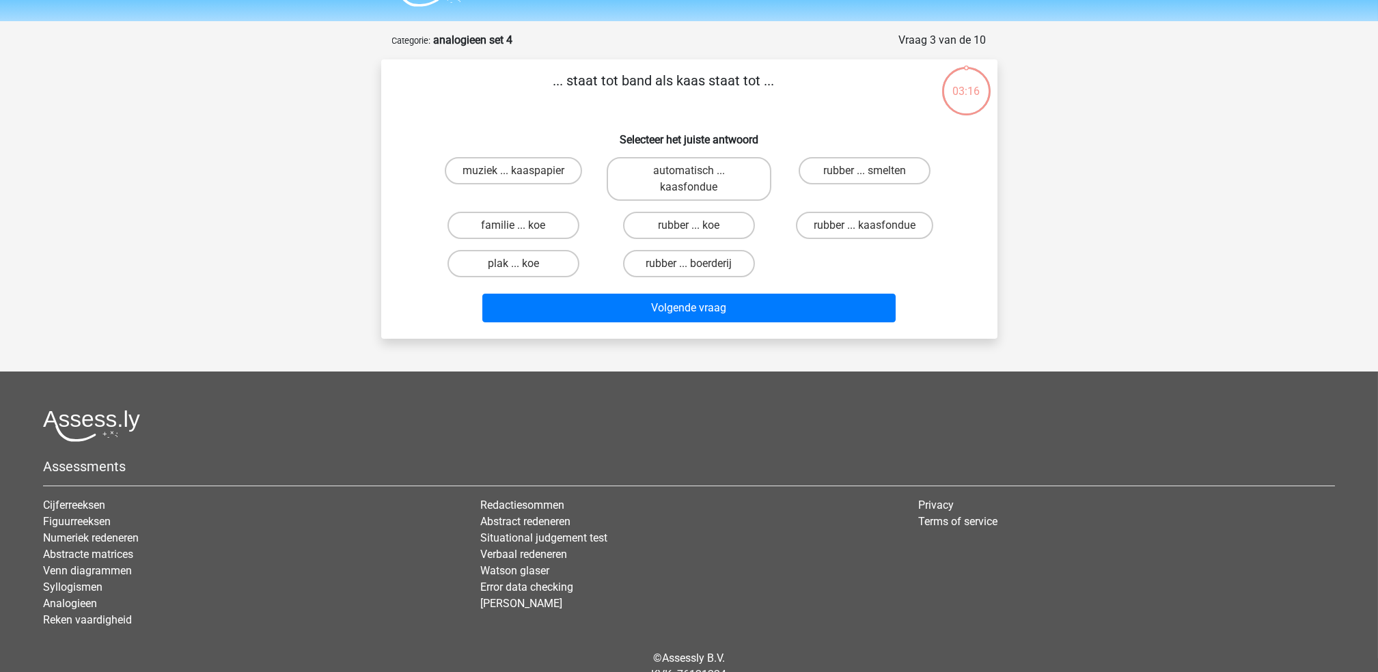
scroll to position [36, 0]
click at [562, 261] on label "plak ... koe" at bounding box center [514, 264] width 132 height 27
click at [522, 264] on input "plak ... koe" at bounding box center [517, 268] width 9 height 9
radio input "true"
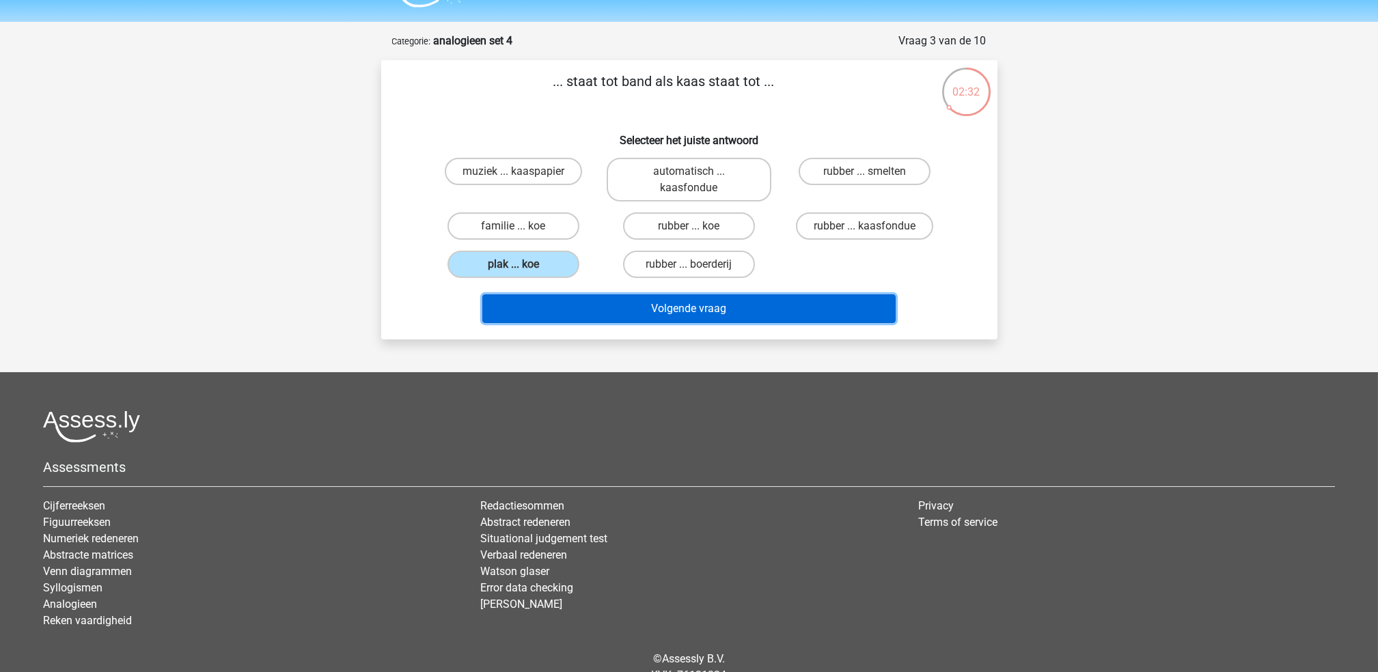
click at [652, 302] on button "Volgende vraag" at bounding box center [688, 308] width 413 height 29
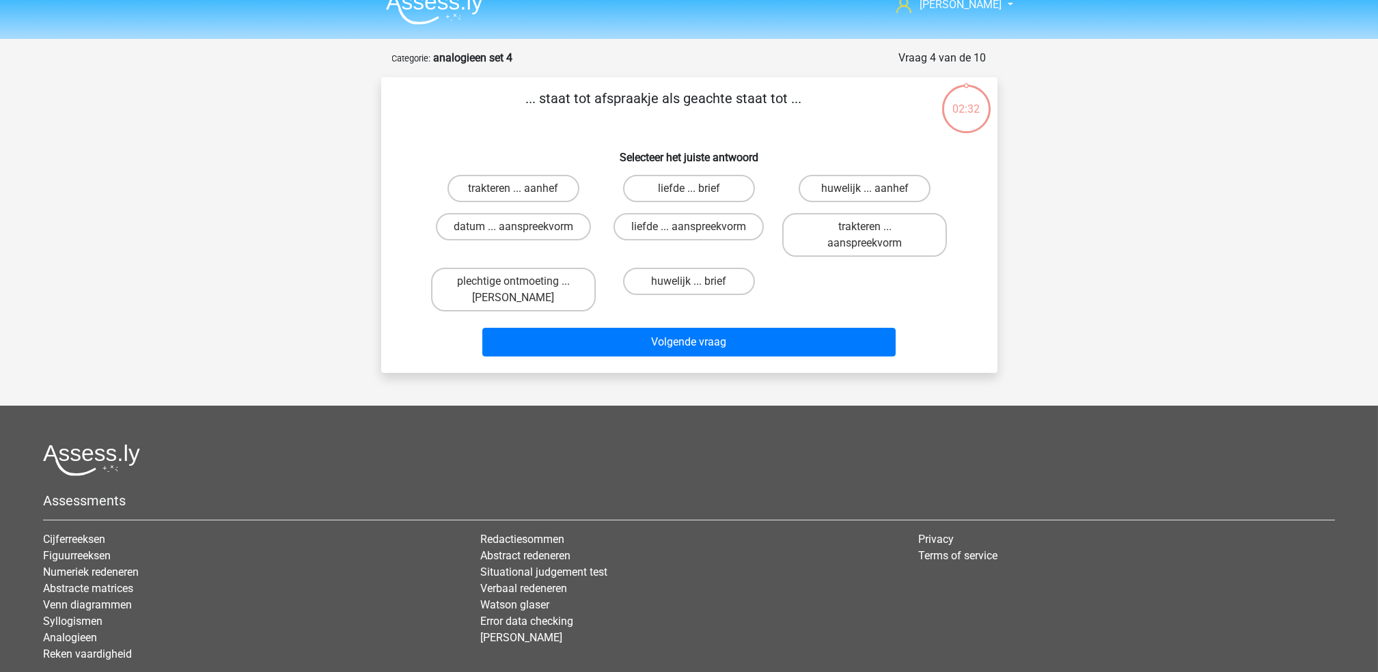
scroll to position [0, 0]
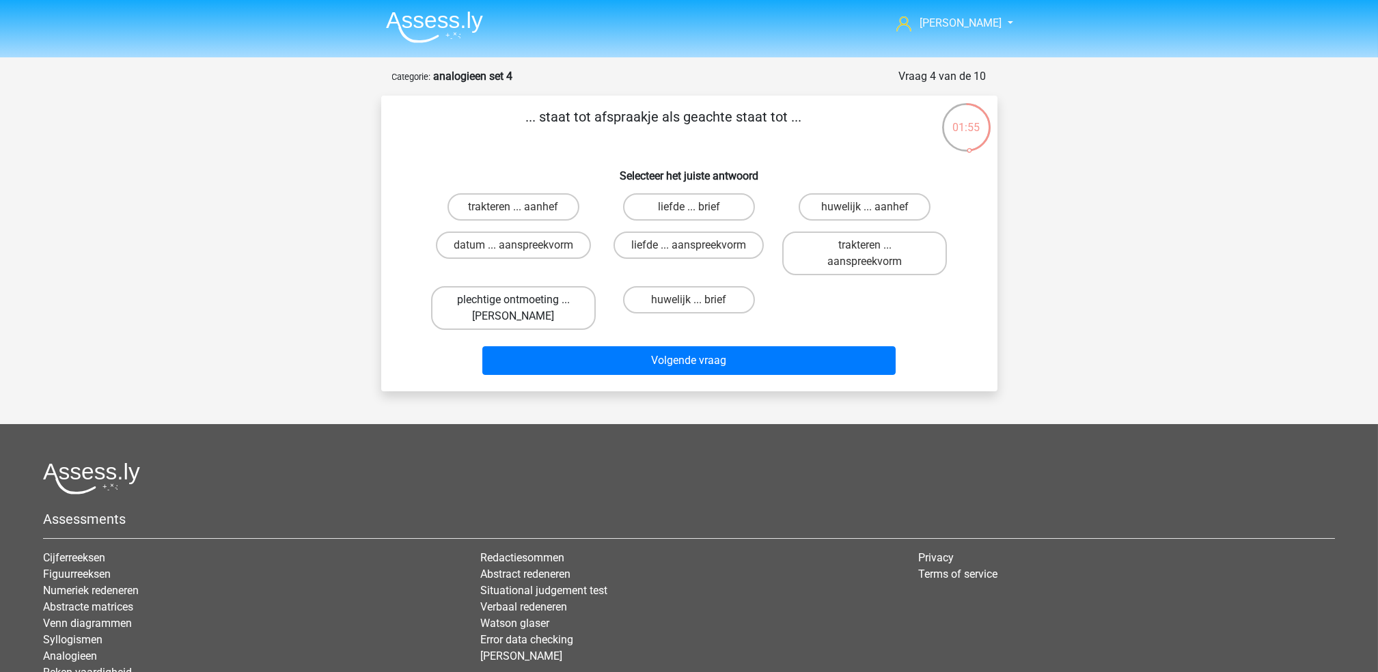
click at [549, 299] on label "plechtige ontmoeting ... hoi" at bounding box center [513, 308] width 165 height 44
click at [522, 300] on input "plechtige ontmoeting ... hoi" at bounding box center [517, 304] width 9 height 9
radio input "true"
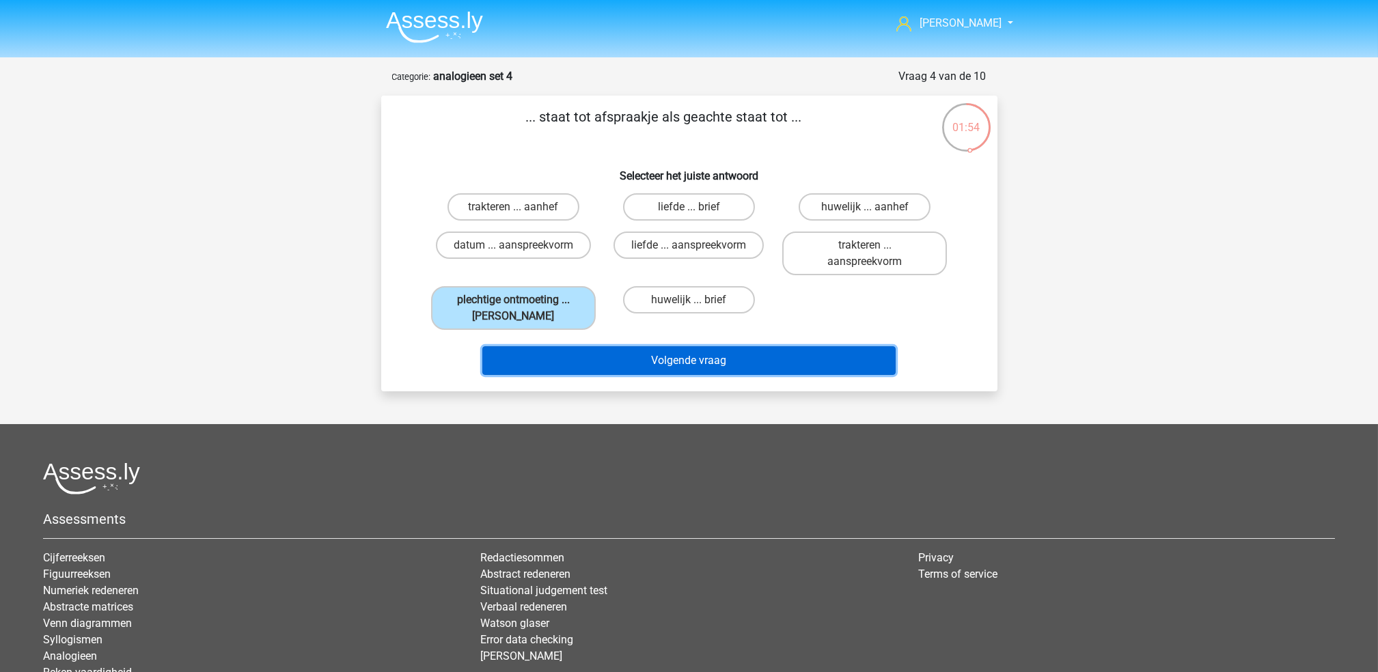
click at [651, 359] on button "Volgende vraag" at bounding box center [688, 360] width 413 height 29
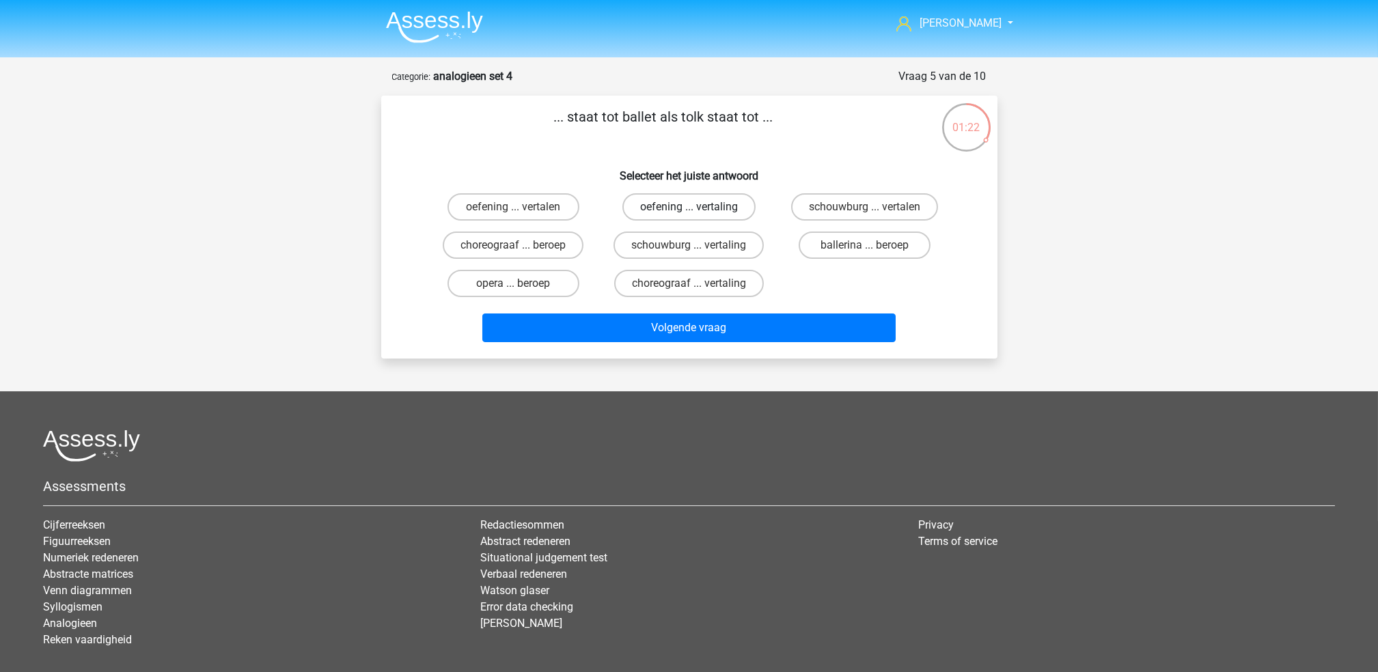
click at [744, 206] on label "oefening ... vertaling" at bounding box center [688, 206] width 133 height 27
click at [698, 207] on input "oefening ... vertaling" at bounding box center [693, 211] width 9 height 9
radio input "true"
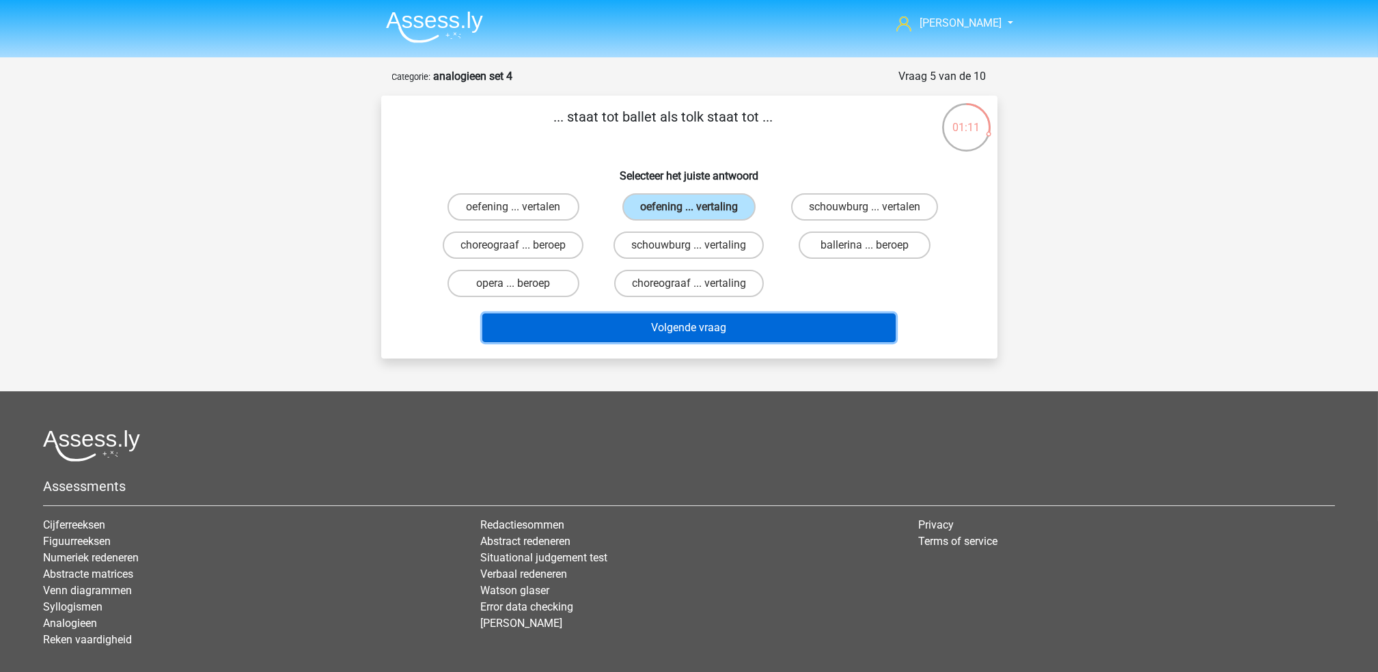
click at [775, 320] on button "Volgende vraag" at bounding box center [688, 328] width 413 height 29
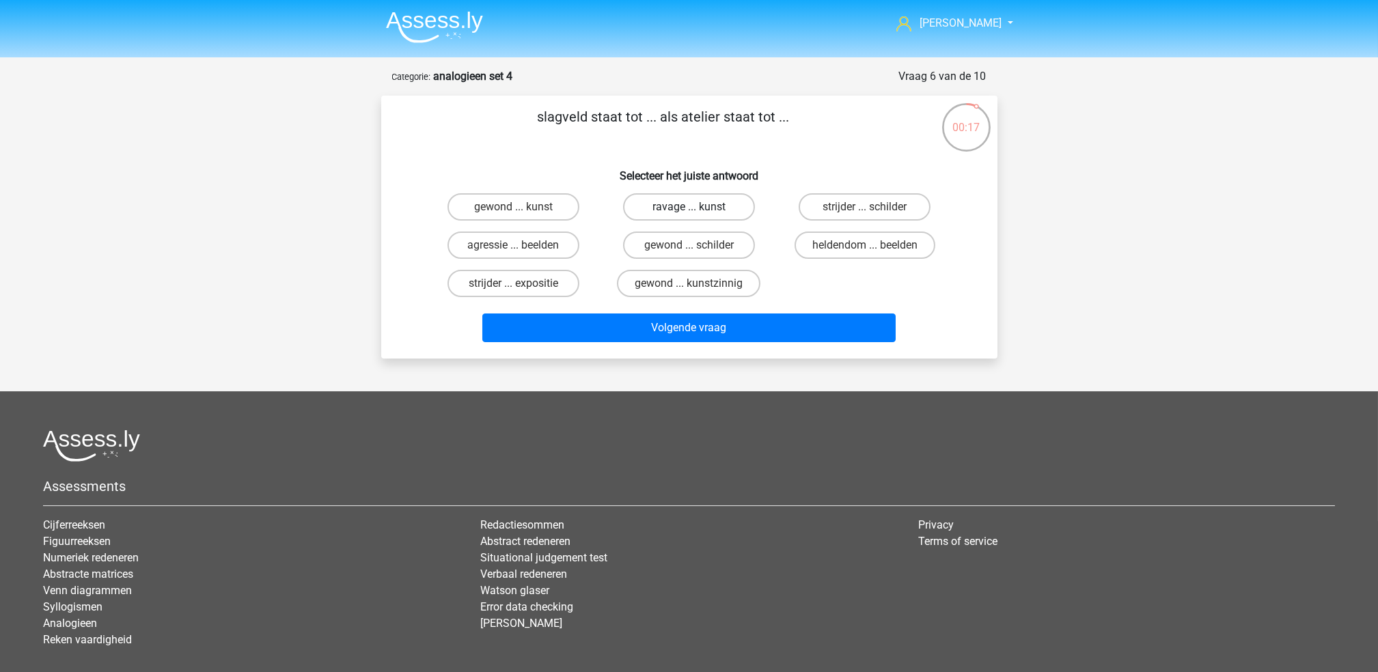
click at [713, 210] on label "ravage ... kunst" at bounding box center [689, 206] width 132 height 27
click at [698, 210] on input "ravage ... kunst" at bounding box center [693, 211] width 9 height 9
radio input "true"
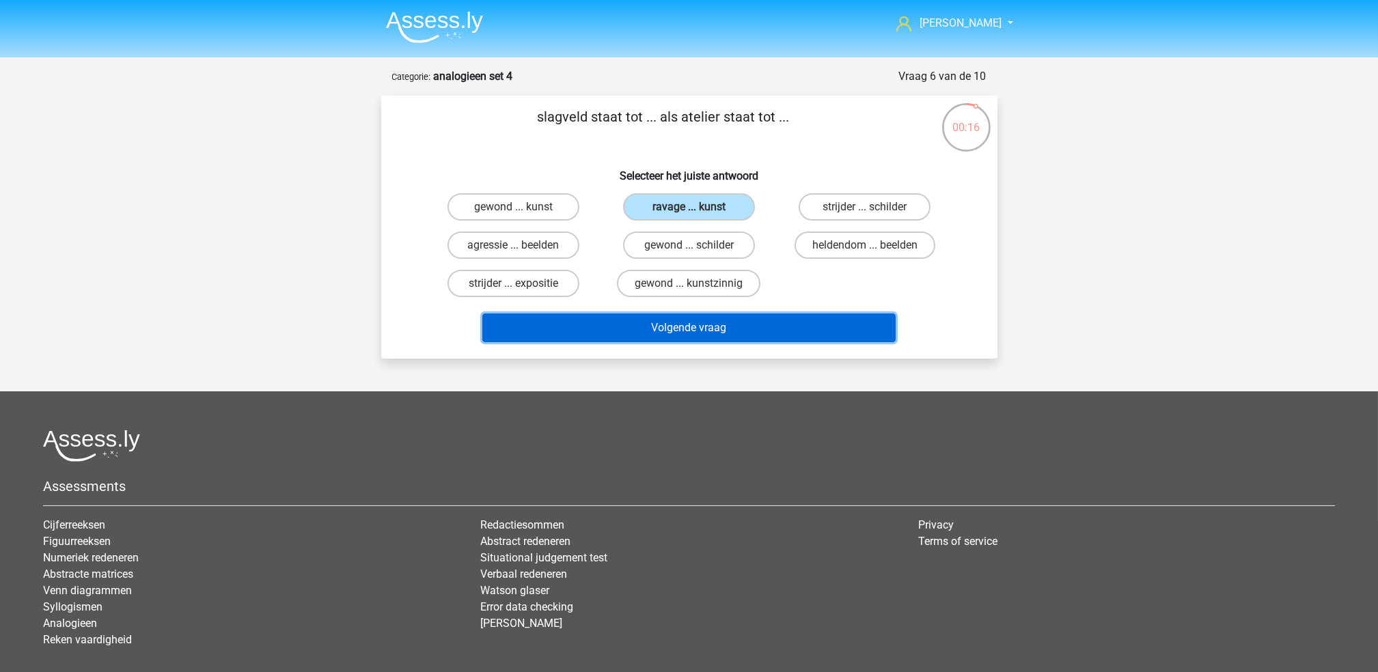
click at [742, 334] on button "Volgende vraag" at bounding box center [688, 328] width 413 height 29
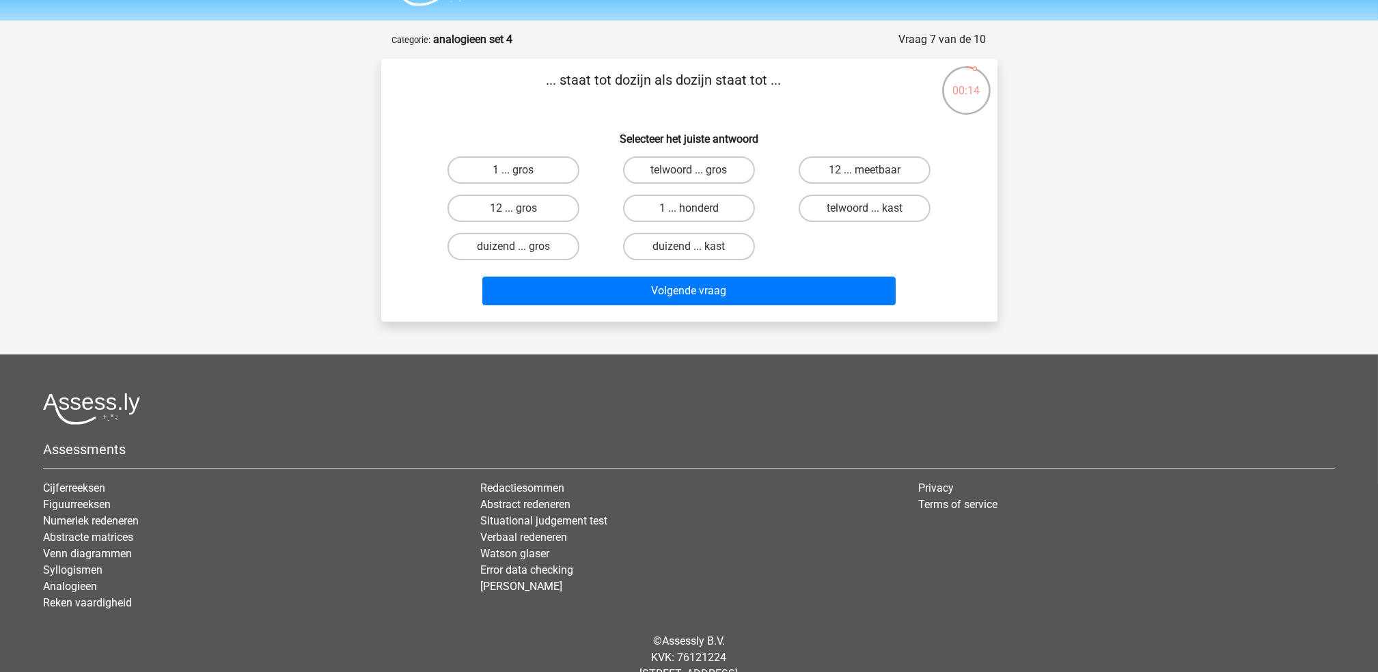
scroll to position [12, 0]
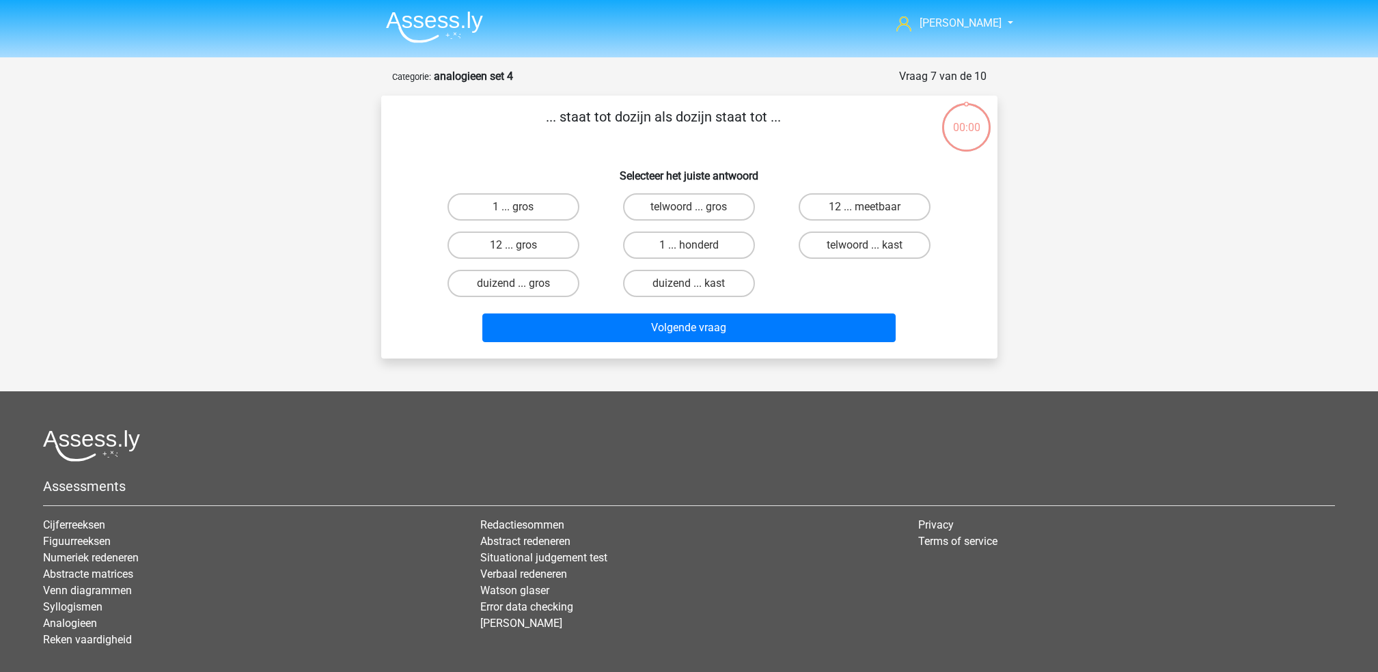
scroll to position [12, 0]
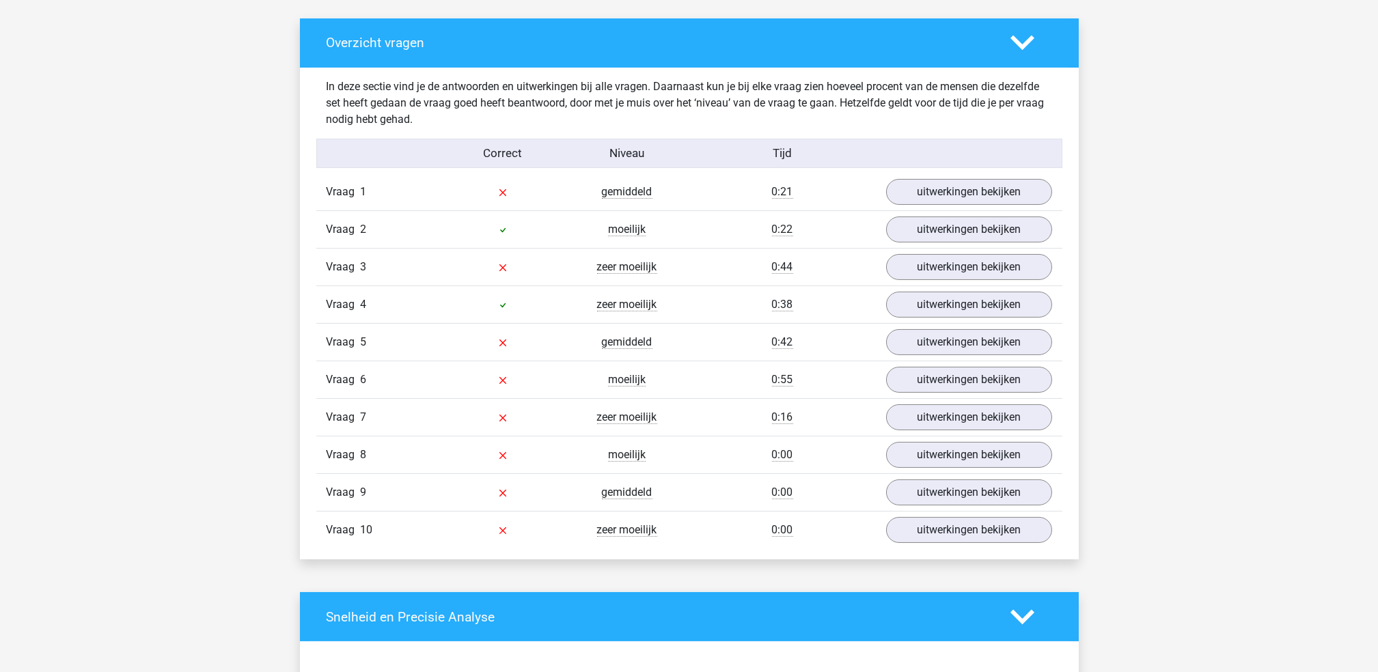
scroll to position [771, 0]
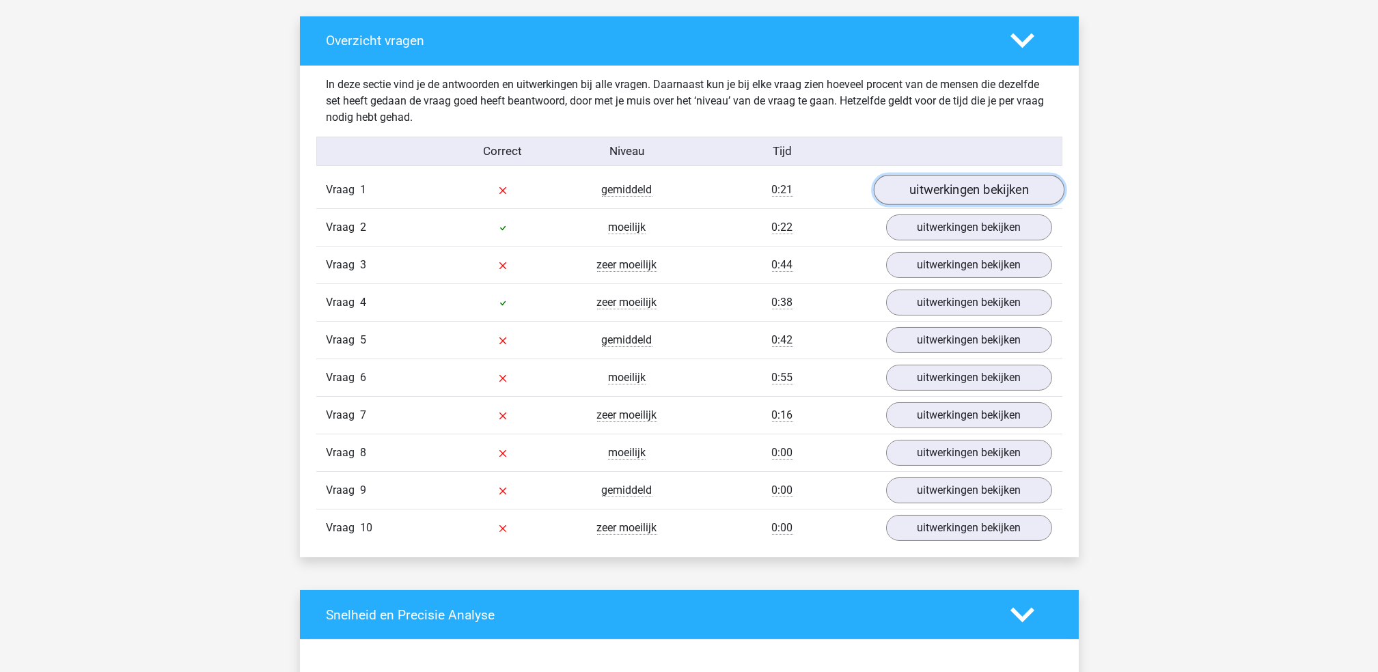
click at [920, 194] on link "uitwerkingen bekijken" at bounding box center [968, 191] width 191 height 30
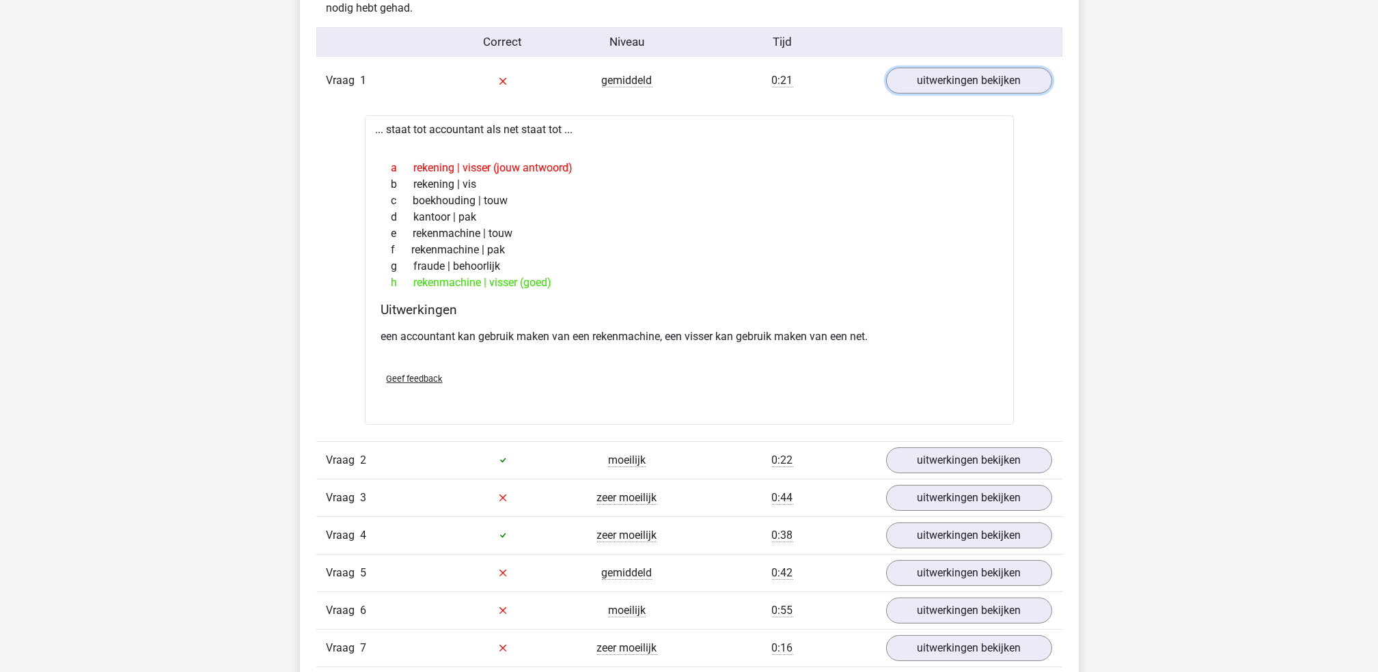
scroll to position [879, 0]
click at [972, 85] on link "uitwerkingen bekijken" at bounding box center [968, 83] width 191 height 30
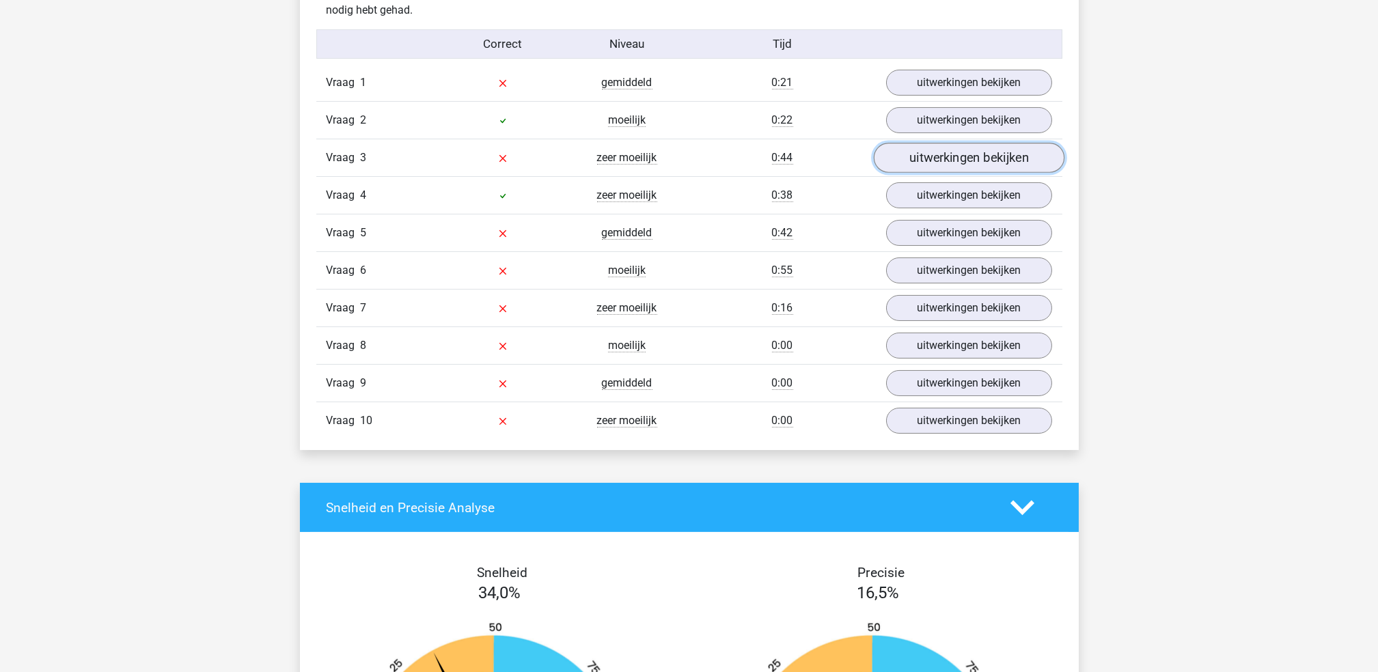
click at [939, 160] on link "uitwerkingen bekijken" at bounding box center [968, 158] width 191 height 30
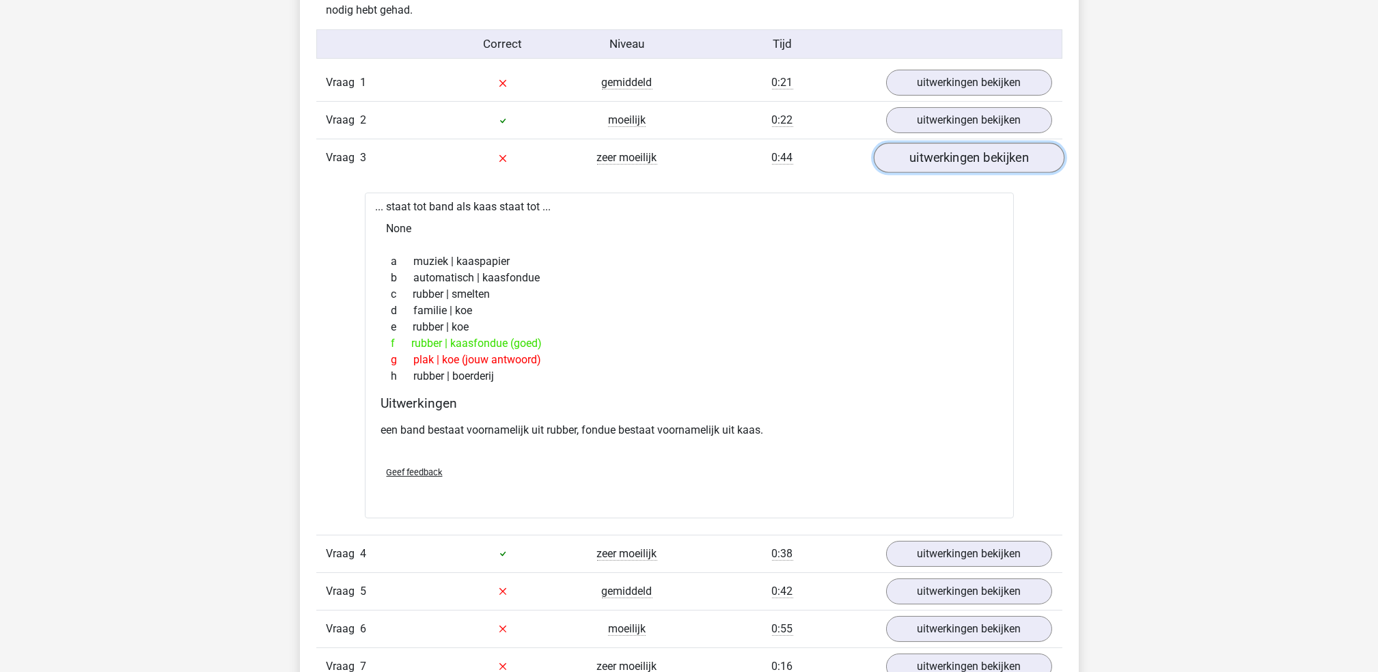
click at [937, 157] on link "uitwerkingen bekijken" at bounding box center [968, 158] width 191 height 30
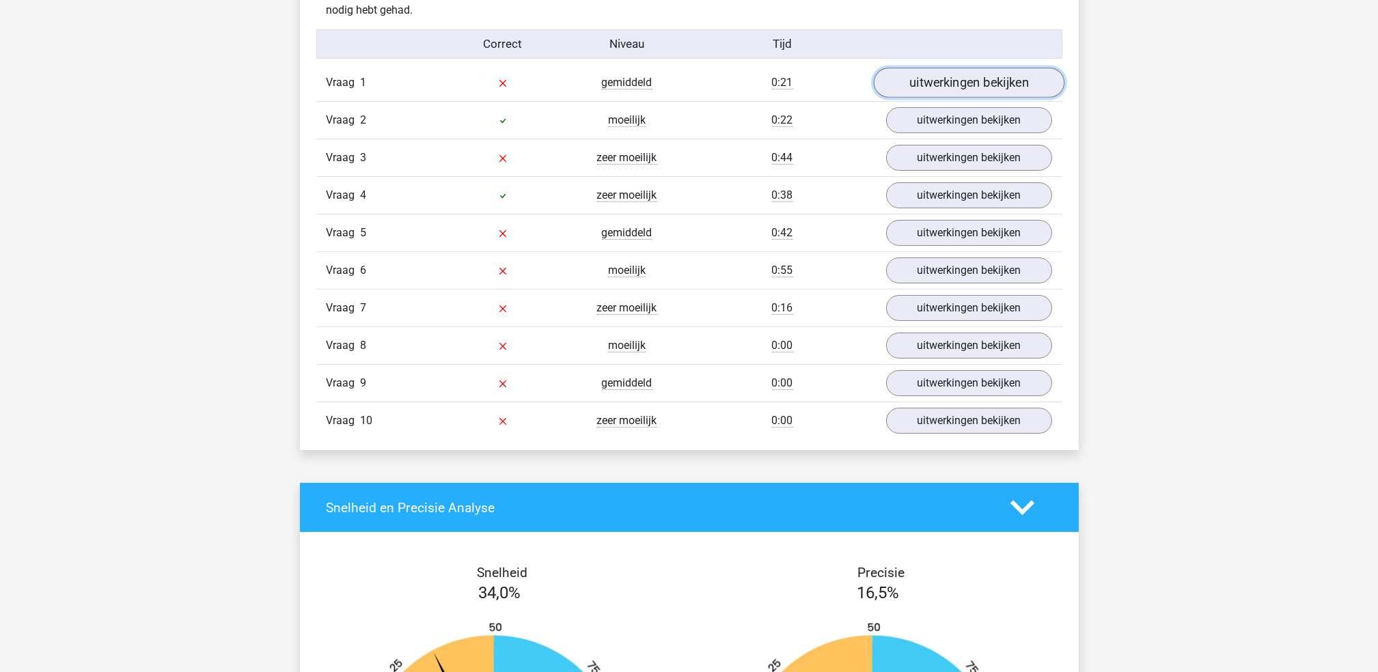
click at [940, 92] on link "uitwerkingen bekijken" at bounding box center [968, 83] width 191 height 30
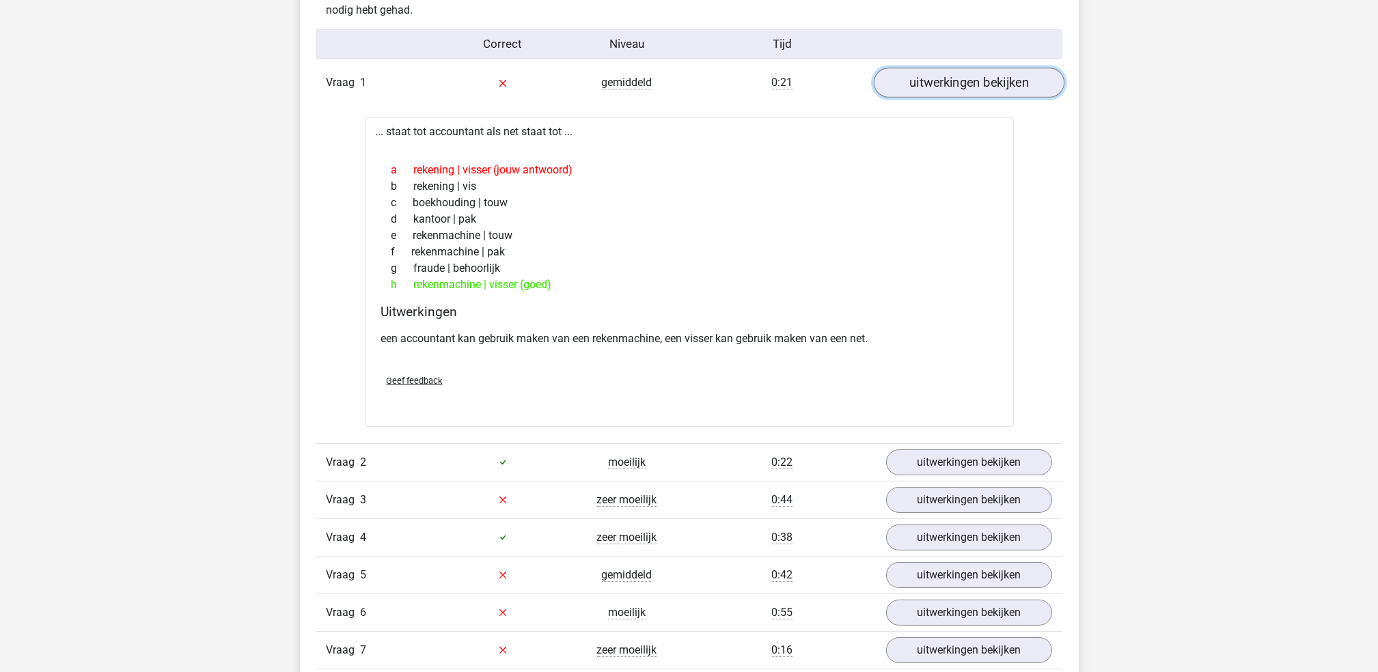
click at [940, 92] on link "uitwerkingen bekijken" at bounding box center [968, 83] width 191 height 30
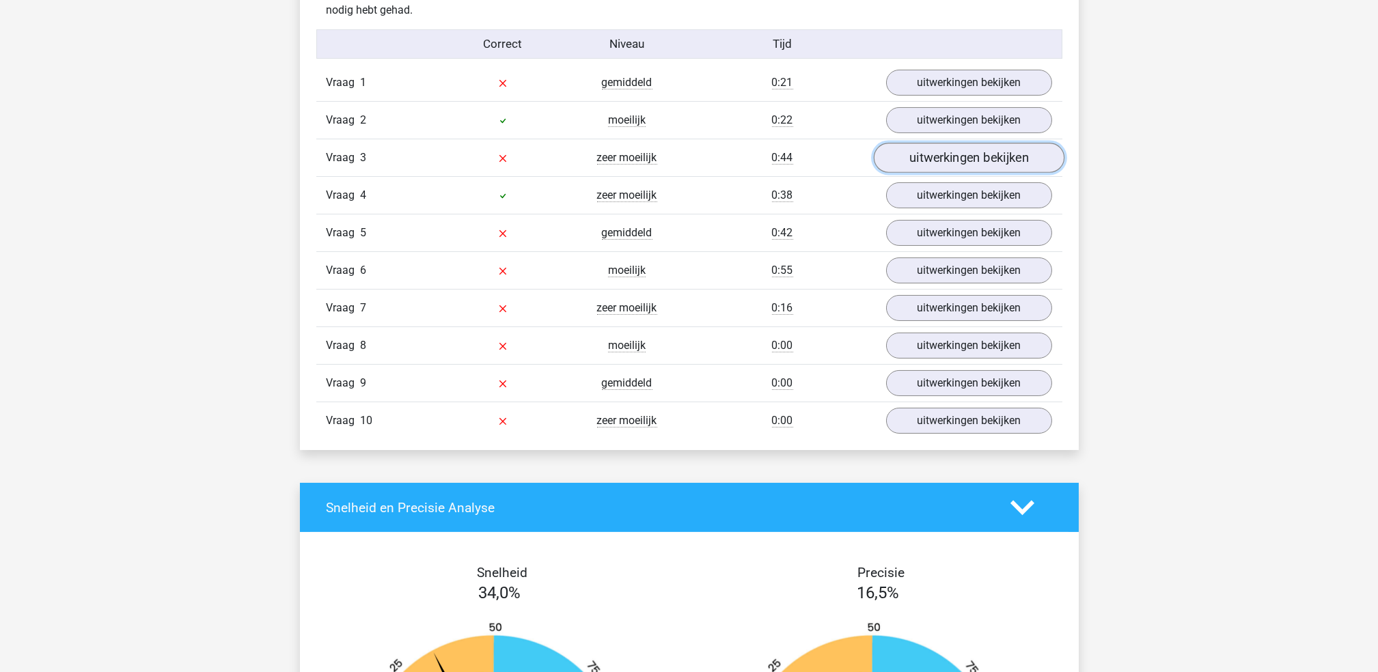
click at [919, 163] on link "uitwerkingen bekijken" at bounding box center [968, 158] width 191 height 30
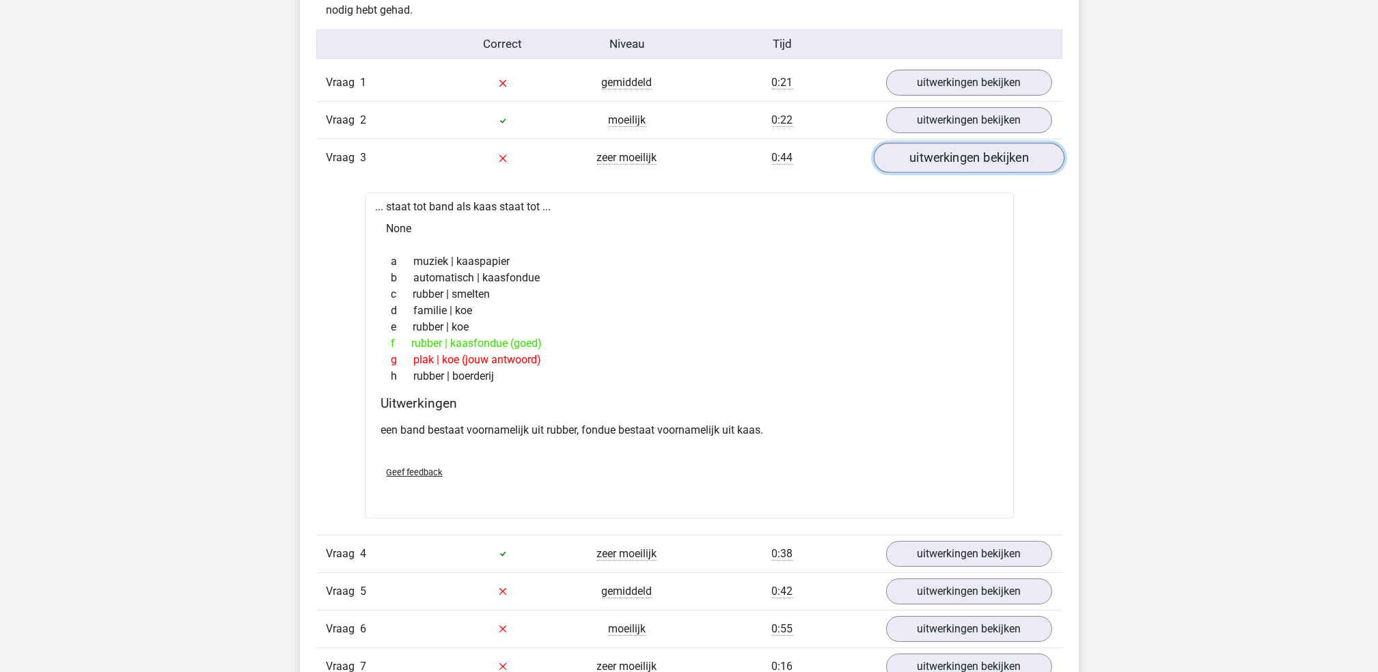
click at [919, 163] on link "uitwerkingen bekijken" at bounding box center [968, 158] width 191 height 30
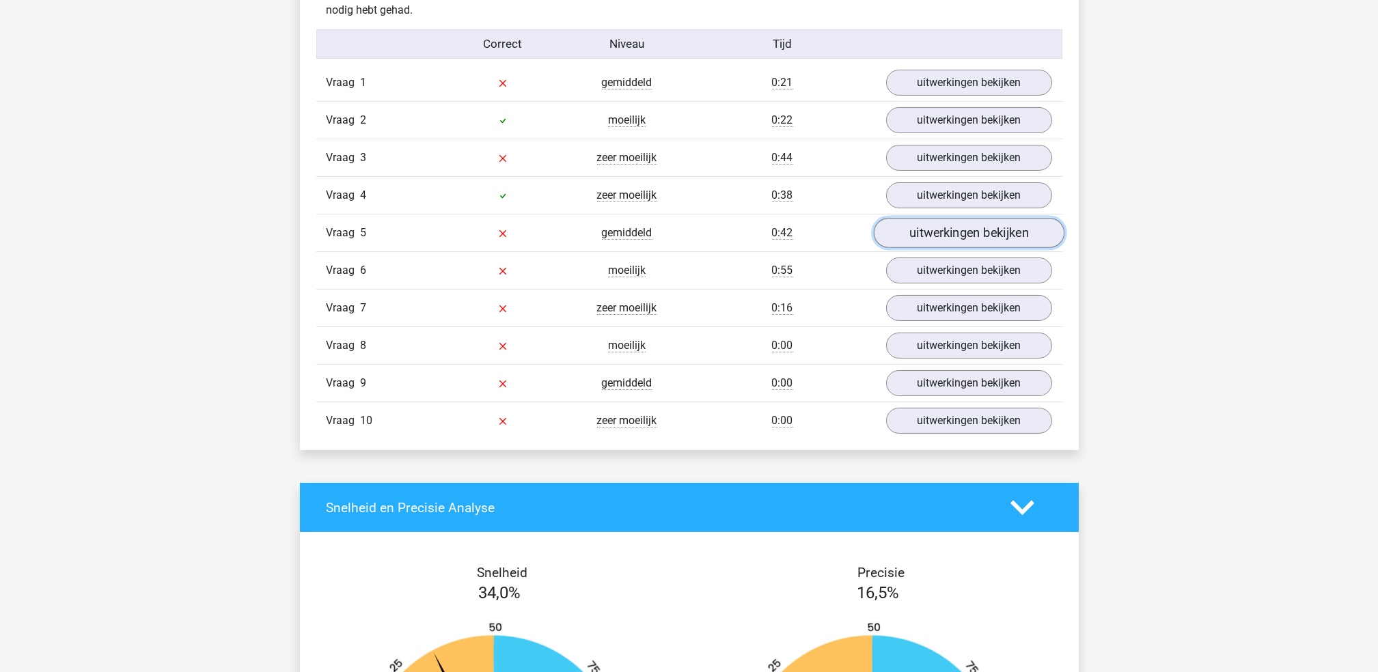
click at [924, 234] on link "uitwerkingen bekijken" at bounding box center [968, 234] width 191 height 30
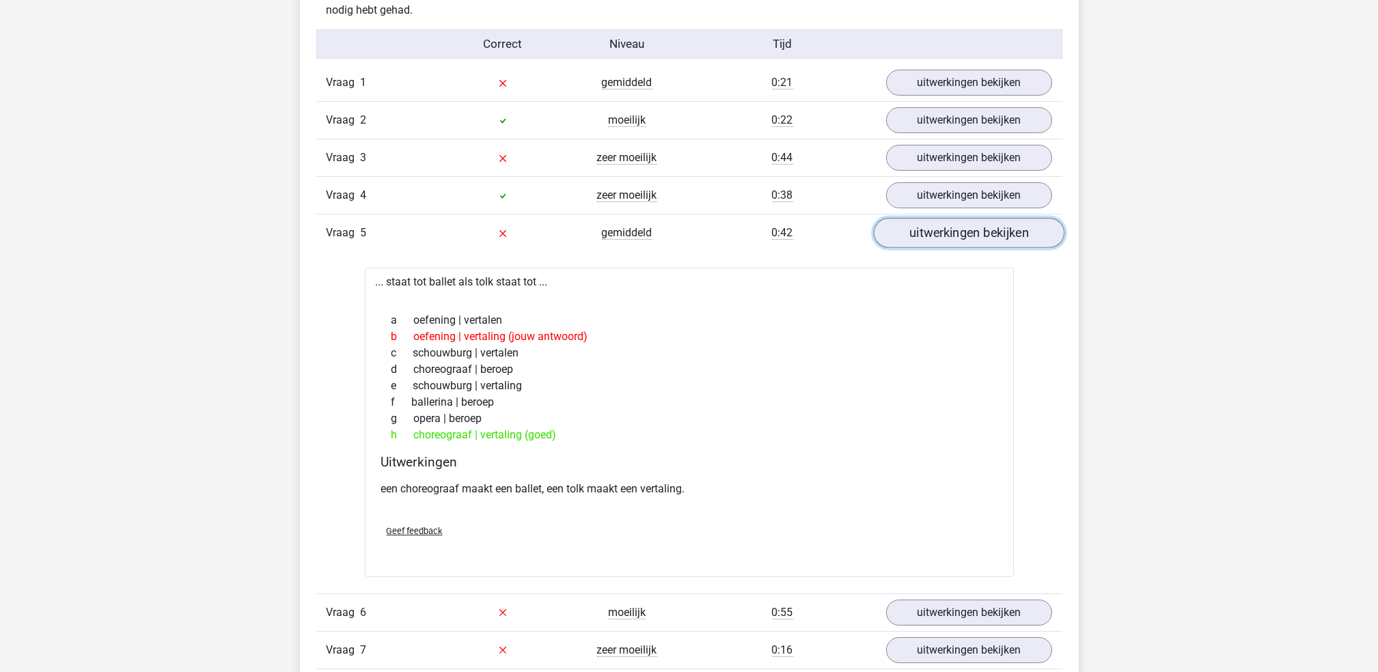
click at [924, 234] on link "uitwerkingen bekijken" at bounding box center [968, 234] width 191 height 30
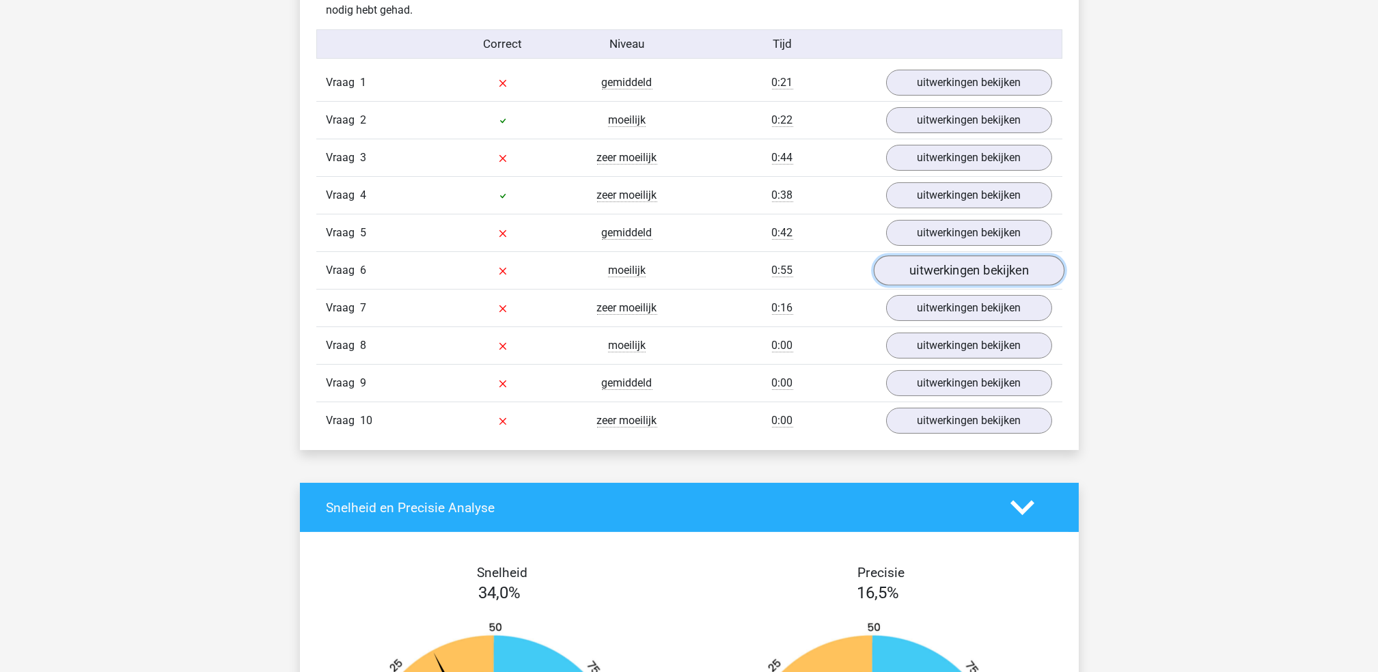
click at [916, 276] on link "uitwerkingen bekijken" at bounding box center [968, 271] width 191 height 30
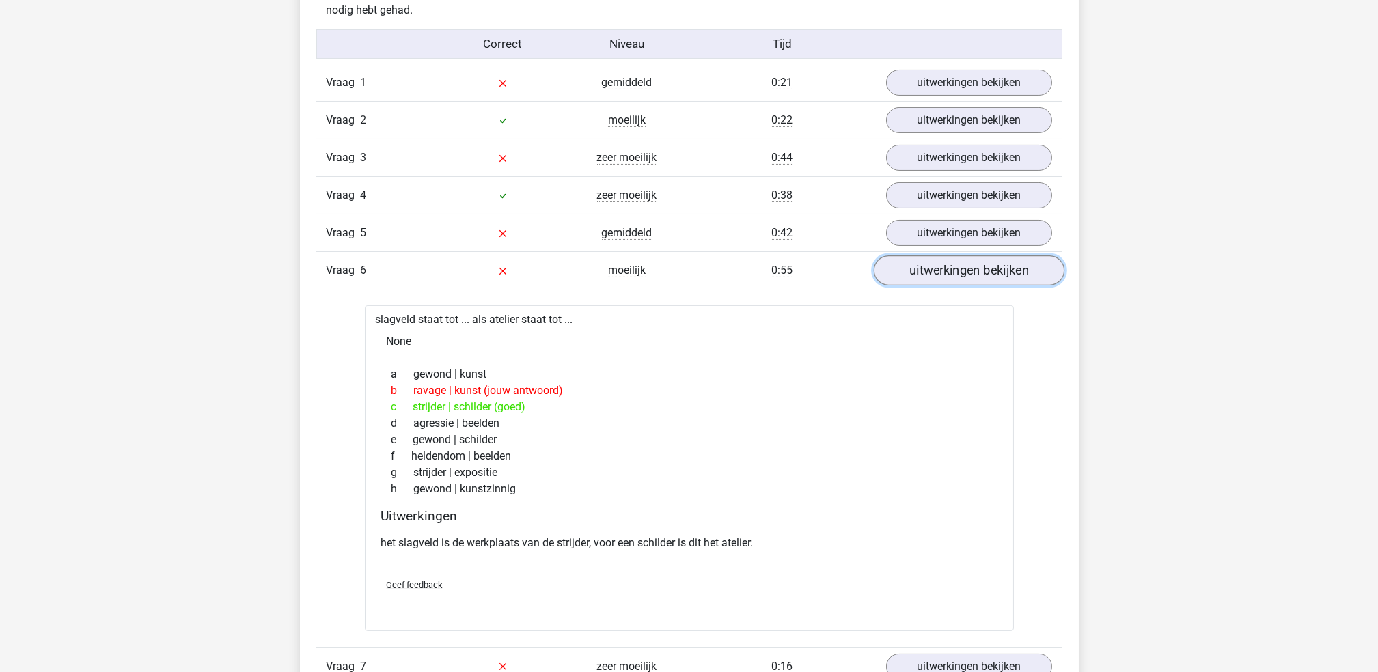
click at [916, 276] on link "uitwerkingen bekijken" at bounding box center [968, 271] width 191 height 30
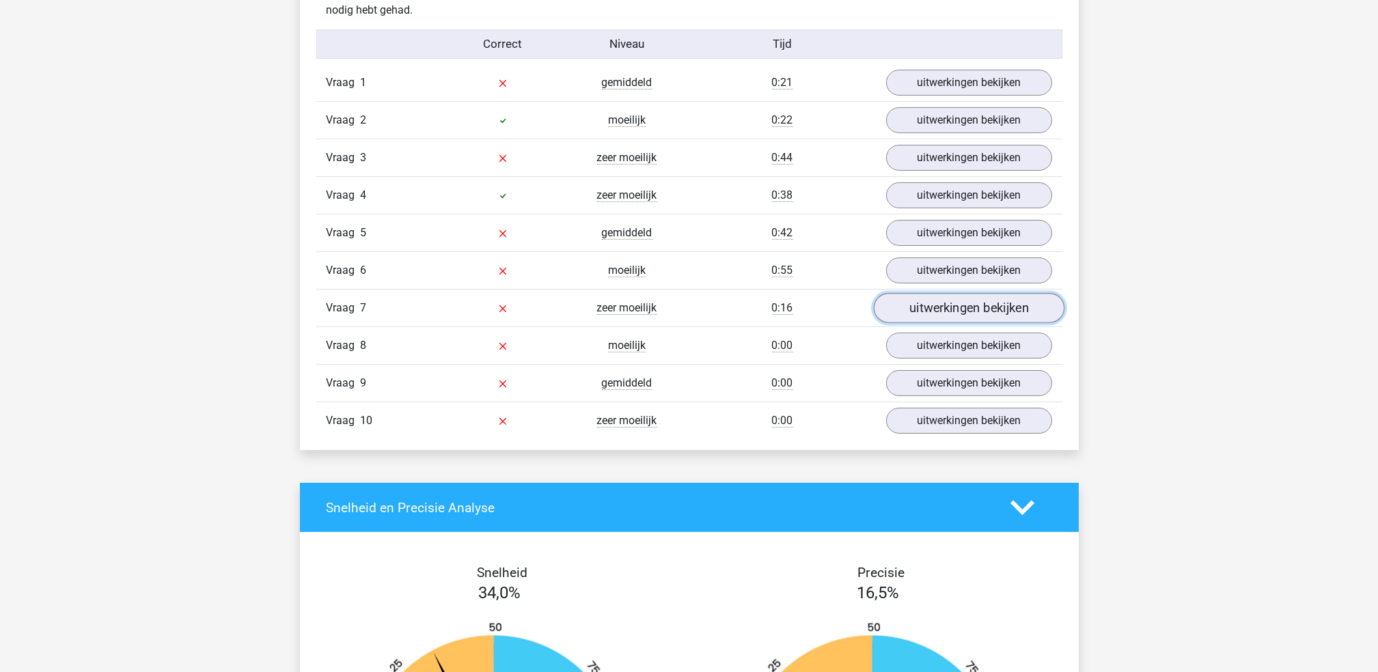
click at [914, 301] on link "uitwerkingen bekijken" at bounding box center [968, 309] width 191 height 30
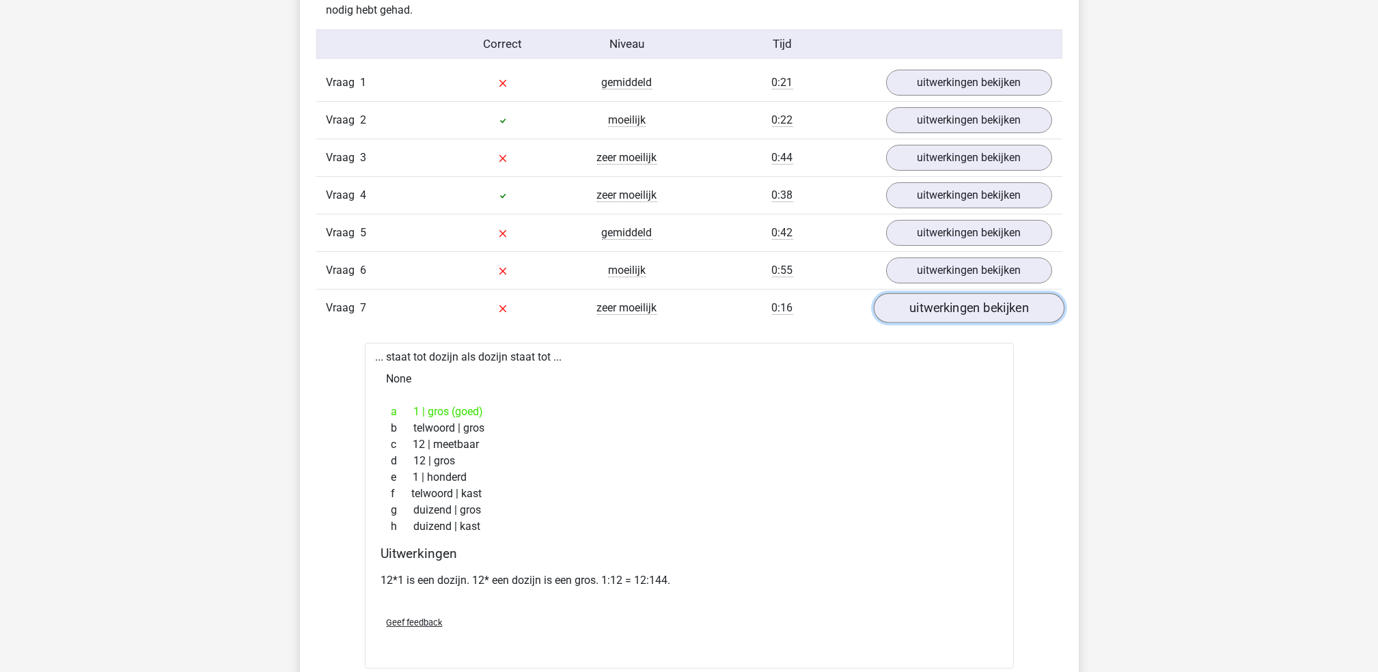
click at [914, 301] on link "uitwerkingen bekijken" at bounding box center [968, 309] width 191 height 30
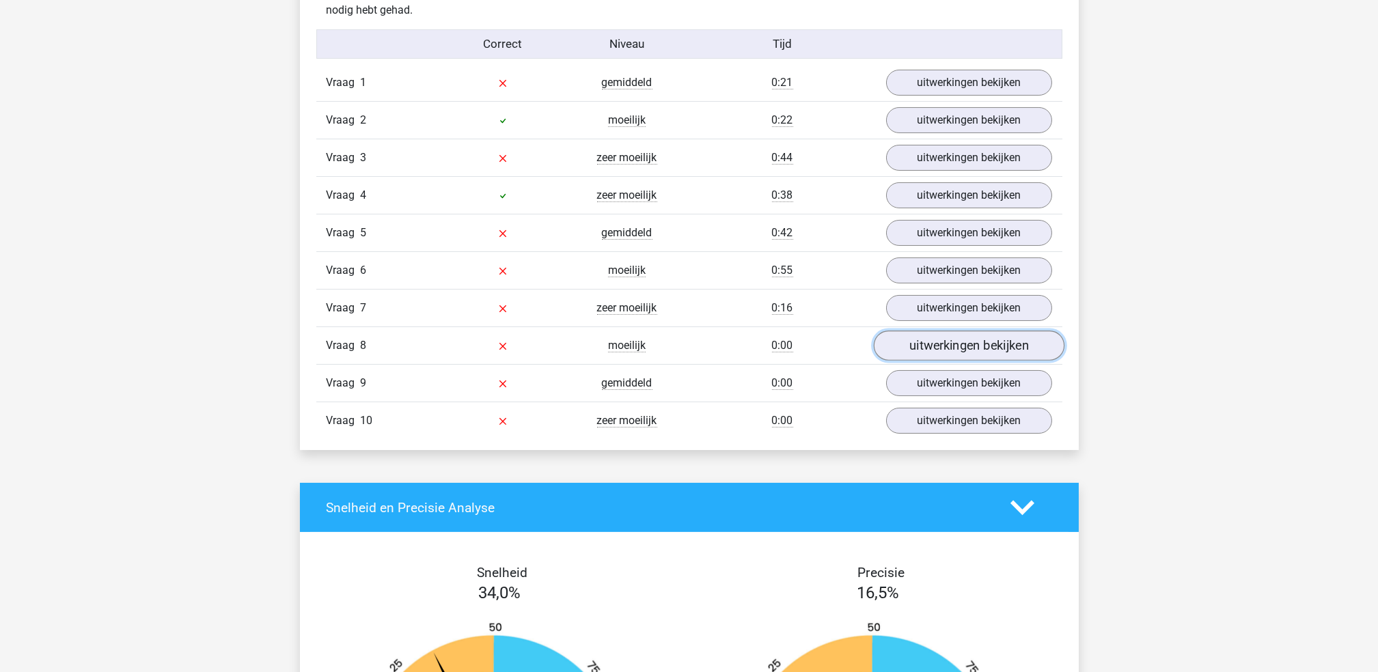
click at [924, 335] on link "uitwerkingen bekijken" at bounding box center [968, 346] width 191 height 30
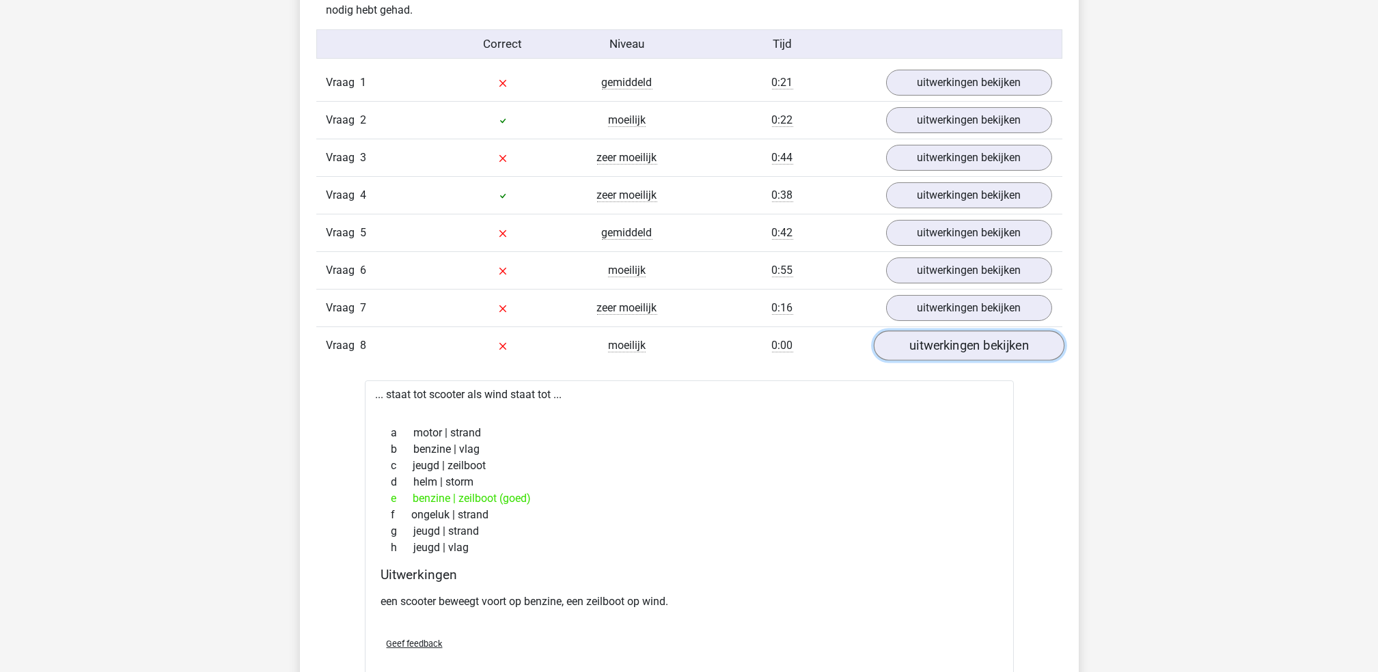
click at [924, 335] on link "uitwerkingen bekijken" at bounding box center [968, 346] width 191 height 30
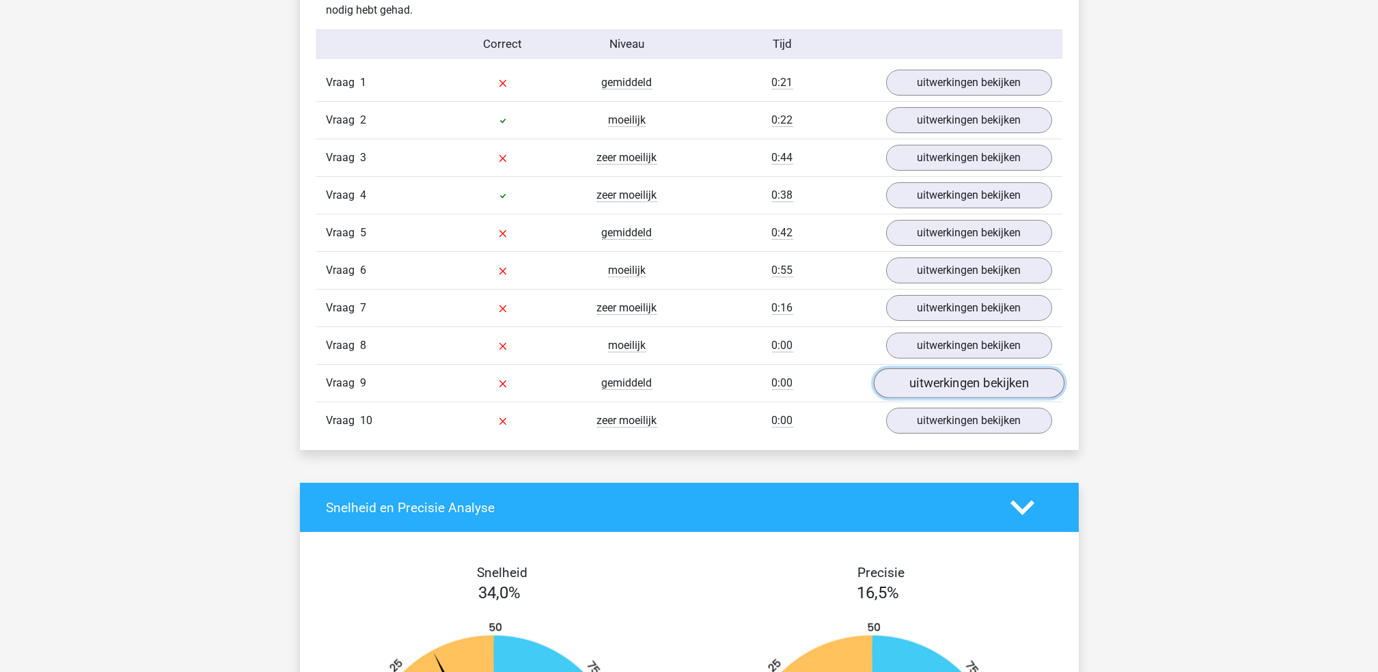
click at [911, 375] on link "uitwerkingen bekijken" at bounding box center [968, 384] width 191 height 30
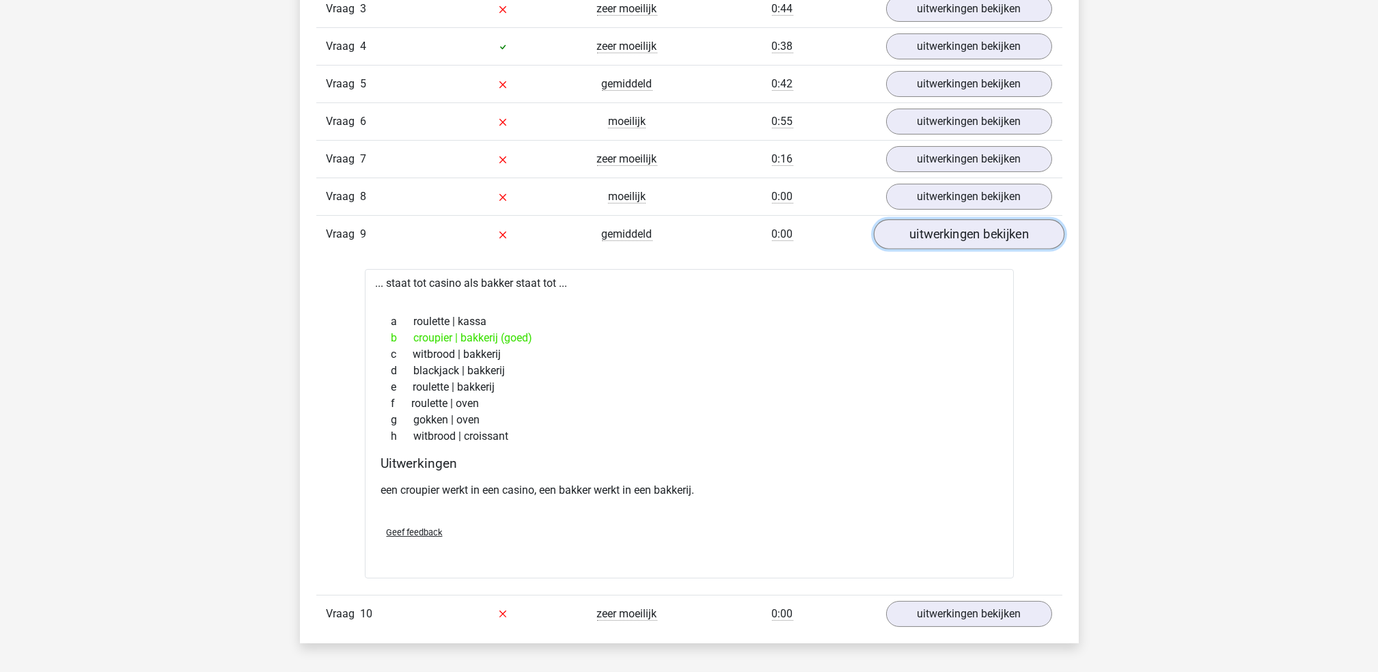
scroll to position [1035, 0]
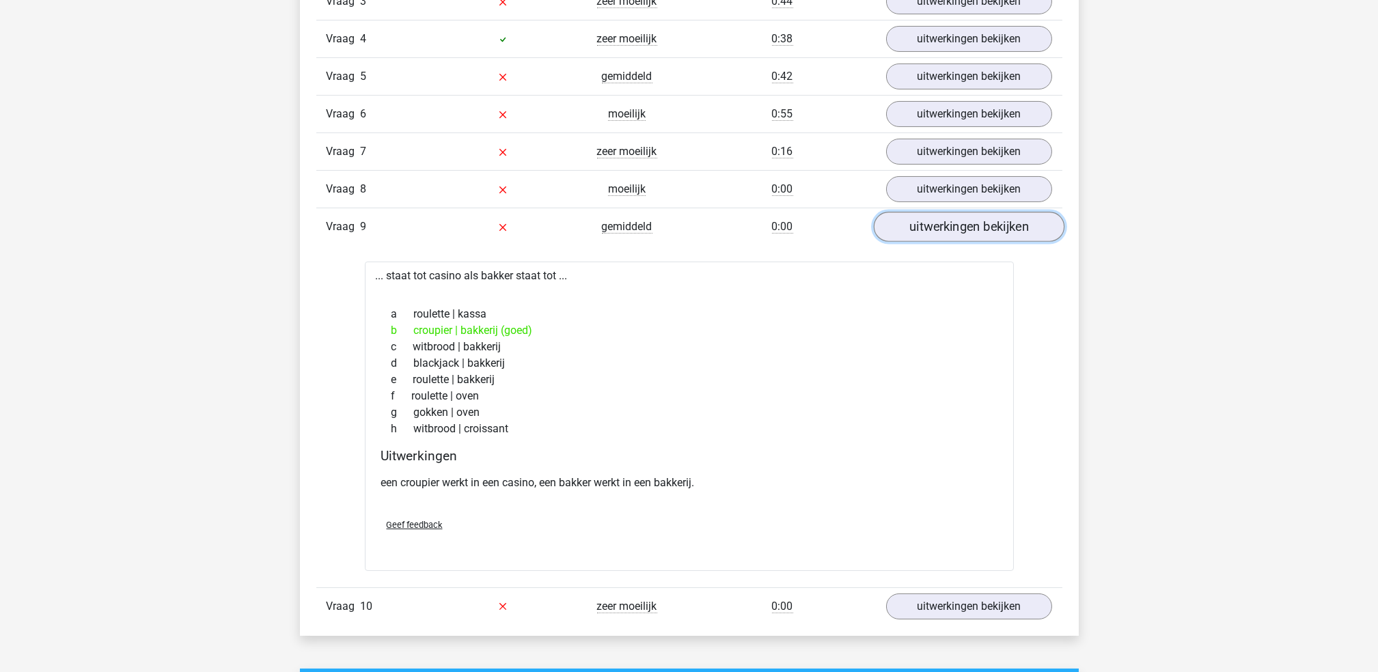
click at [936, 236] on link "uitwerkingen bekijken" at bounding box center [968, 227] width 191 height 30
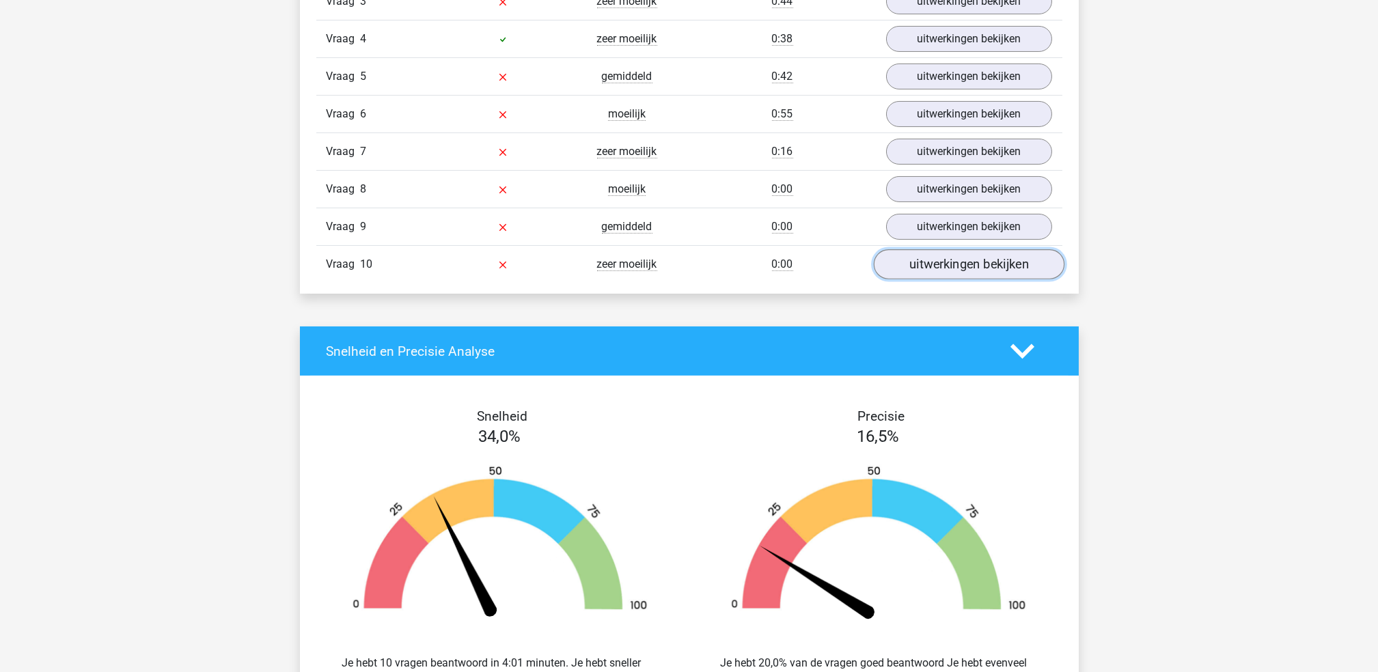
click at [941, 271] on link "uitwerkingen bekijken" at bounding box center [968, 265] width 191 height 30
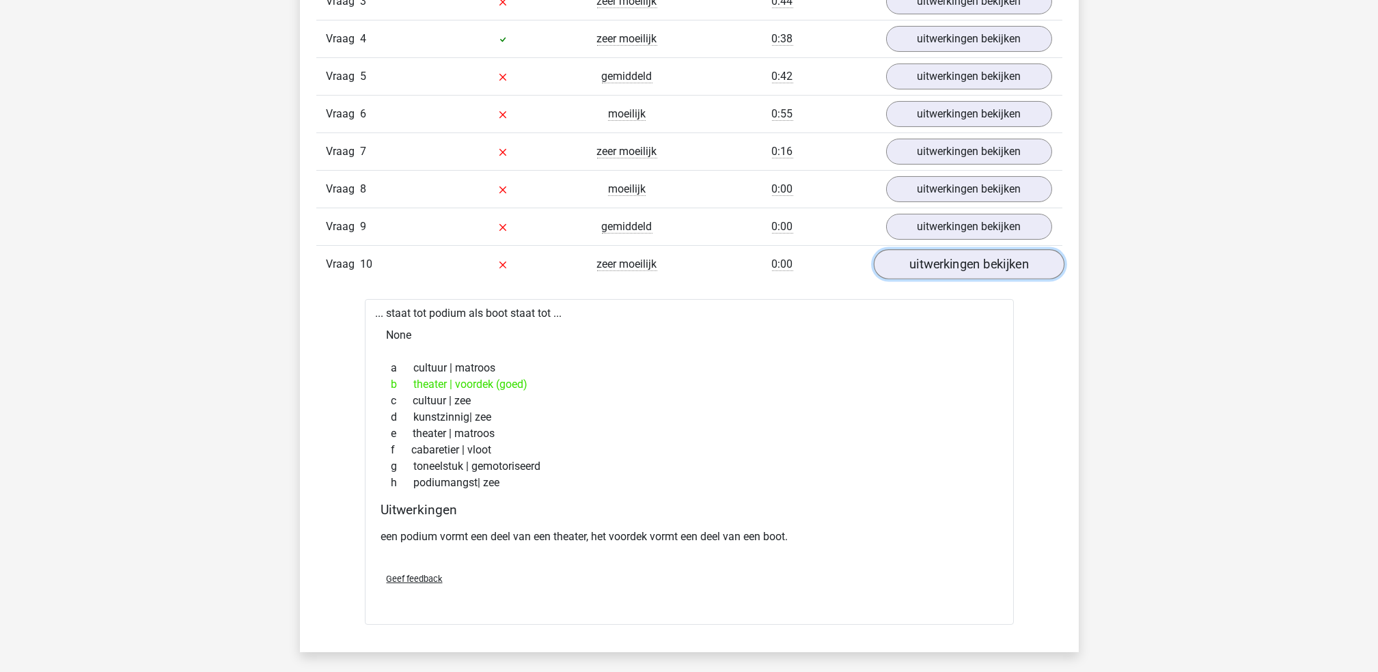
click at [941, 271] on link "uitwerkingen bekijken" at bounding box center [968, 265] width 191 height 30
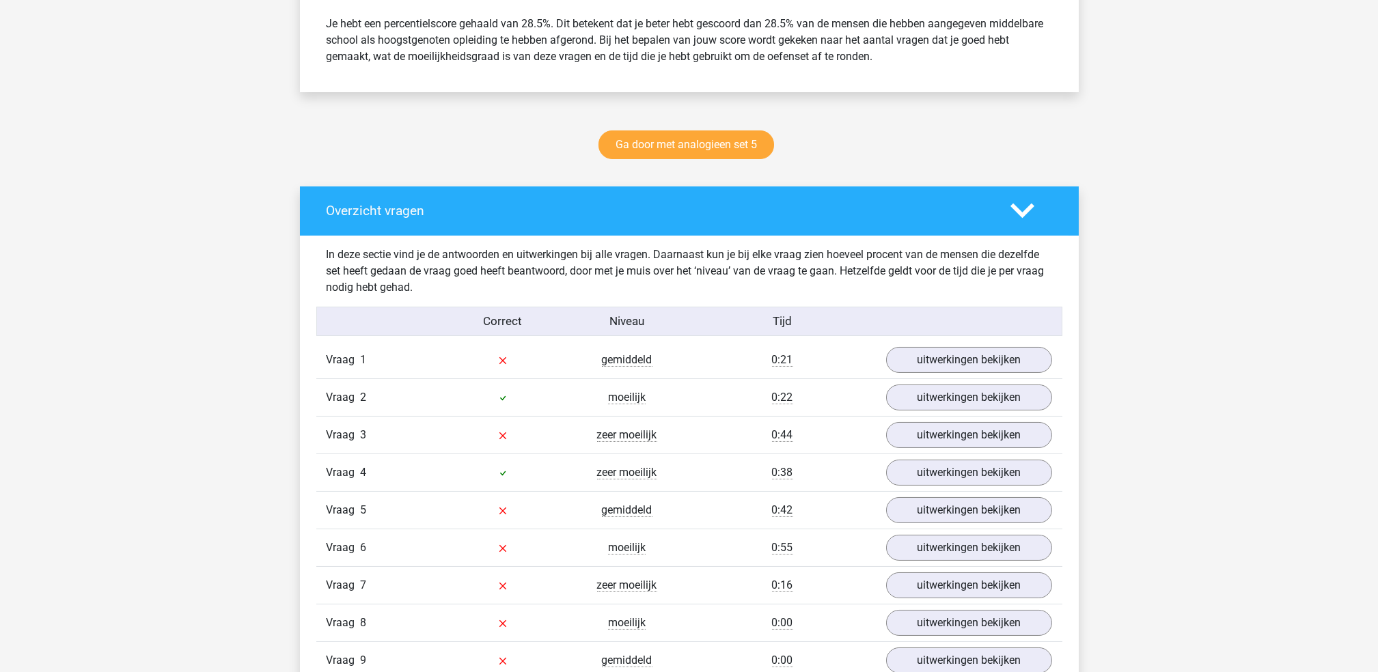
scroll to position [0, 0]
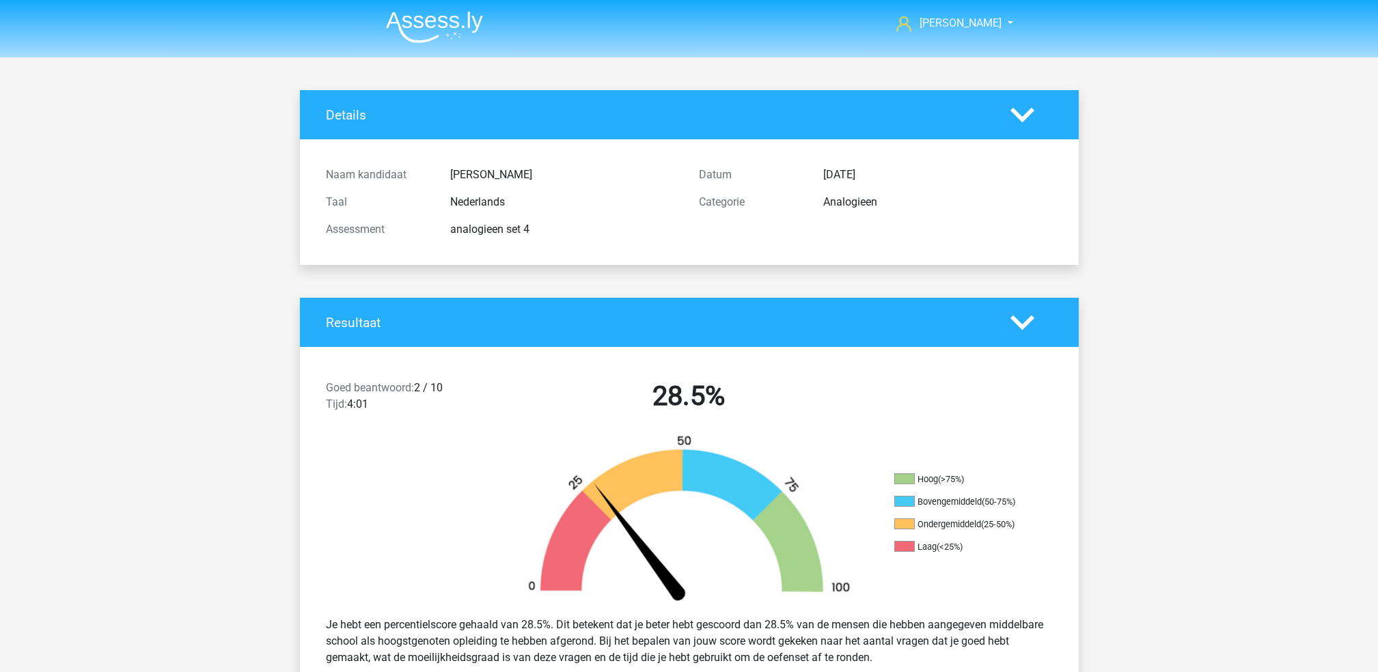
click at [445, 10] on li at bounding box center [429, 24] width 108 height 38
click at [443, 19] on img at bounding box center [434, 27] width 97 height 32
